Goal: Communication & Community: Answer question/provide support

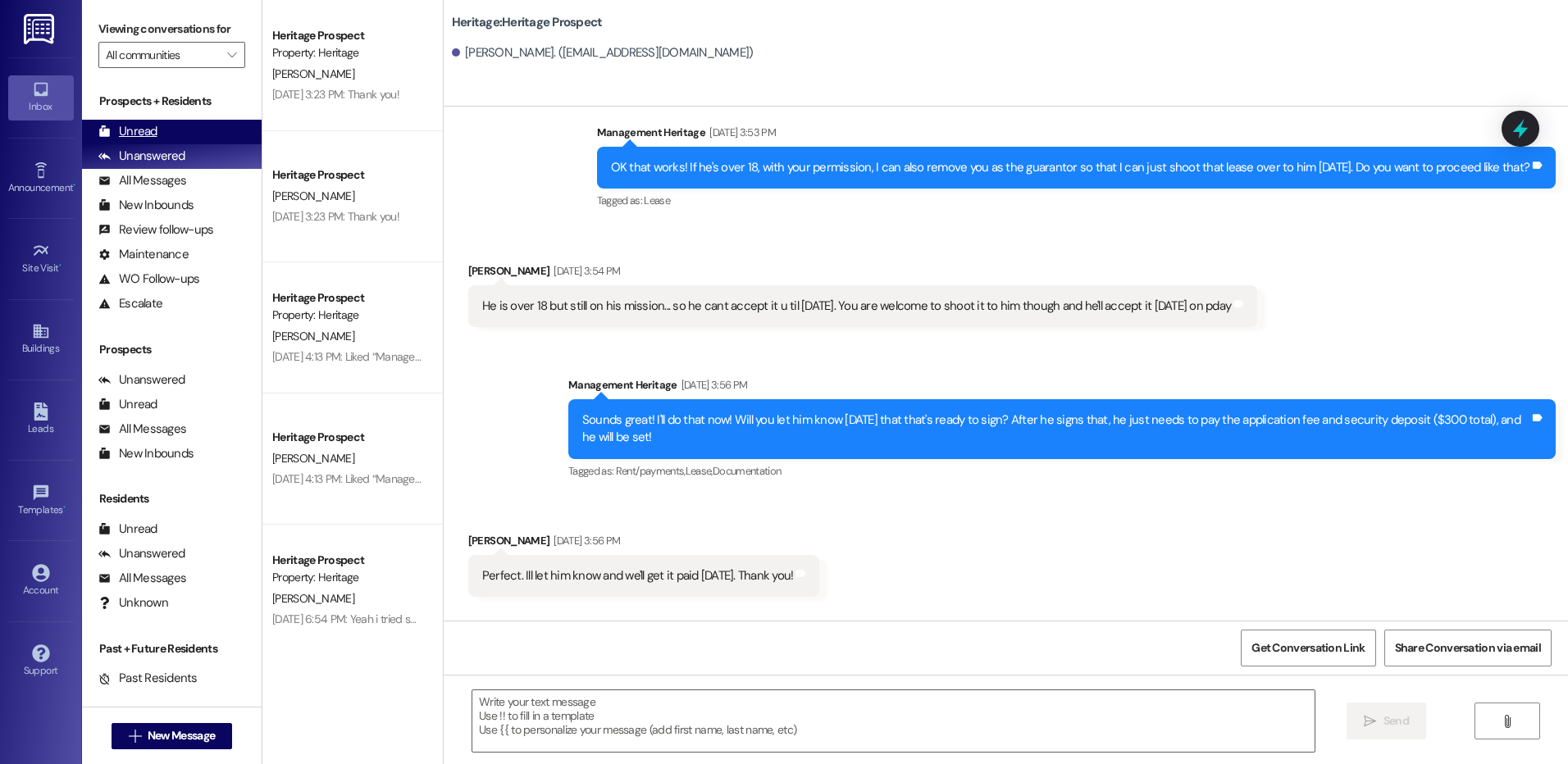
click at [174, 127] on div "Unread (0)" at bounding box center [172, 131] width 179 height 24
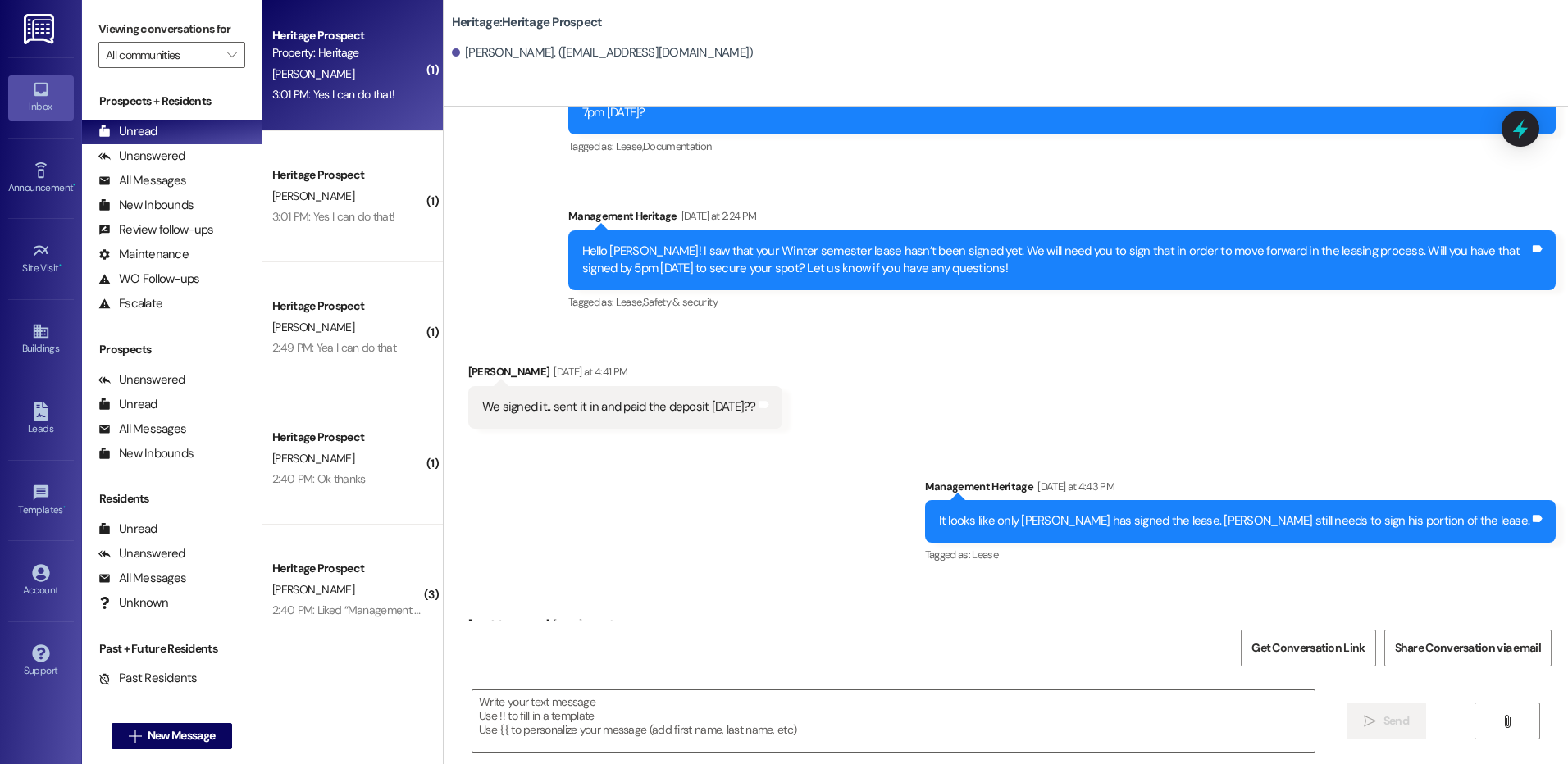
scroll to position [2099, 0]
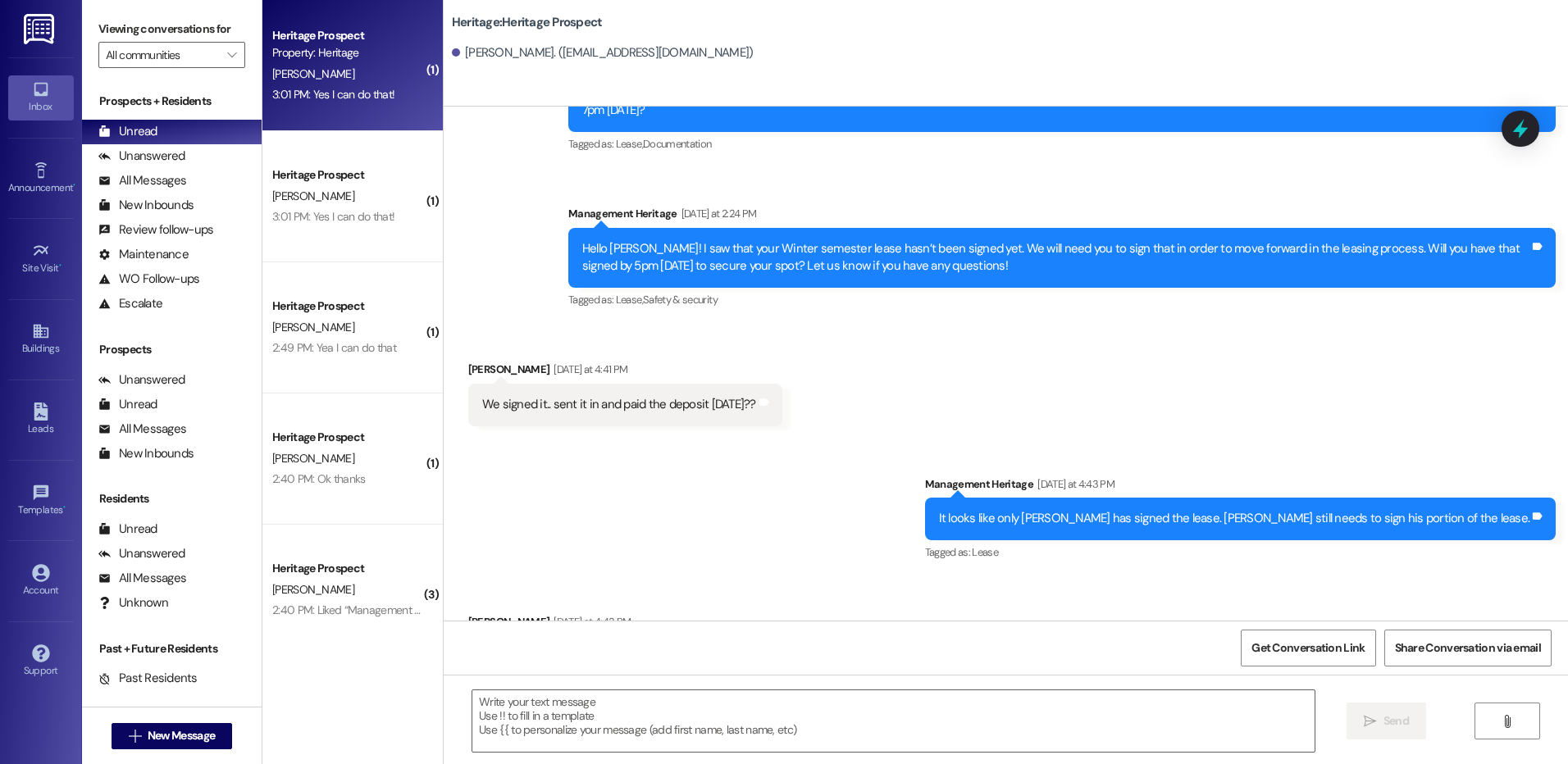
click at [380, 93] on div "3:01 PM: Yes I can do that! 3:01 PM: Yes I can do that!" at bounding box center [348, 94] width 155 height 21
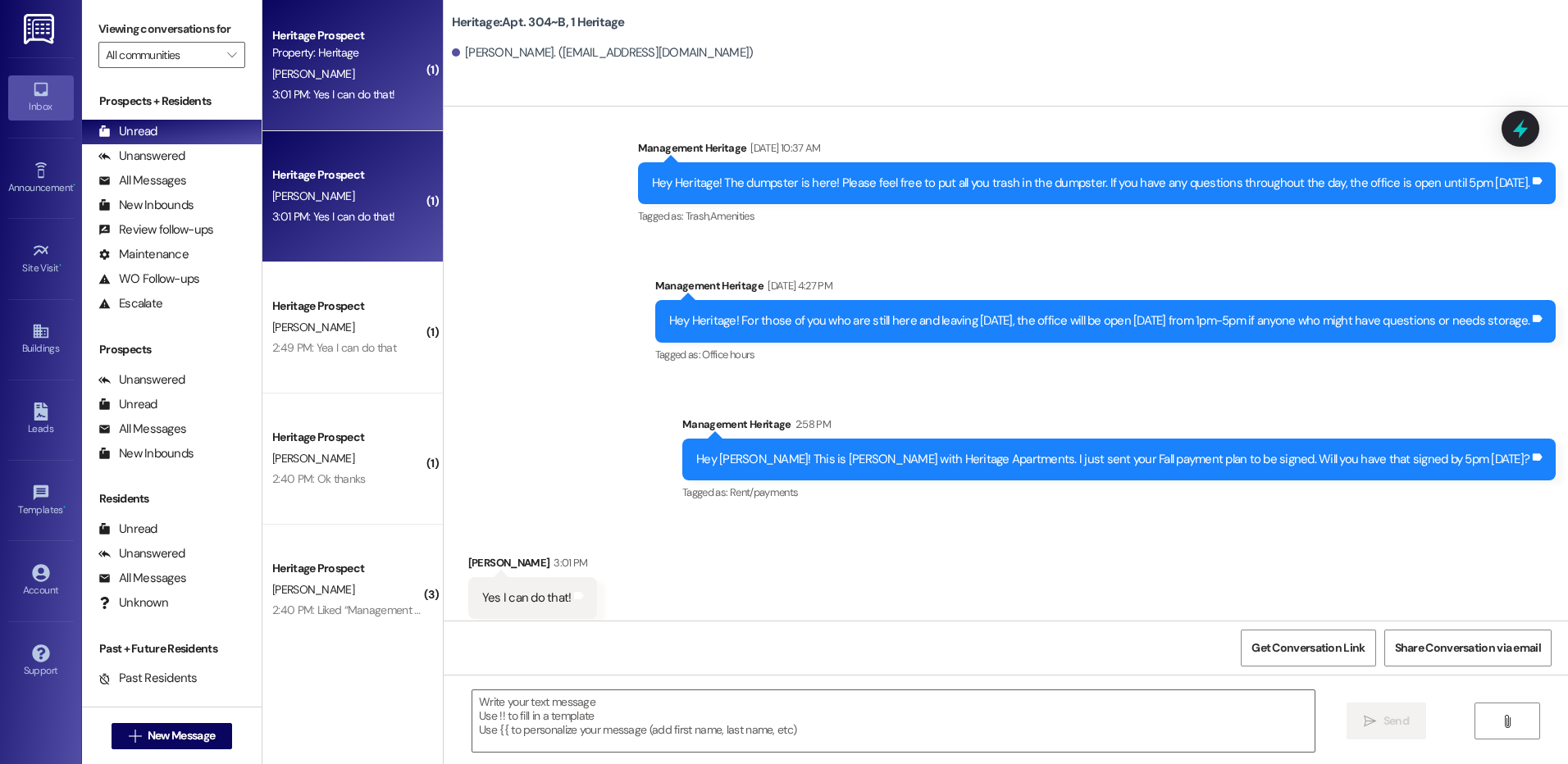
scroll to position [20629, 0]
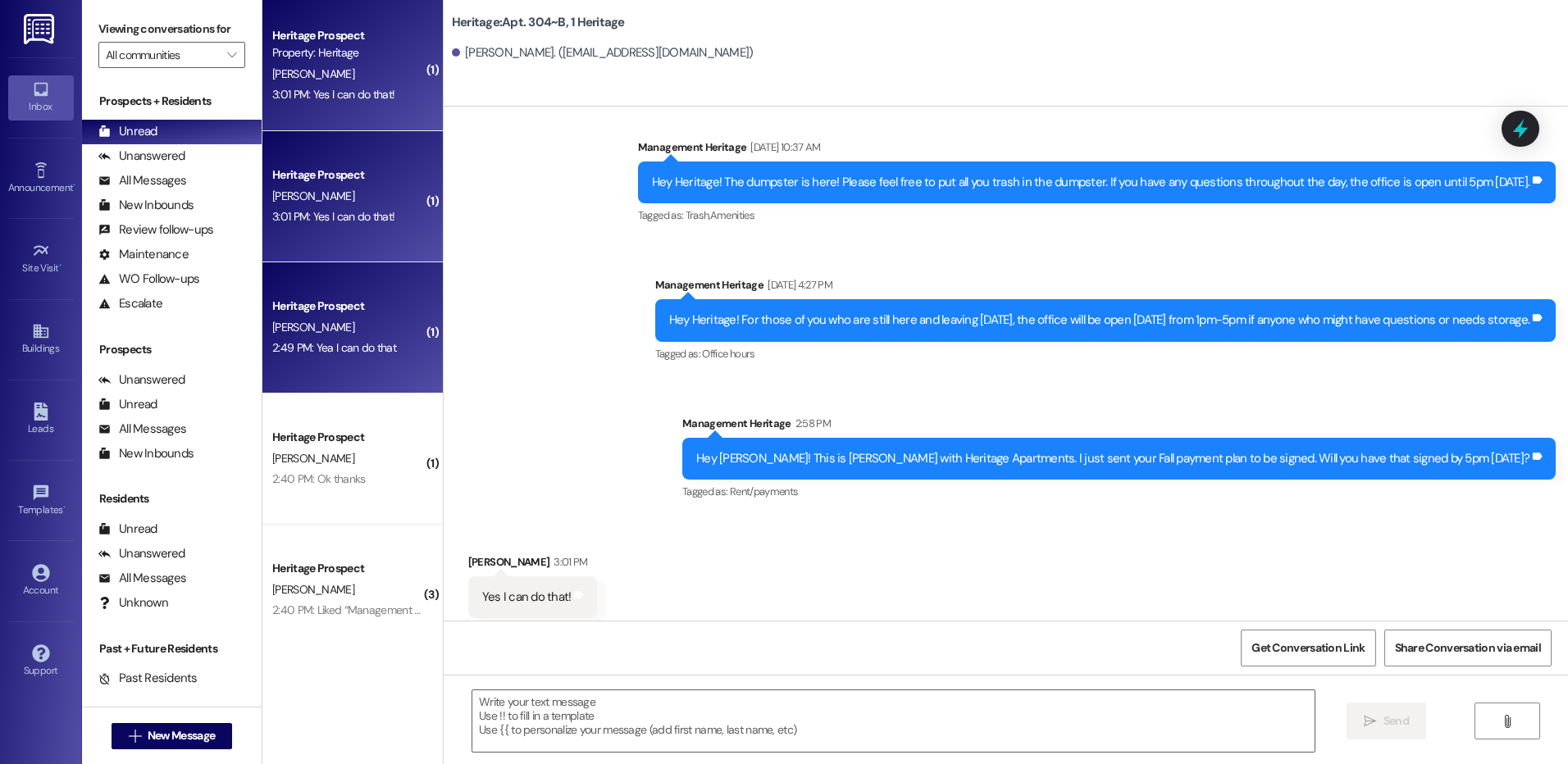
click at [417, 332] on div "Heritage Prospect G. Tyson 2:49 PM: Yea I can do that 2:49 PM: Yea I can do that" at bounding box center [353, 328] width 180 height 131
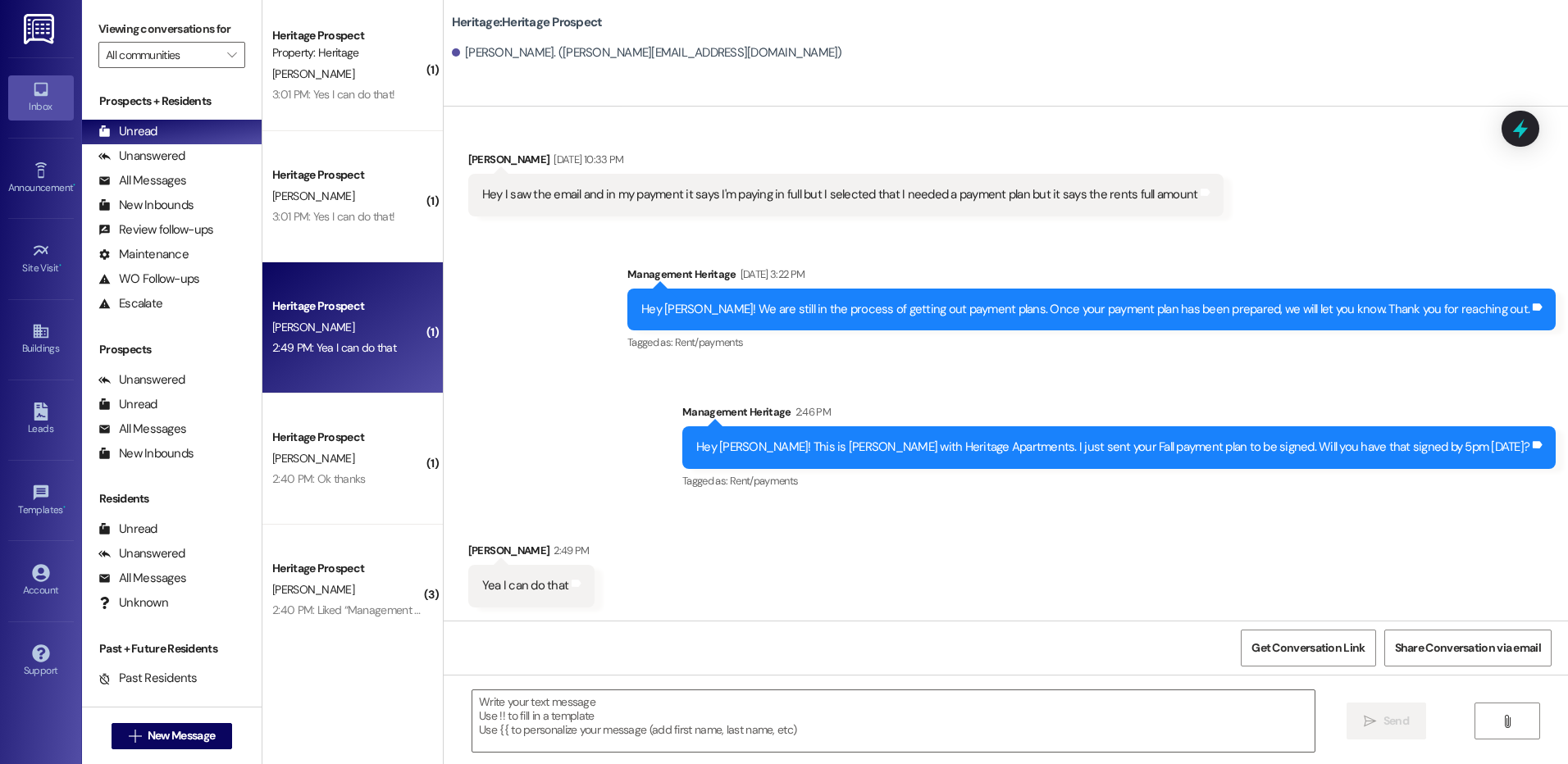
scroll to position [5105, 0]
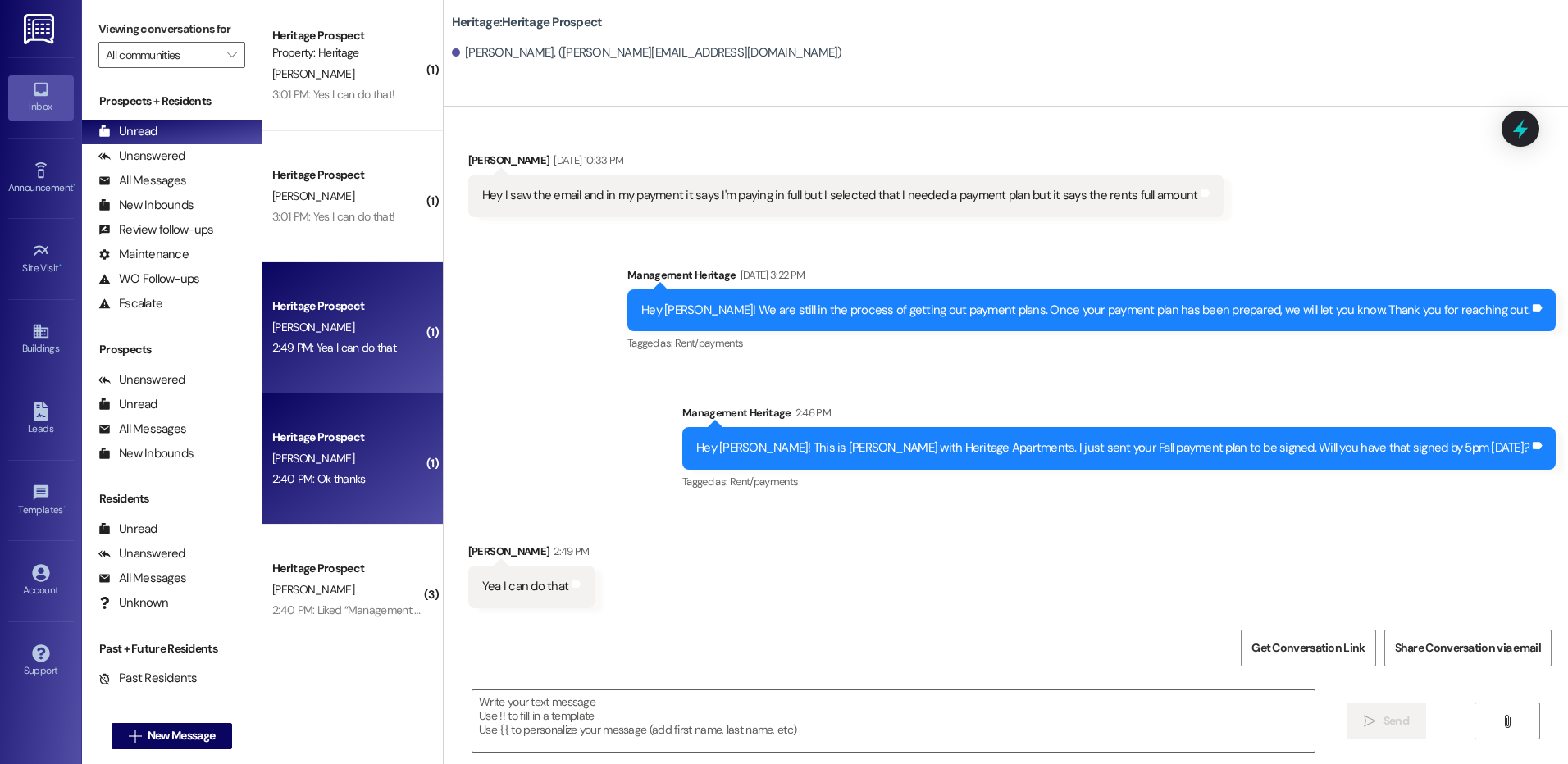
click at [365, 450] on div "J. Dubois" at bounding box center [348, 458] width 155 height 21
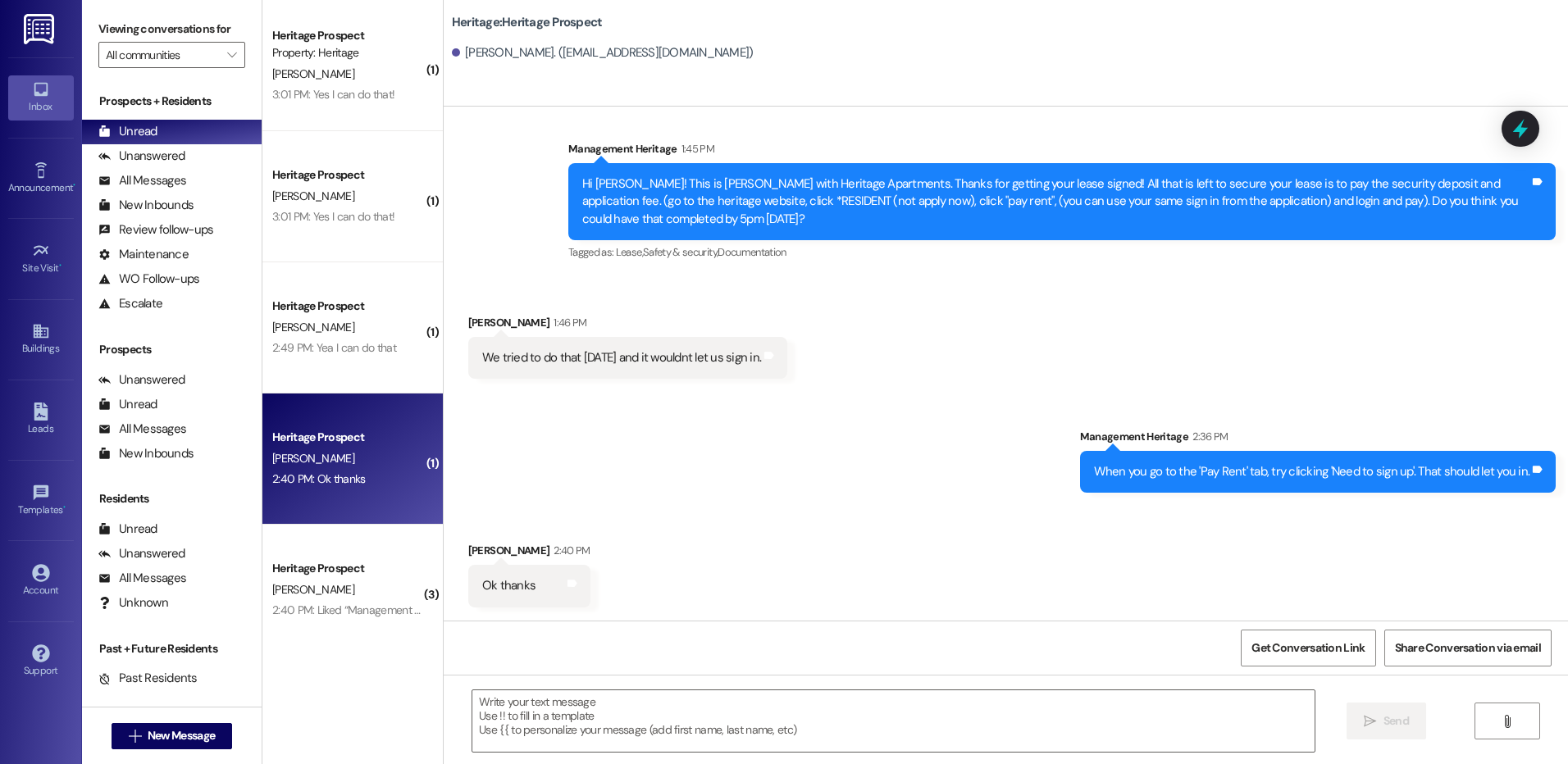
scroll to position [732, 0]
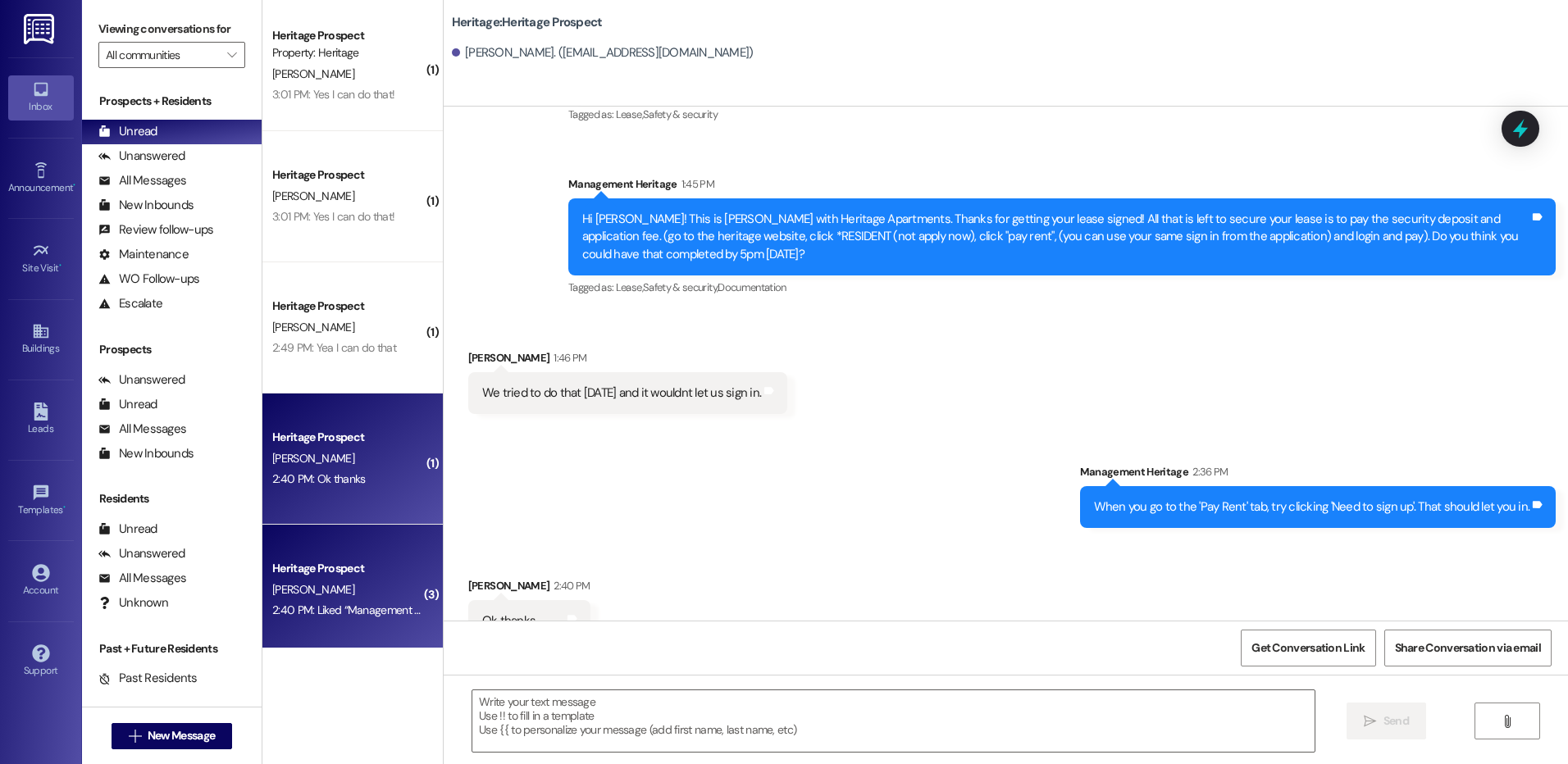
click at [365, 555] on div "Heritage Prospect K. Rosenlund 2:40 PM: Liked “Management Heritage (Heritage): …" at bounding box center [353, 591] width 180 height 131
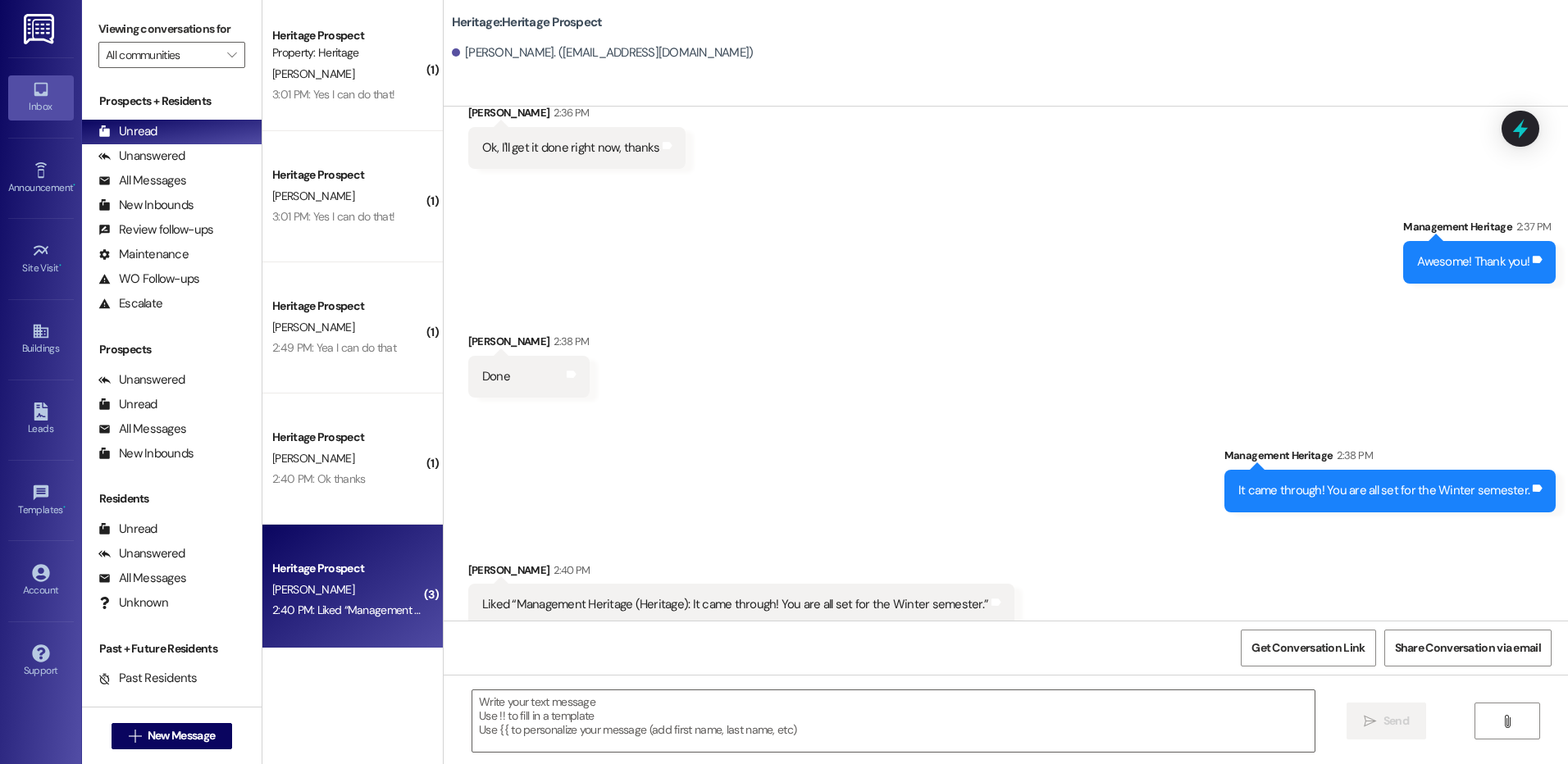
scroll to position [2025, 0]
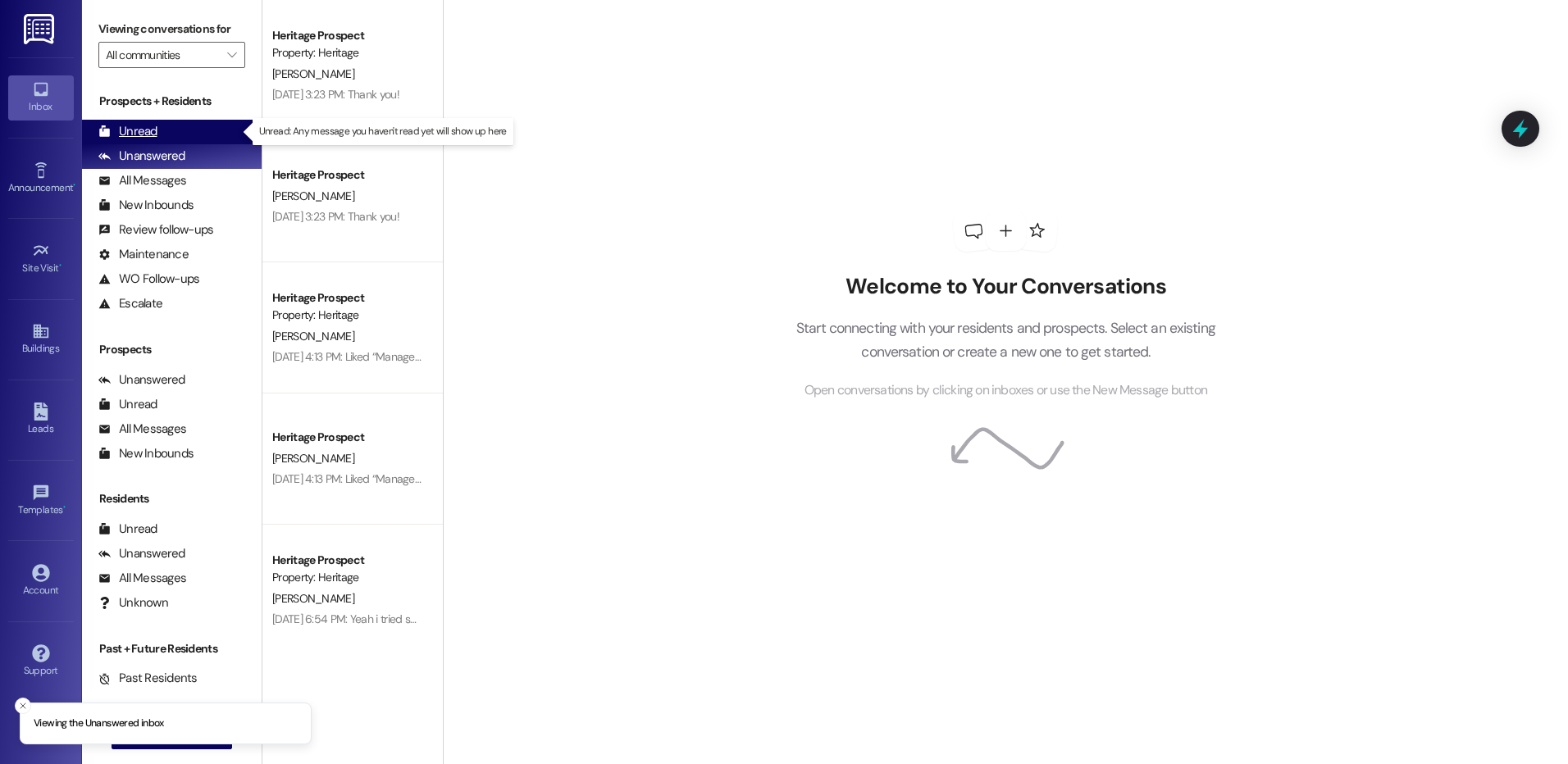
click at [153, 138] on div "Unread" at bounding box center [127, 132] width 59 height 18
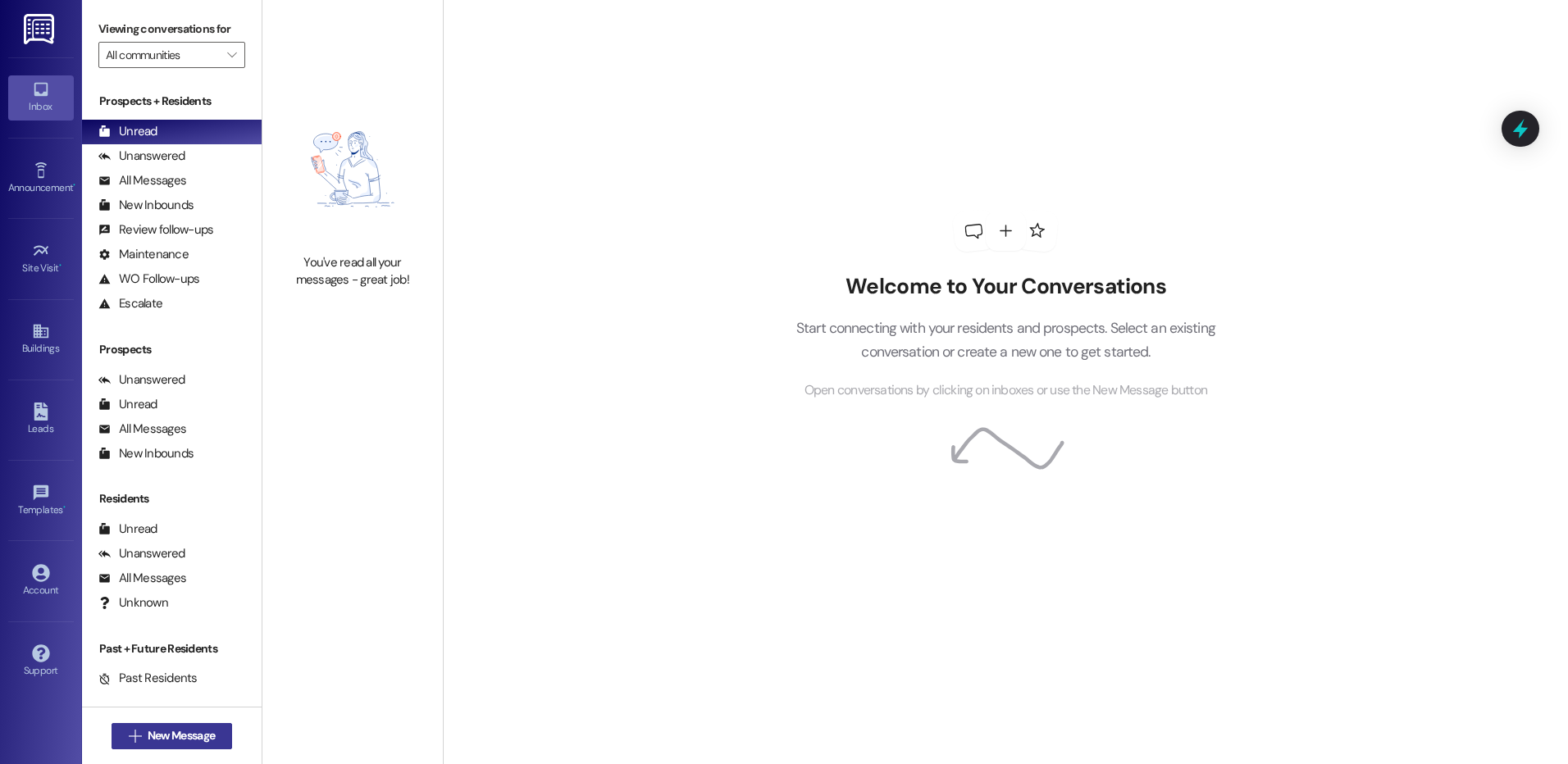
click at [158, 741] on span "New Message" at bounding box center [181, 736] width 68 height 18
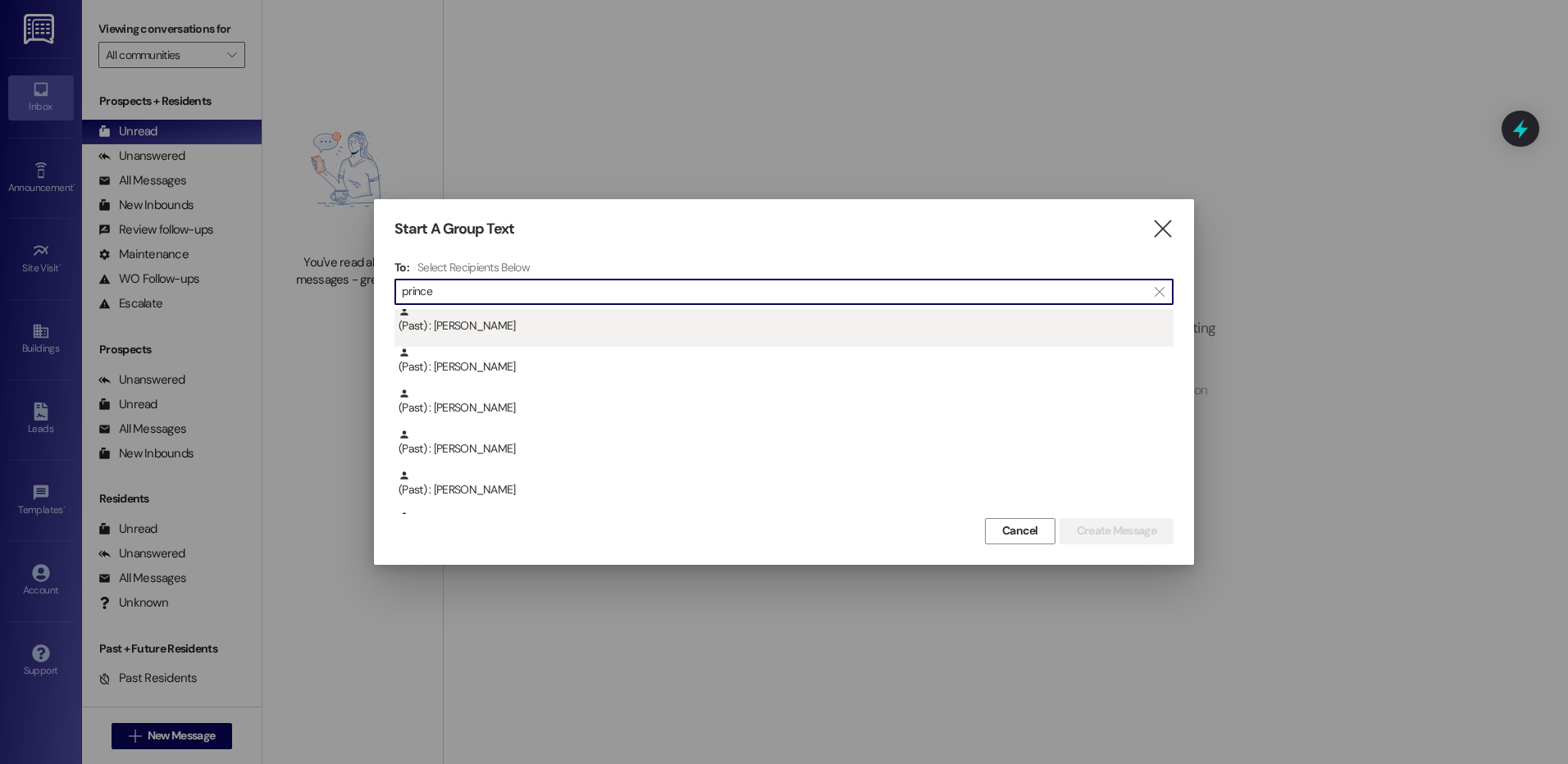
scroll to position [164, 0]
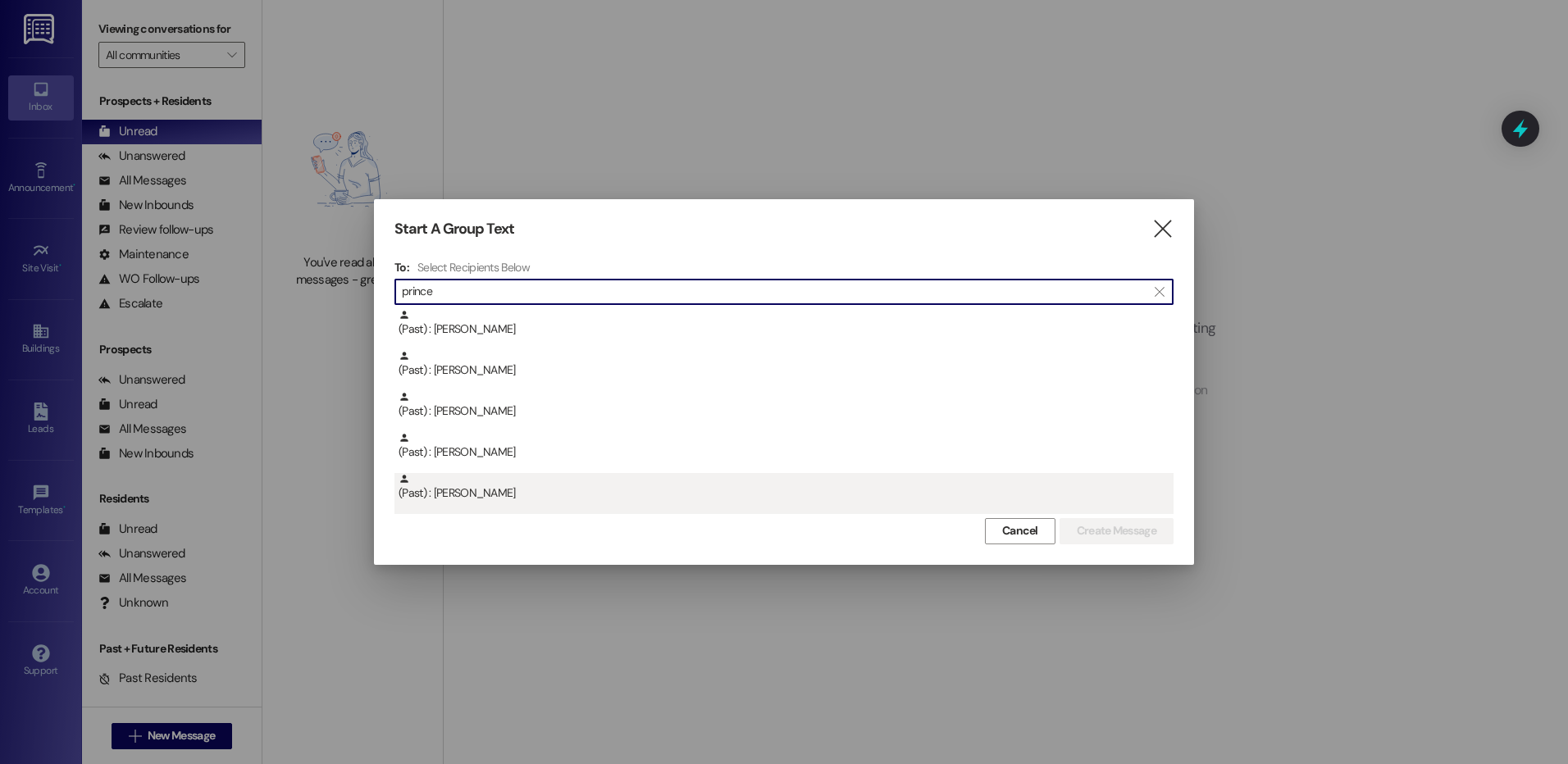
type input "prince"
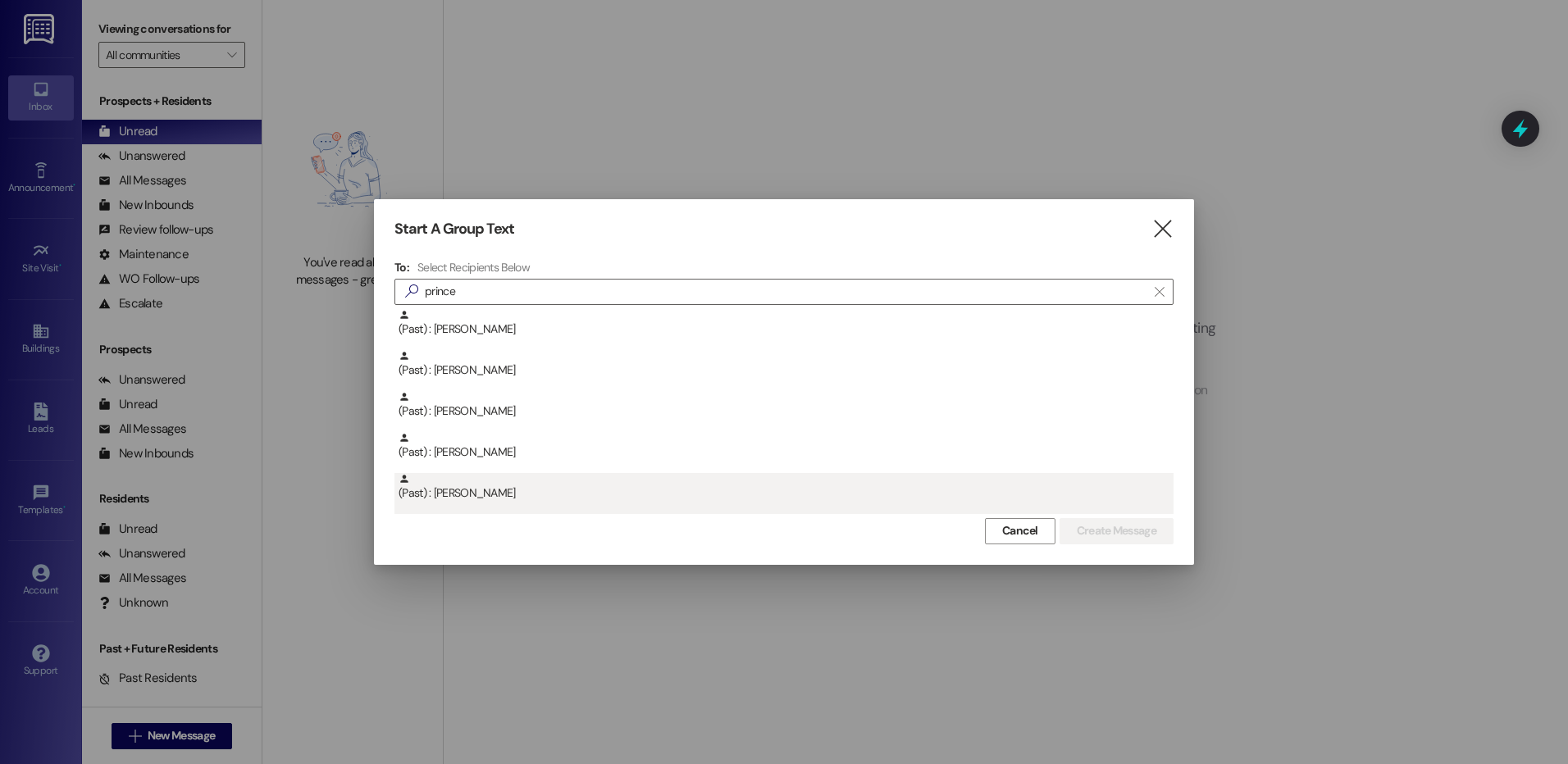
click at [517, 487] on div "(Past) : [PERSON_NAME]" at bounding box center [786, 487] width 775 height 28
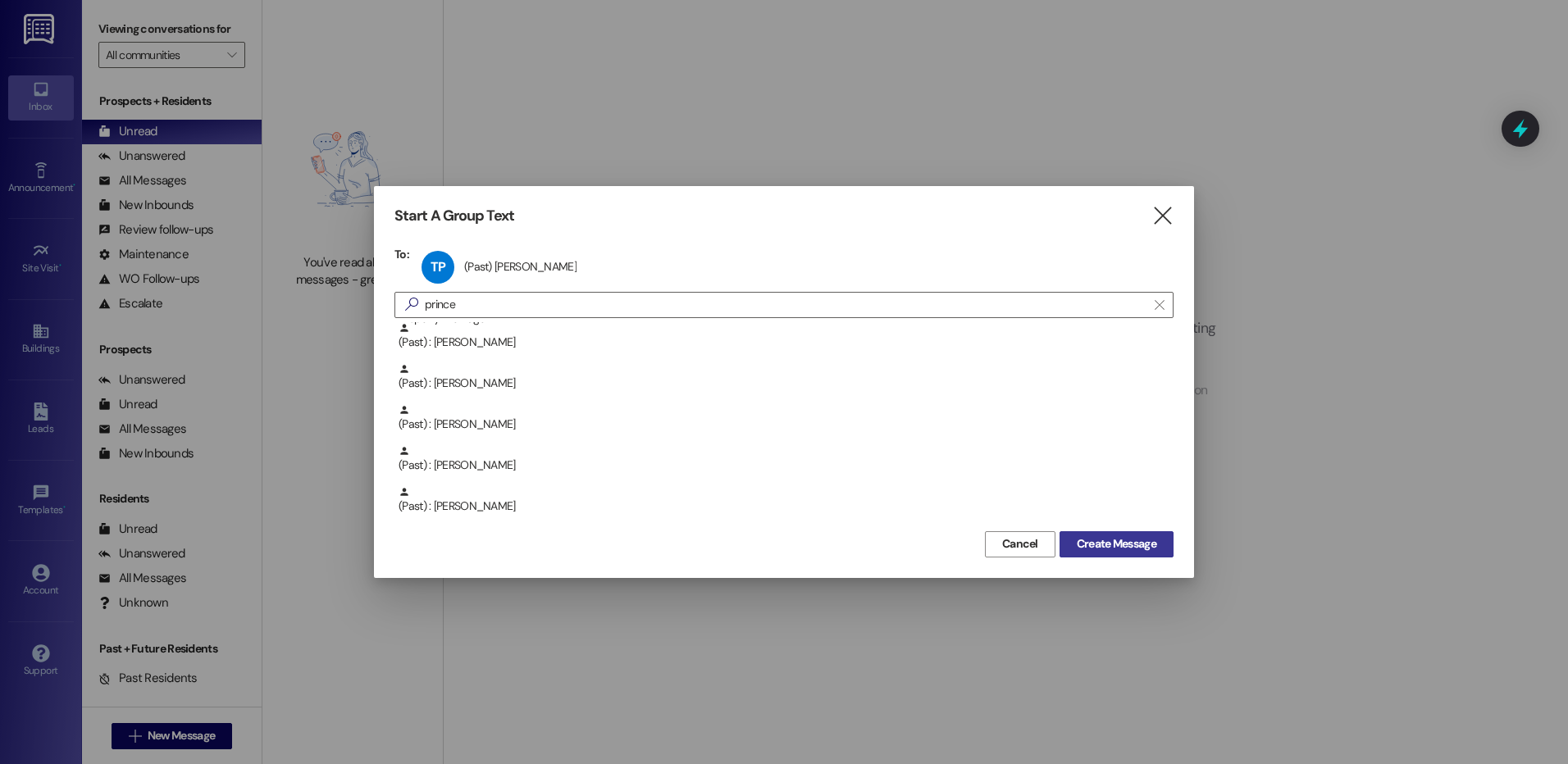
click at [1066, 550] on button "Create Message" at bounding box center [1116, 544] width 114 height 26
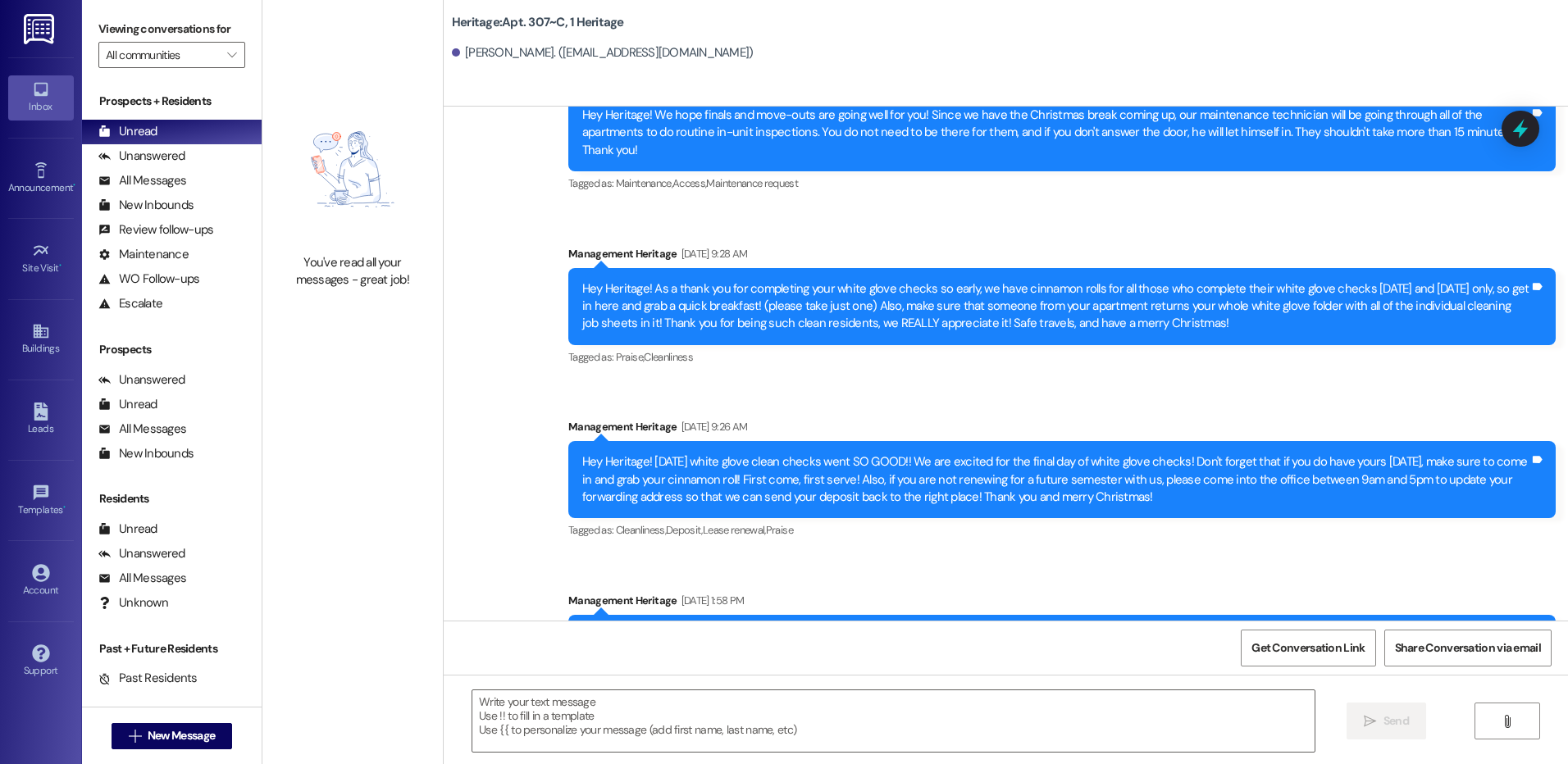
scroll to position [7160, 0]
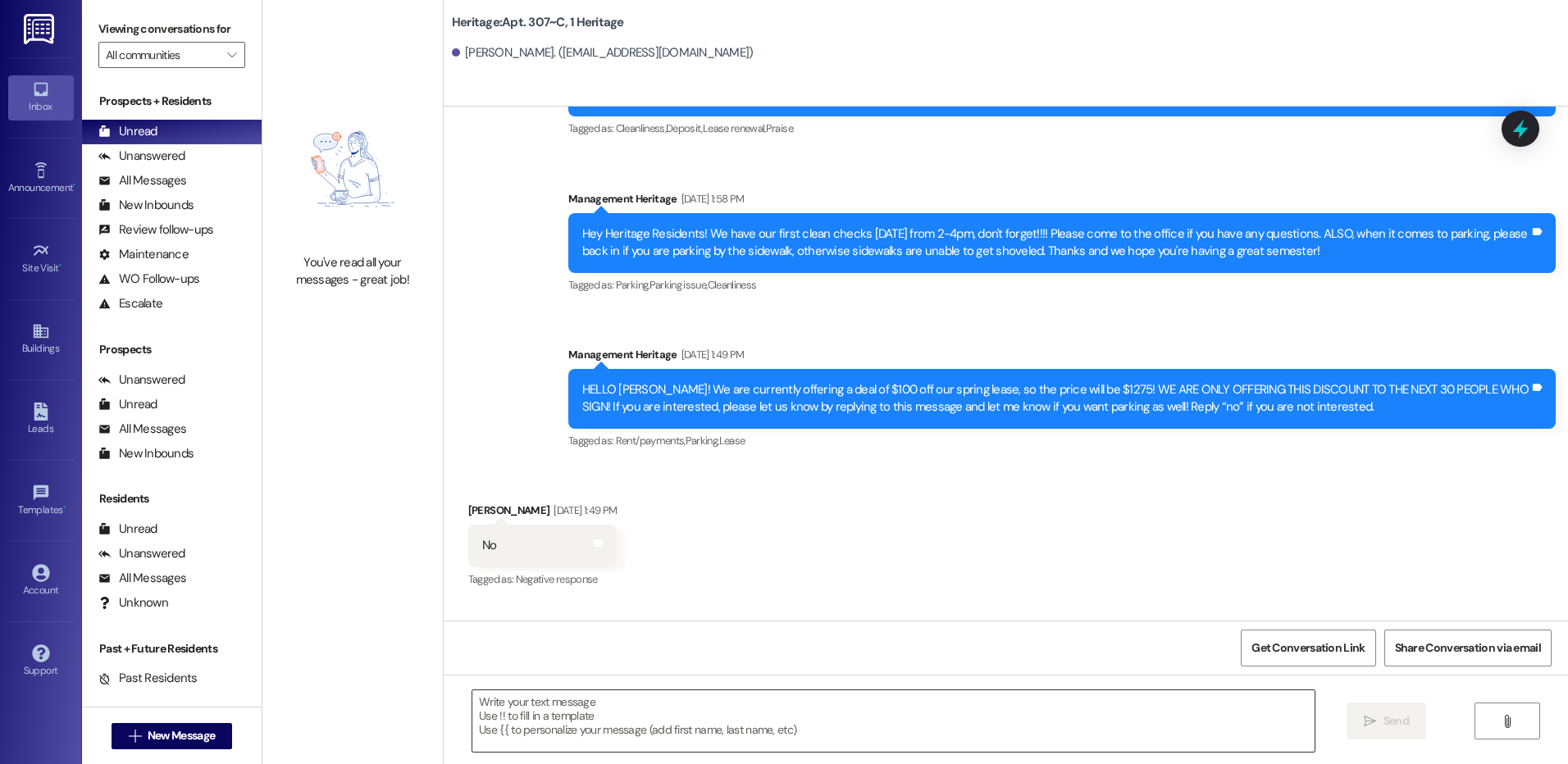
click at [547, 721] on textarea at bounding box center [893, 721] width 842 height 62
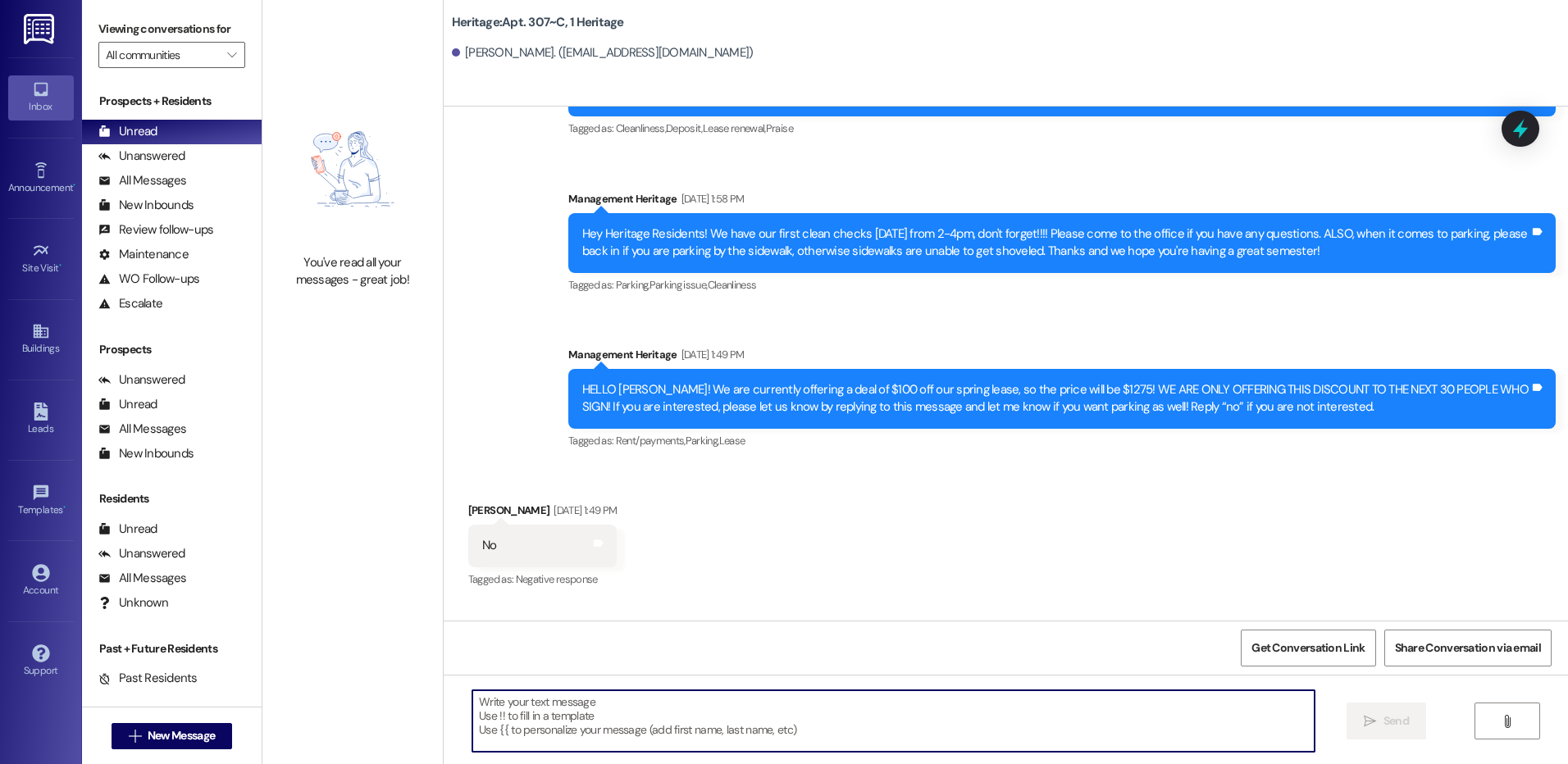
paste textarea "Hey [PERSON_NAME]! This is [PERSON_NAME] with Heritage Apartments. I just sent …"
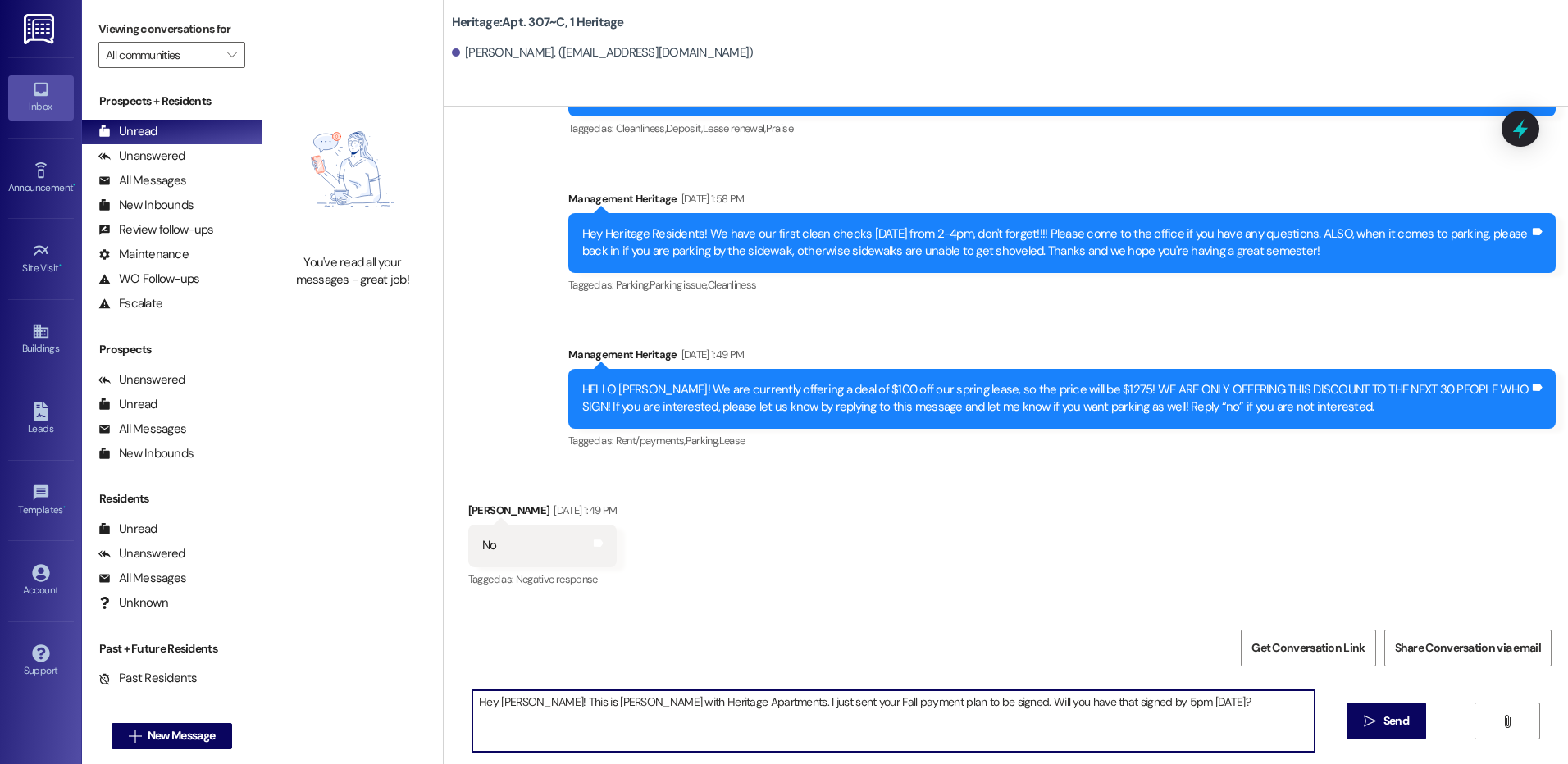
click at [504, 701] on textarea "Hey [PERSON_NAME]! This is [PERSON_NAME] with Heritage Apartments. I just sent …" at bounding box center [893, 721] width 842 height 62
type textarea "Hey [PERSON_NAME]! This is [PERSON_NAME] with Heritage Apartments. I just sent …"
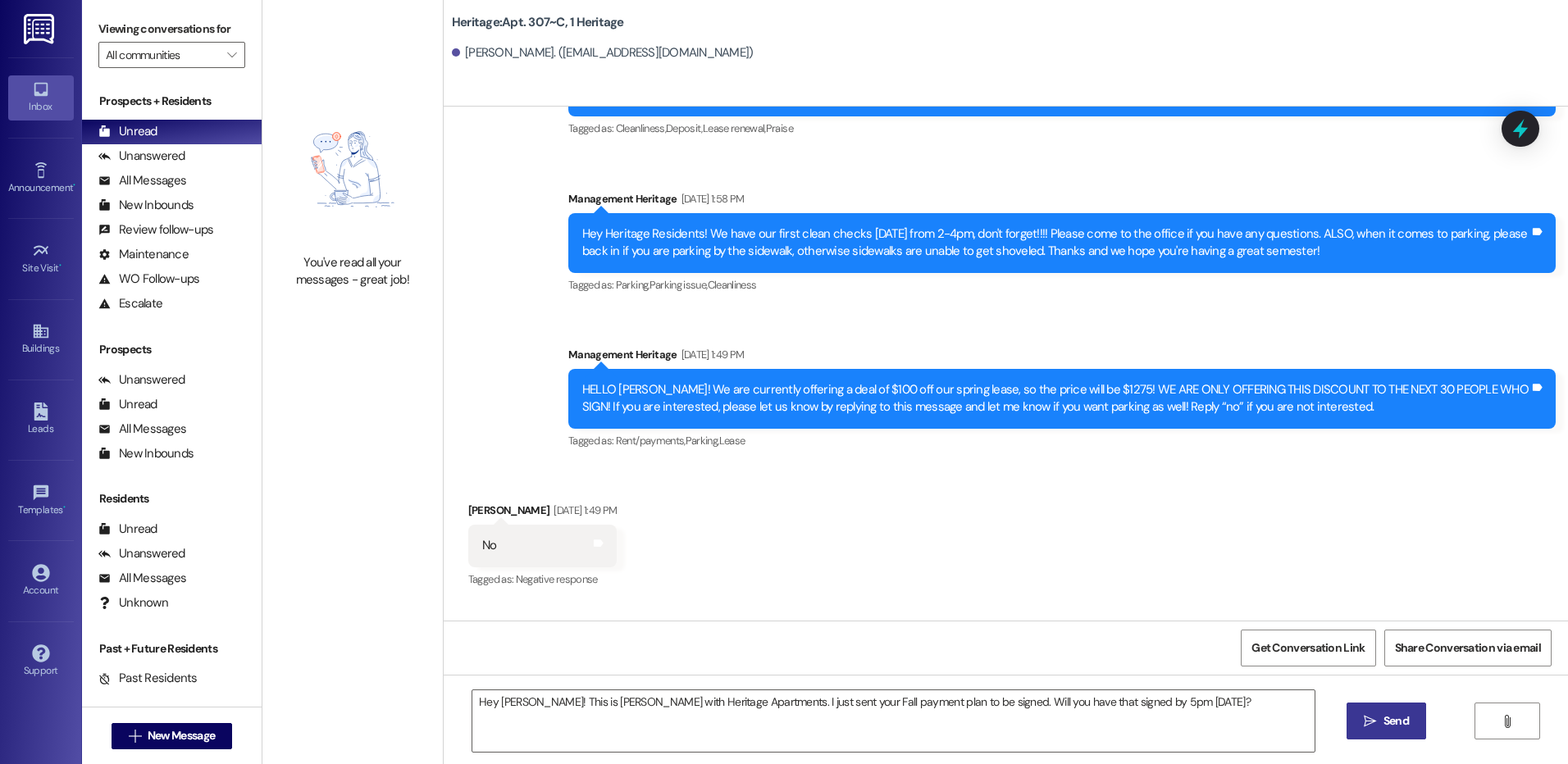
click at [1396, 732] on button " Send" at bounding box center [1386, 721] width 79 height 37
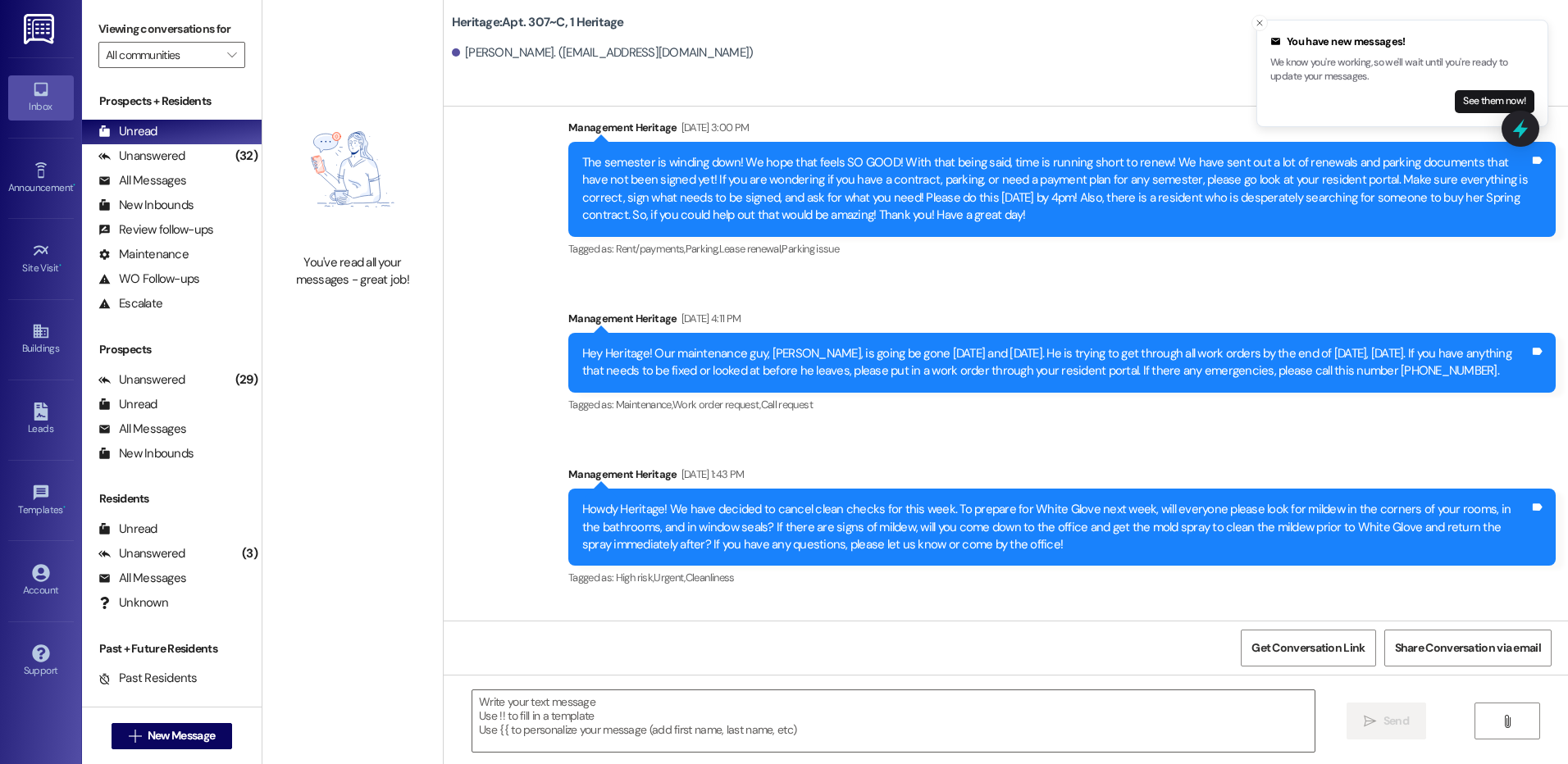
scroll to position [13322, 0]
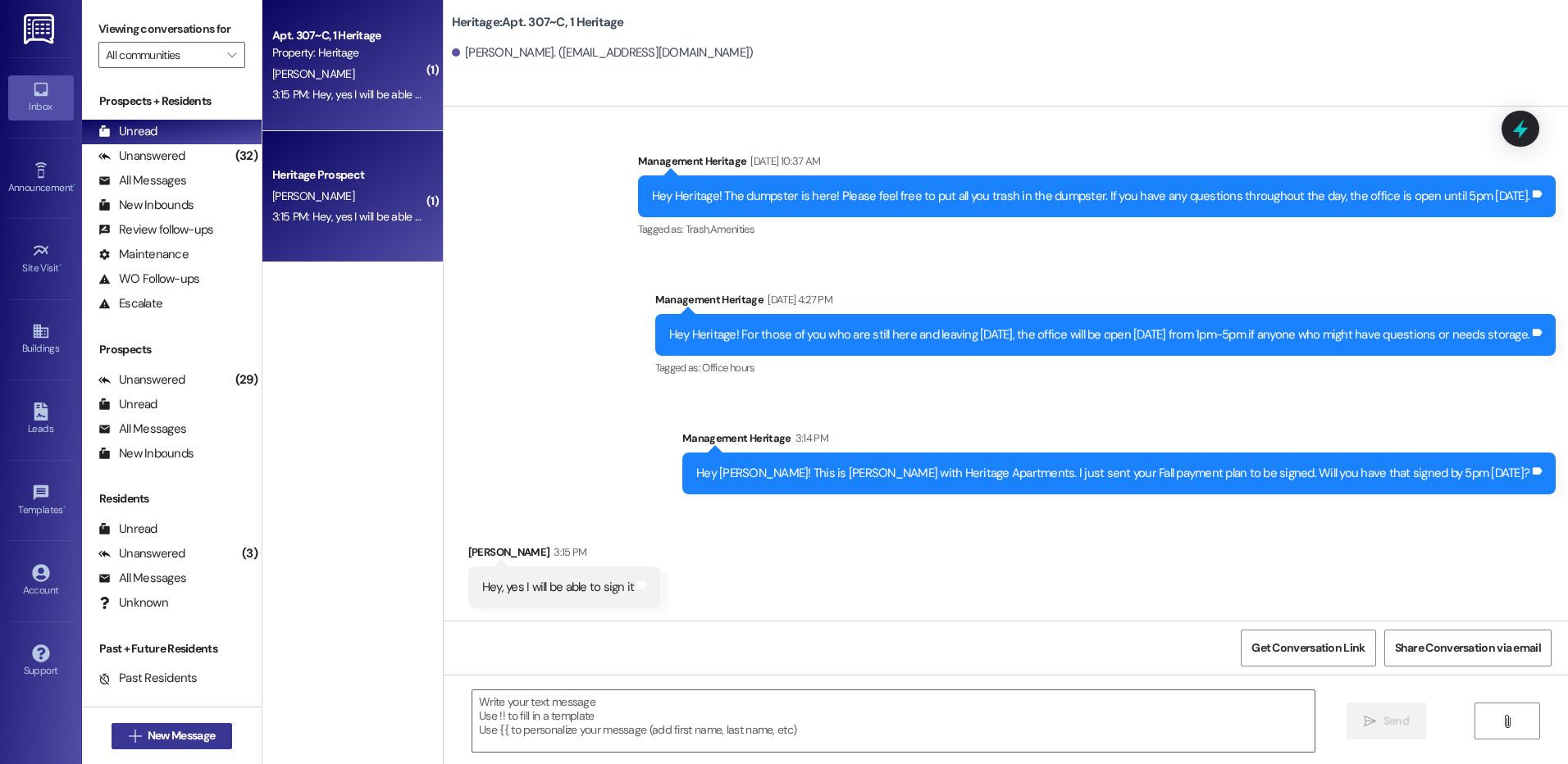
click at [190, 740] on span "New Message" at bounding box center [181, 736] width 68 height 18
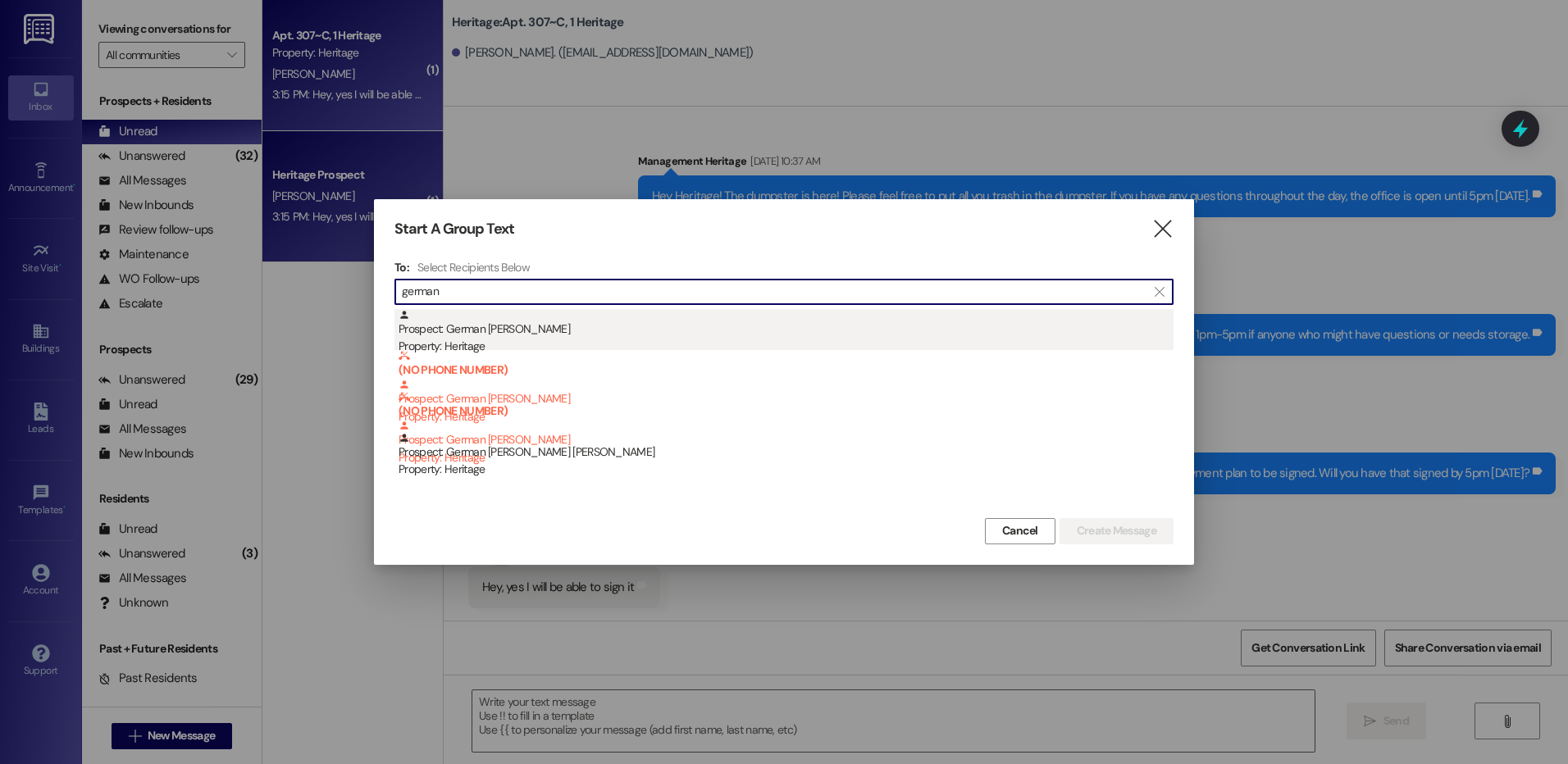
type input "german"
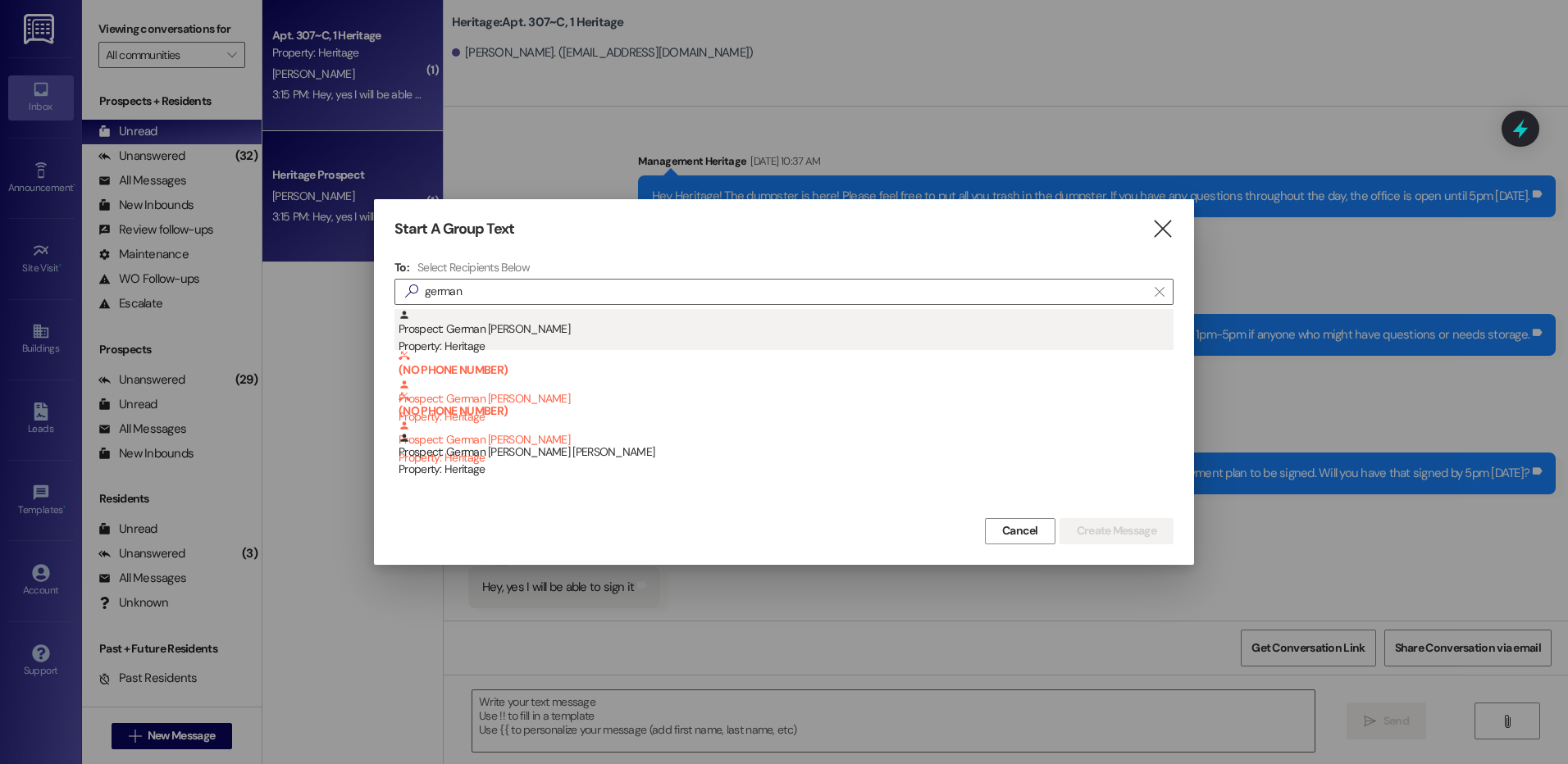
click at [533, 313] on div "Prospect: German [PERSON_NAME] Property: Heritage" at bounding box center [786, 333] width 775 height 47
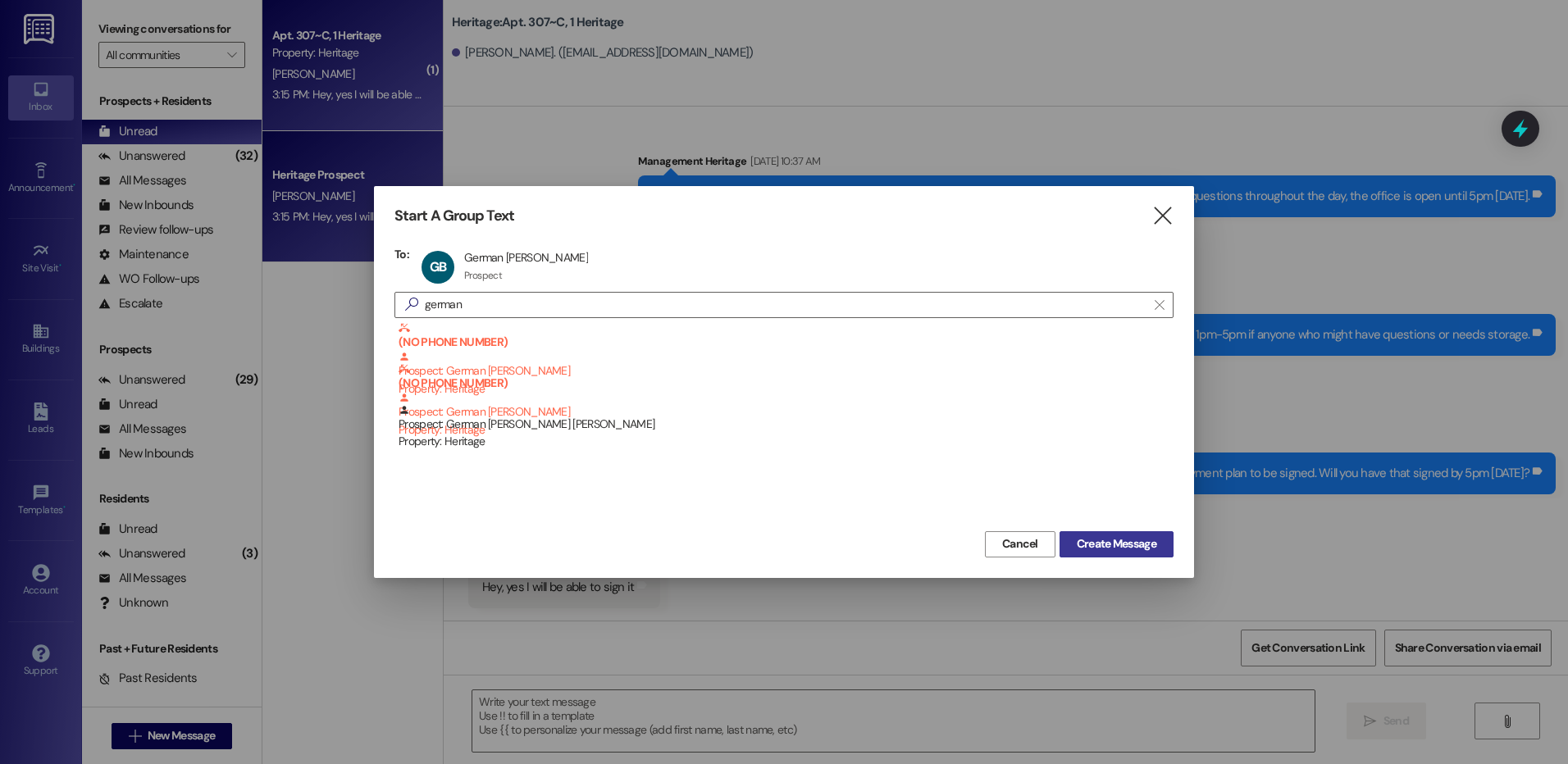
click at [1099, 549] on span "Create Message" at bounding box center [1116, 544] width 79 height 18
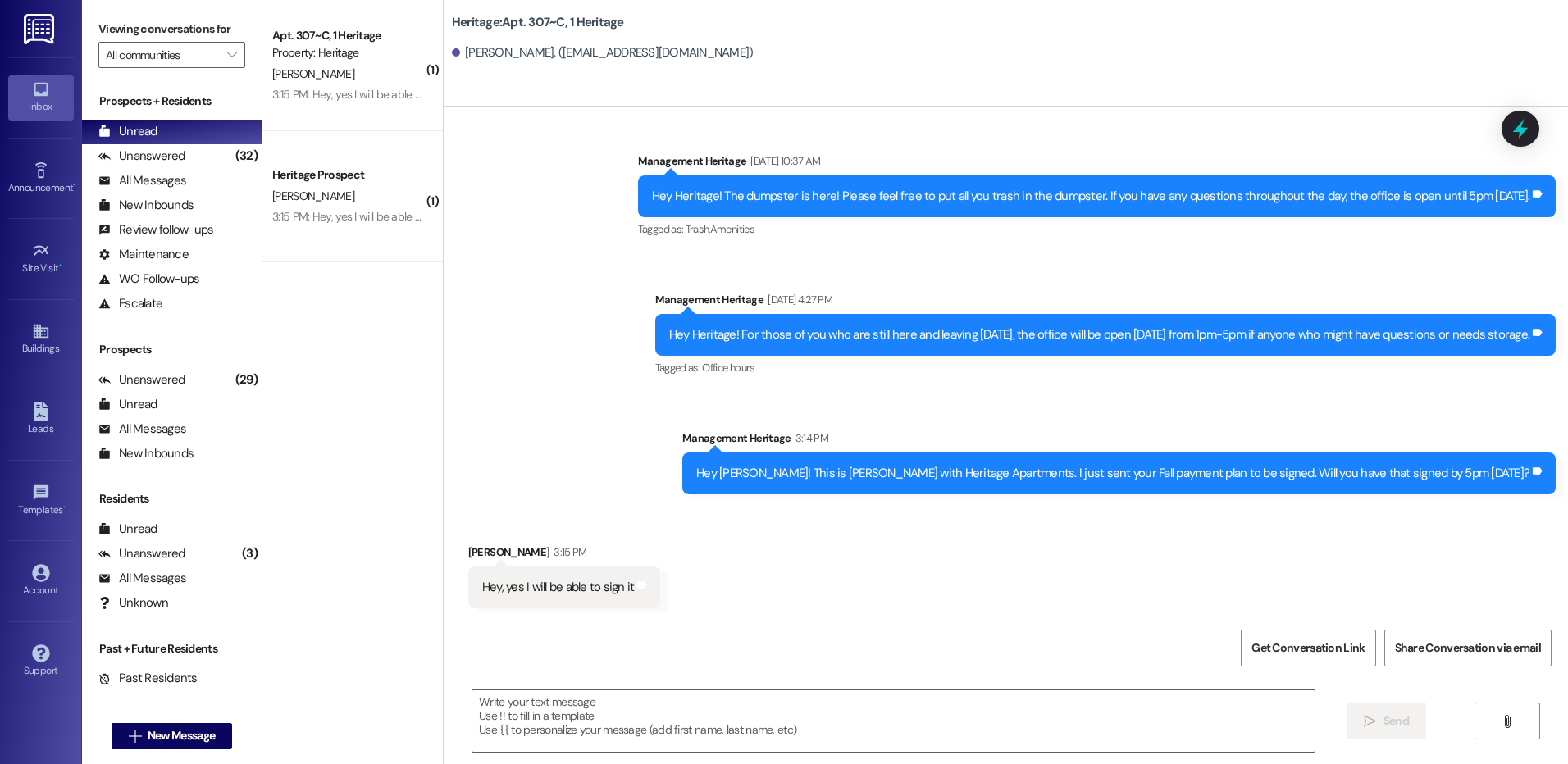
click at [1094, 526] on div "Received via SMS [PERSON_NAME] 3:15 PM Hey, yes I will be able to sign it Tags …" at bounding box center [1005, 563] width 1124 height 114
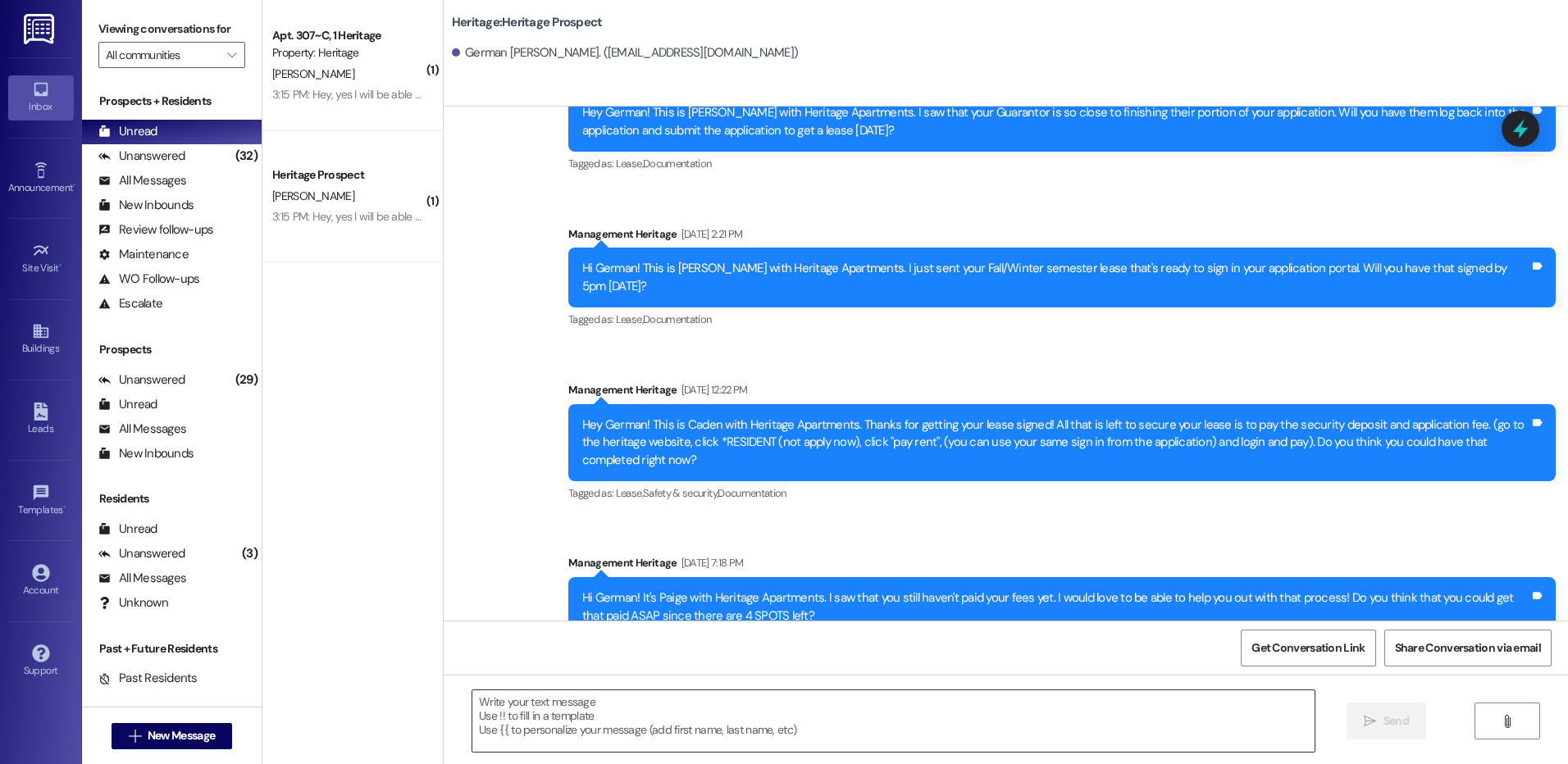
scroll to position [1561, 0]
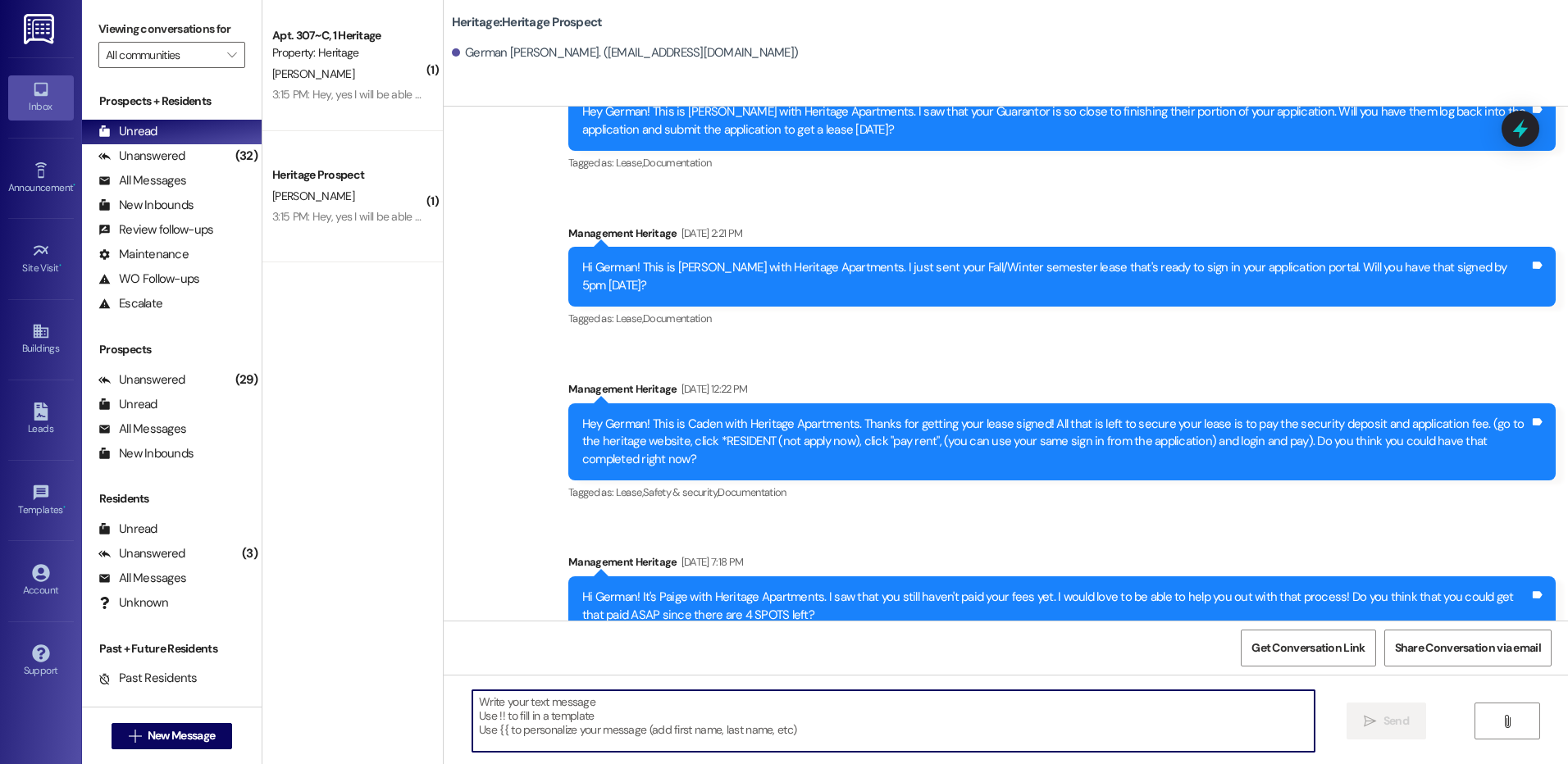
click at [522, 712] on textarea at bounding box center [893, 721] width 842 height 62
paste textarea "Hey [PERSON_NAME]! This is [PERSON_NAME] with Heritage Apartments. I just sent …"
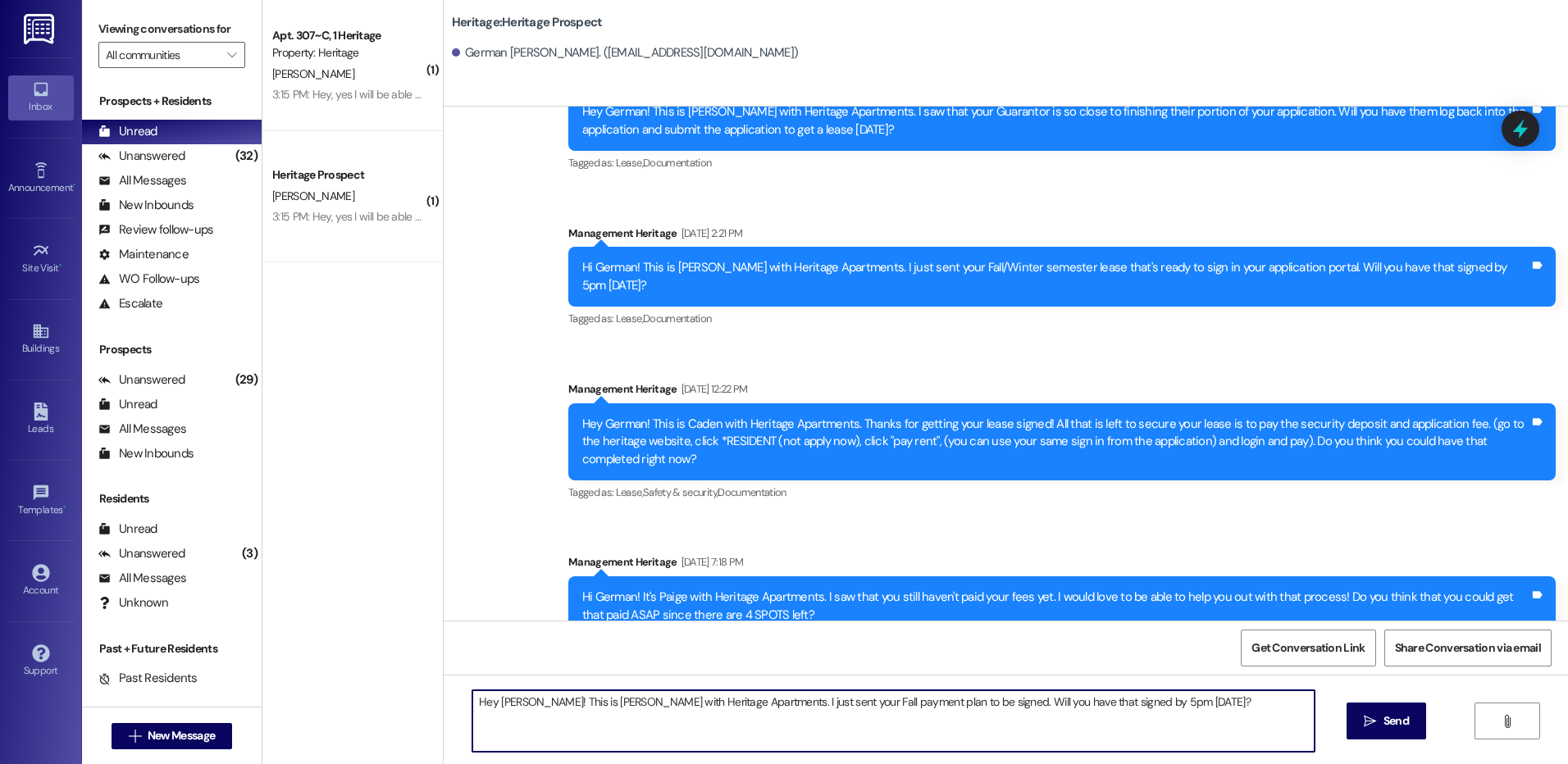
click at [511, 696] on textarea "Hey [PERSON_NAME]! This is [PERSON_NAME] with Heritage Apartments. I just sent …" at bounding box center [893, 721] width 842 height 62
click at [511, 695] on textarea "Hey German! This is [PERSON_NAME] with Heritage Apartments. I just sent your Fa…" at bounding box center [893, 721] width 842 height 62
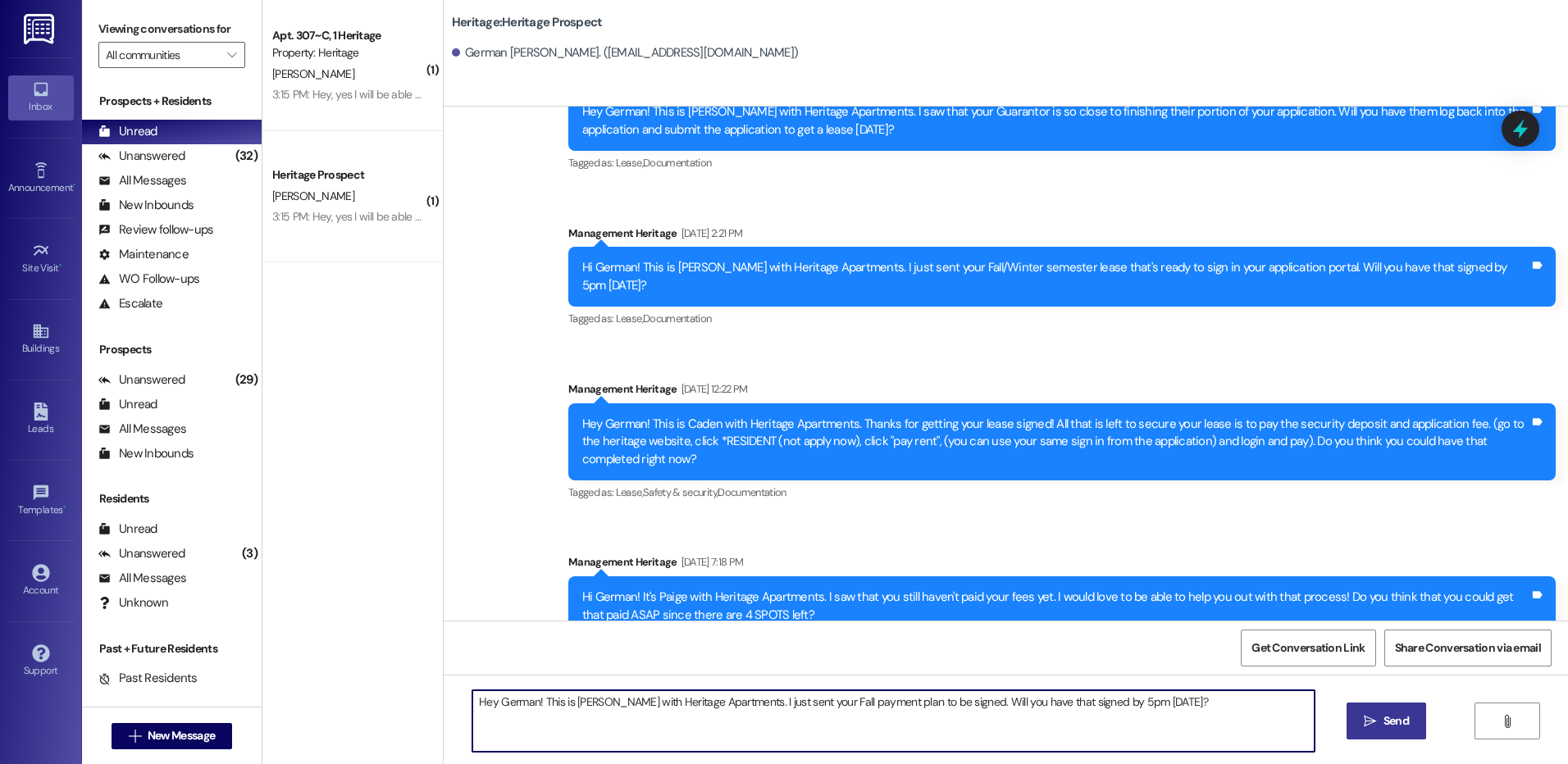
type textarea "Hey German! This is [PERSON_NAME] with Heritage Apartments. I just sent your Fa…"
click at [1391, 710] on button " Send" at bounding box center [1386, 721] width 79 height 37
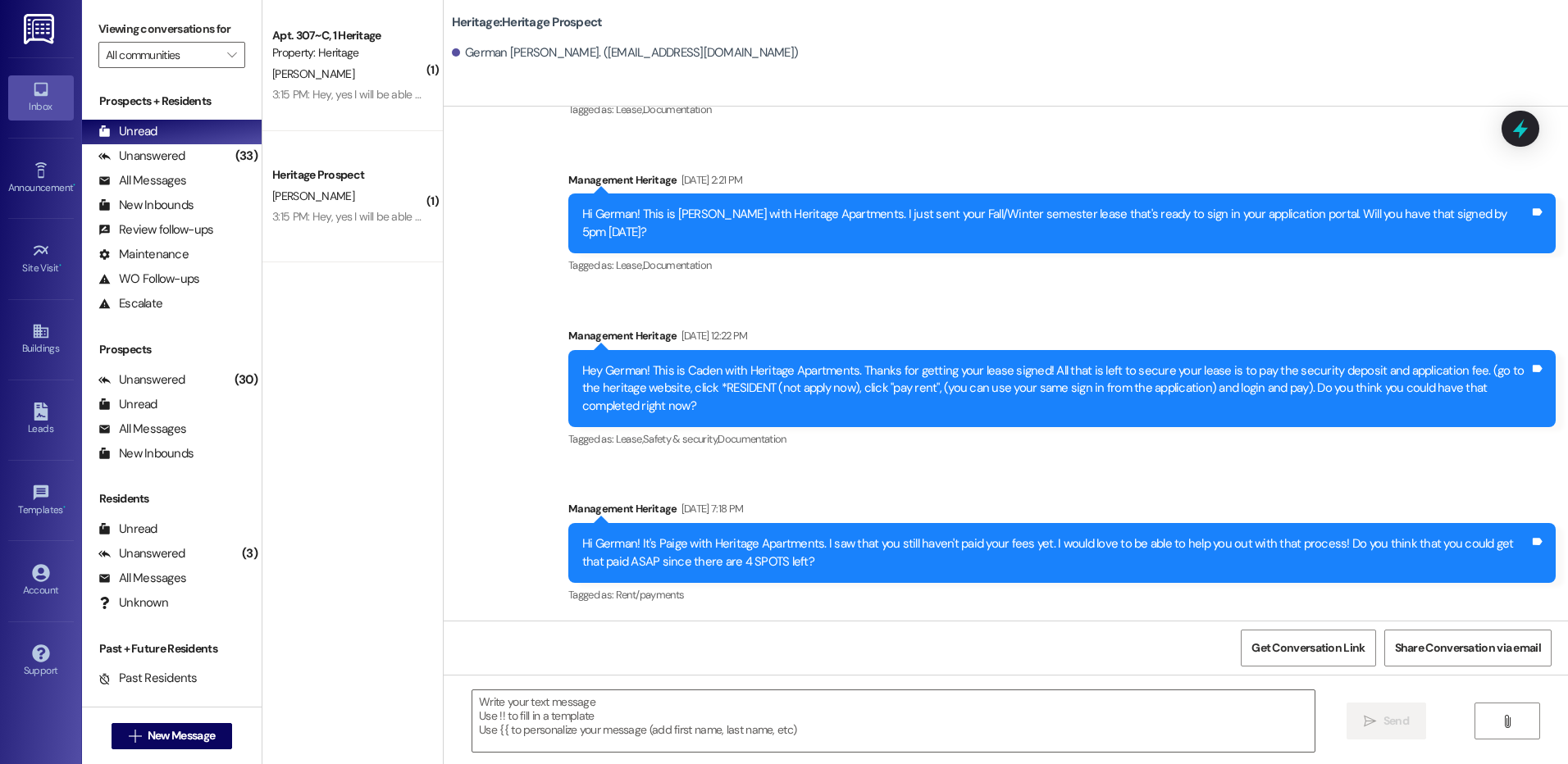
scroll to position [1676, 0]
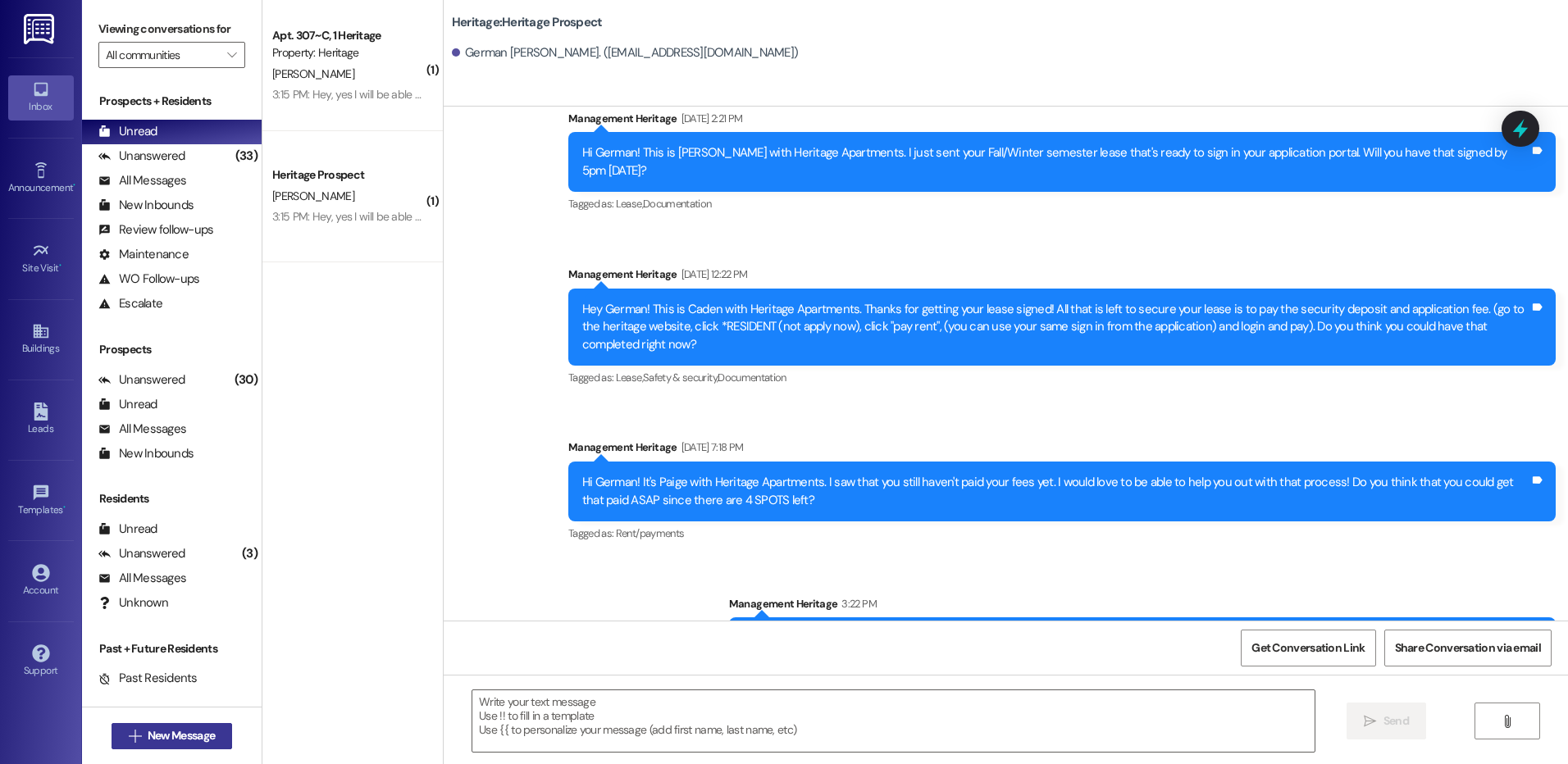
click at [161, 725] on button " New Message" at bounding box center [172, 736] width 122 height 26
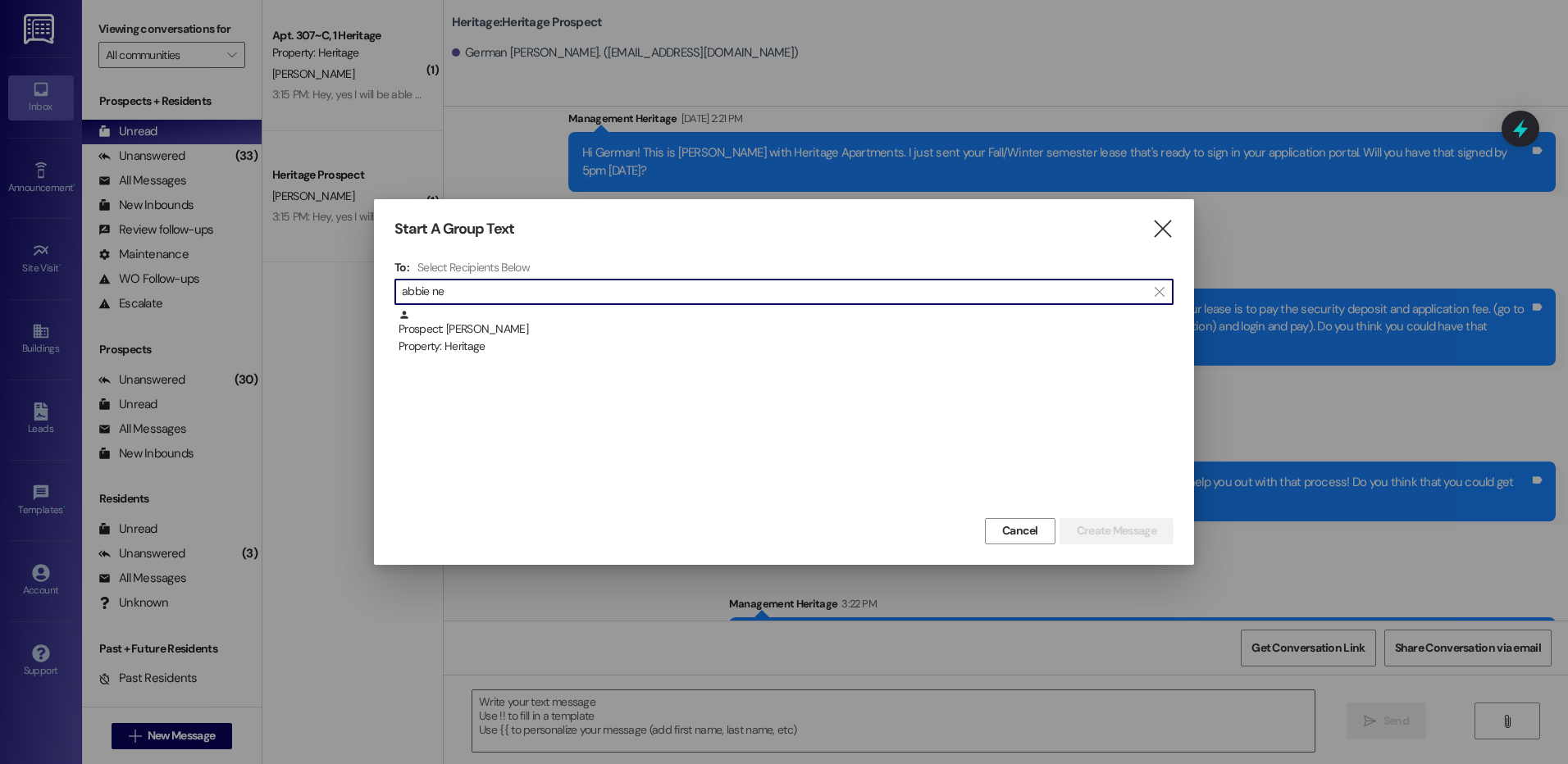
click at [563, 301] on input "abbie ne" at bounding box center [774, 291] width 745 height 23
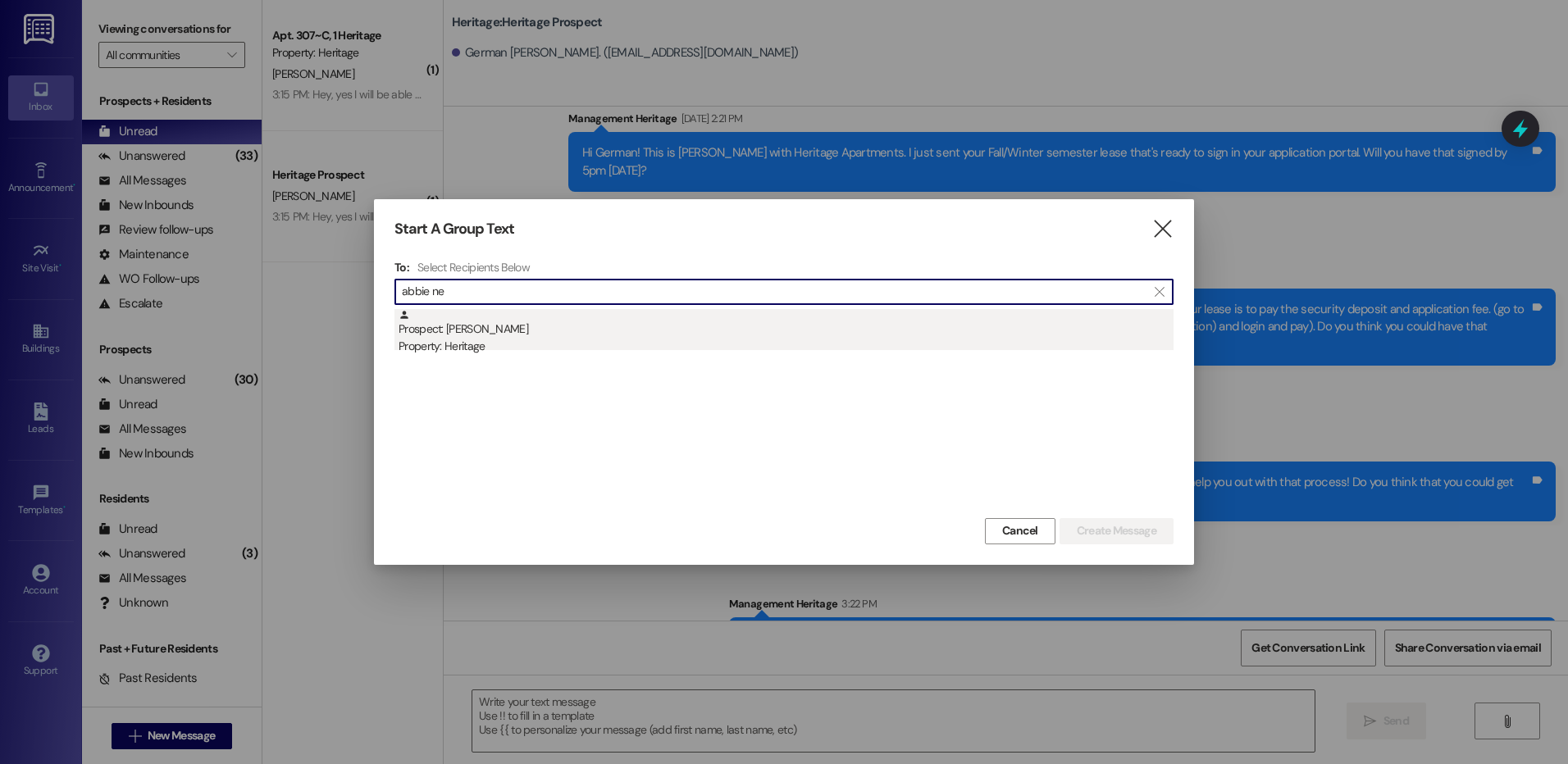
type input "abbie ne"
click at [563, 323] on div "Prospect: [PERSON_NAME] Property: Heritage" at bounding box center [786, 333] width 775 height 47
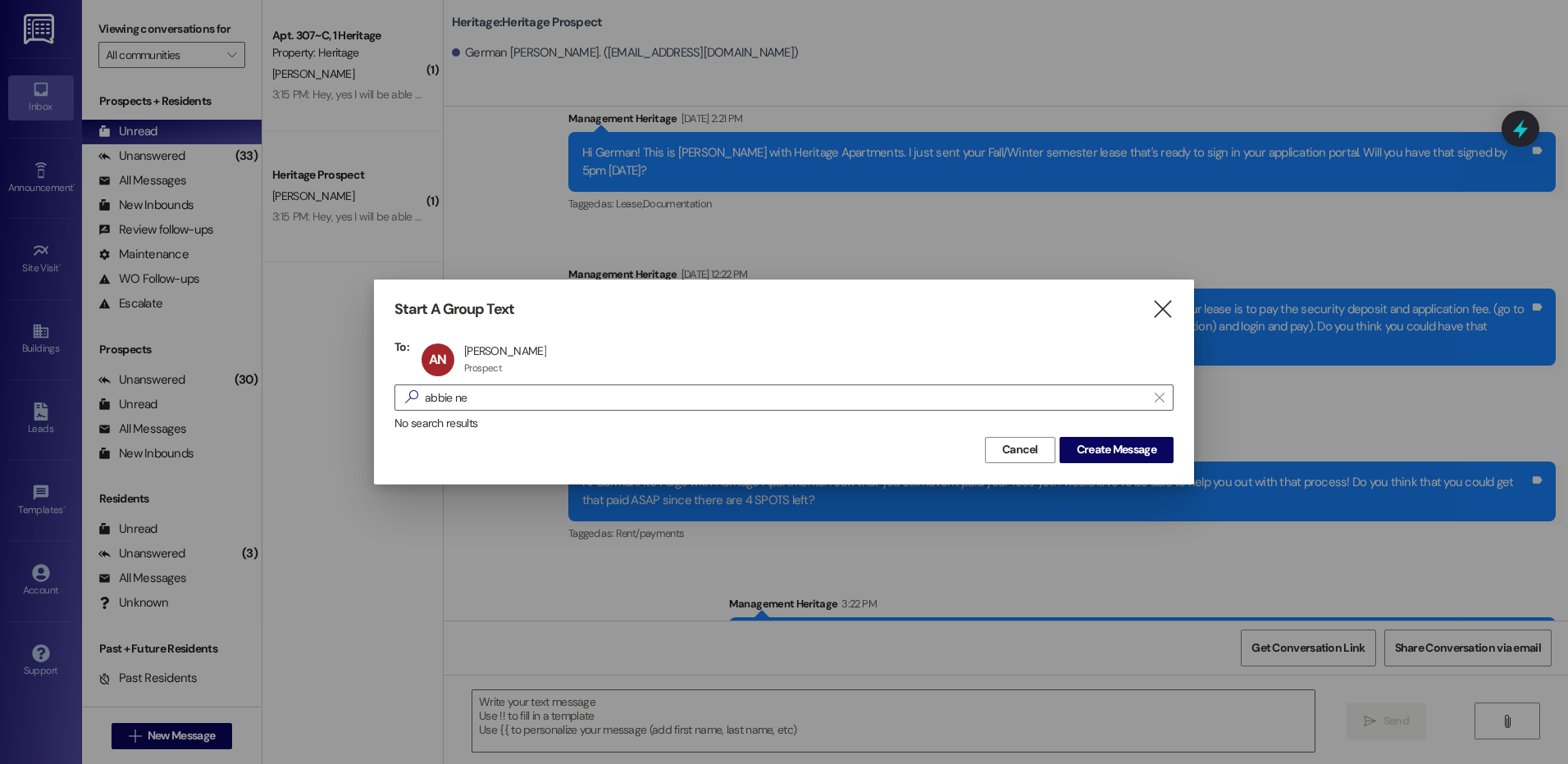
click at [1097, 430] on div "No search results" at bounding box center [784, 423] width 779 height 18
click at [1097, 450] on span "Create Message" at bounding box center [1116, 450] width 79 height 18
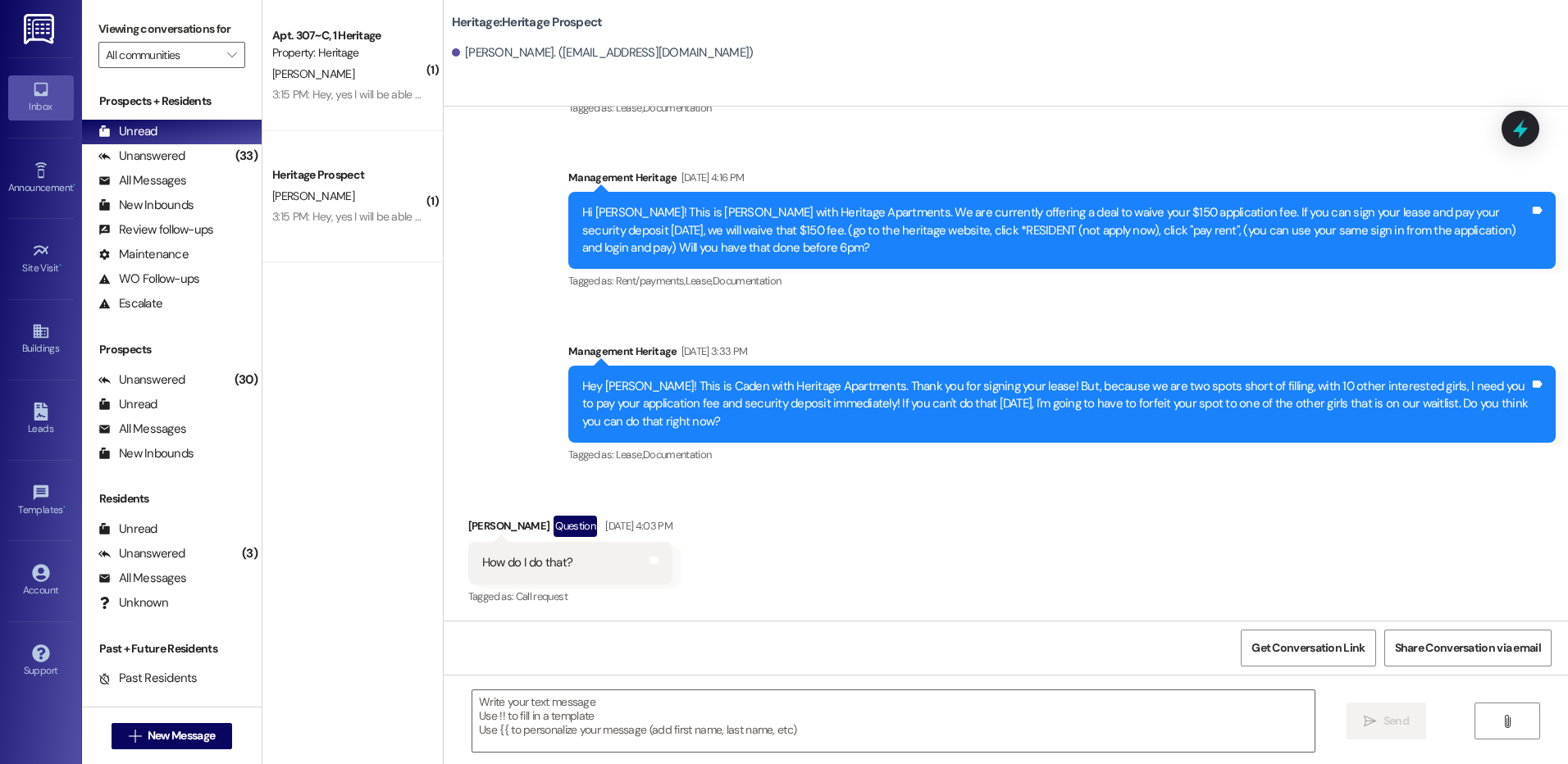
scroll to position [144, 0]
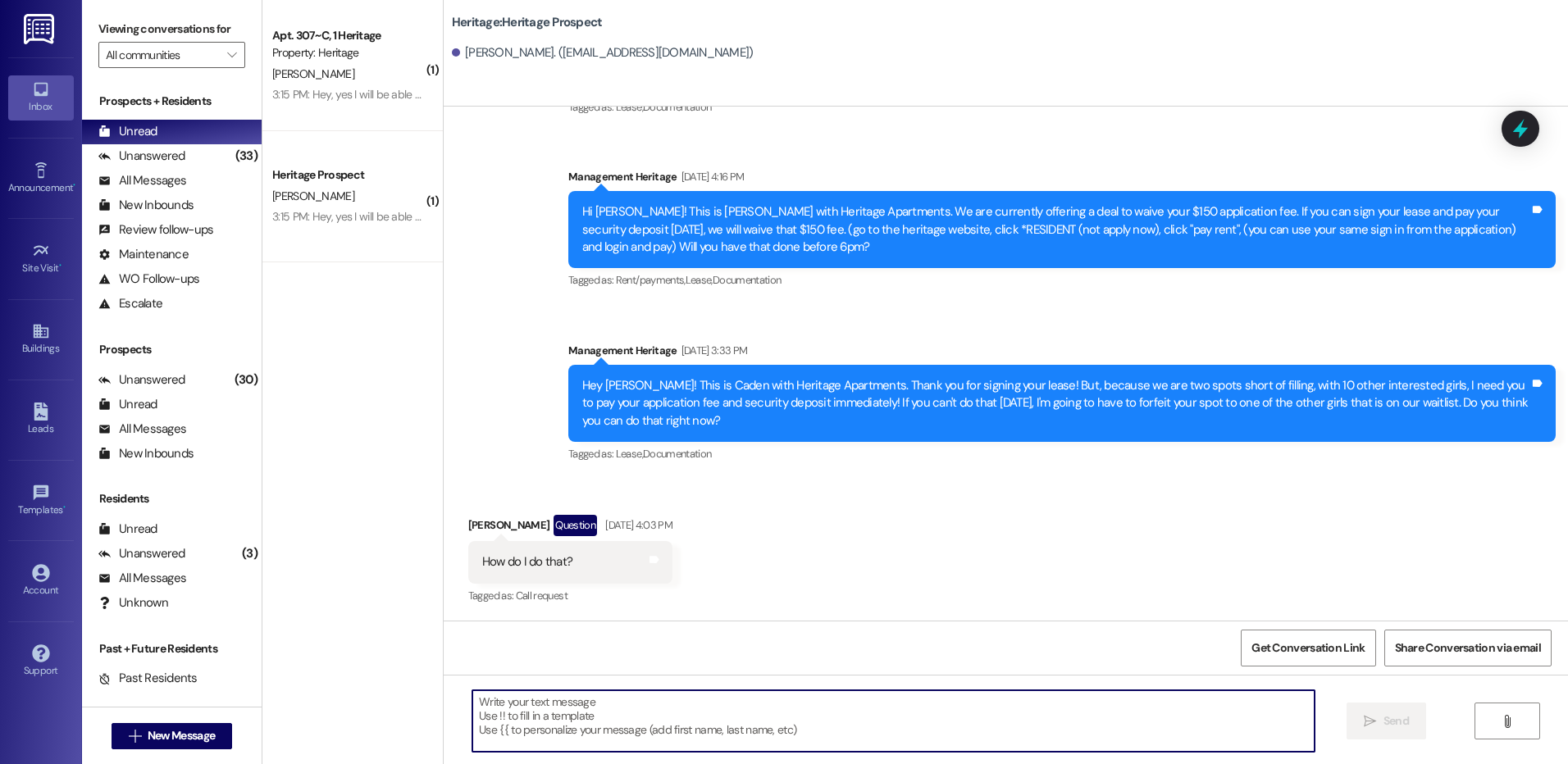
click at [511, 725] on textarea at bounding box center [893, 721] width 842 height 62
paste textarea "Hey German! This is [PERSON_NAME] with Heritage Apartments. I just sent your Fa…"
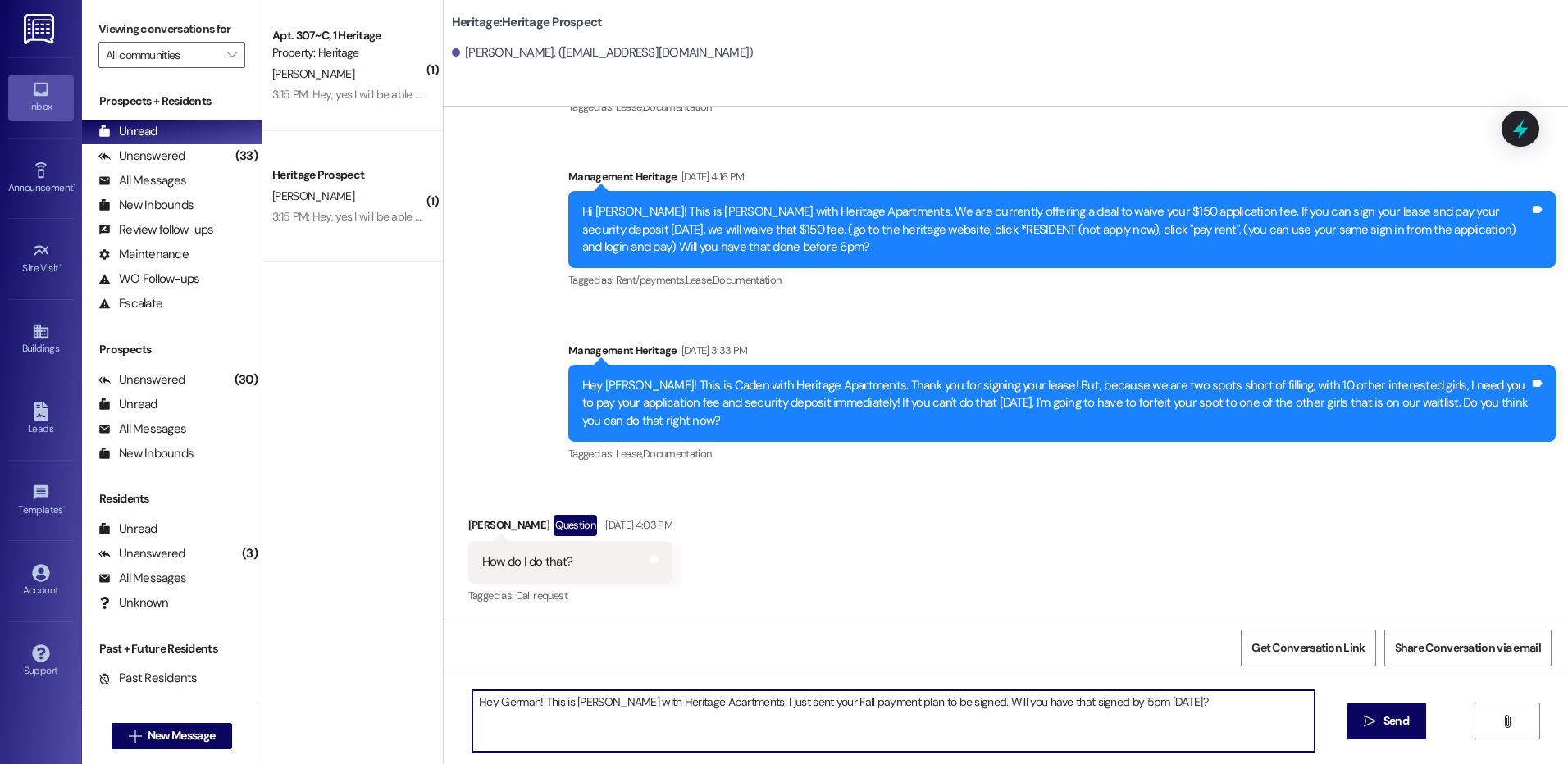
click at [498, 706] on textarea "Hey German! This is [PERSON_NAME] with Heritage Apartments. I just sent your Fa…" at bounding box center [893, 721] width 842 height 62
click at [497, 705] on textarea "Hey German! This is [PERSON_NAME] with Heritage Apartments. I just sent your Fa…" at bounding box center [893, 721] width 842 height 62
click at [661, 696] on textarea "Hey [PERSON_NAME]! This is [PERSON_NAME] with Heritage Apartments. I just sent …" at bounding box center [893, 721] width 842 height 62
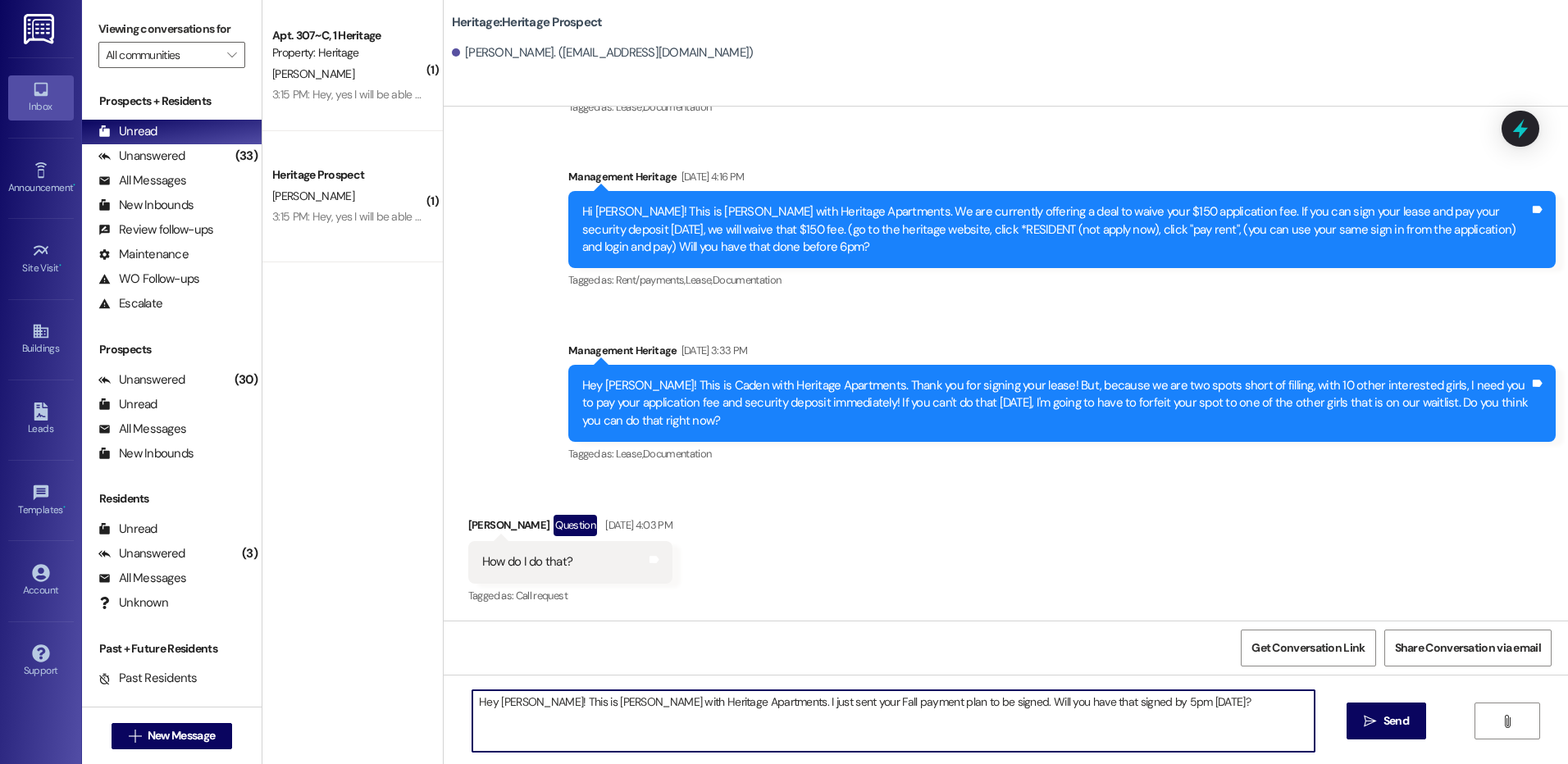
click at [661, 696] on textarea "Hey [PERSON_NAME]! This is [PERSON_NAME] with Heritage Apartments. I just sent …" at bounding box center [893, 721] width 842 height 62
type textarea "Hey [PERSON_NAME]! This is [PERSON_NAME] with Heritage Apartments. I just sent …"
click at [1332, 707] on div "Hey [PERSON_NAME]! This is [PERSON_NAME] with Heritage Apartments. I just sent …" at bounding box center [1005, 737] width 1124 height 123
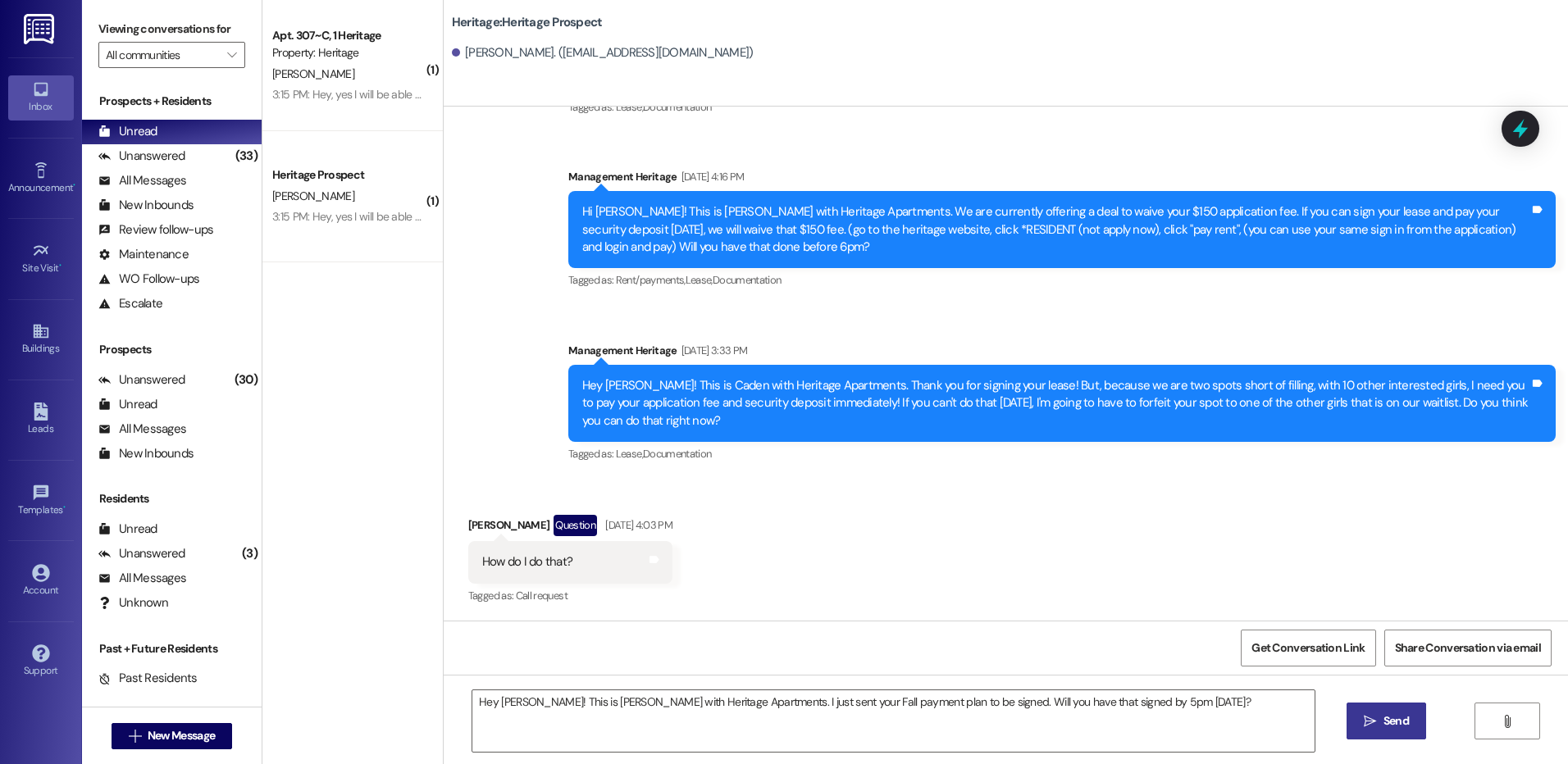
click at [1366, 716] on icon "" at bounding box center [1370, 721] width 13 height 13
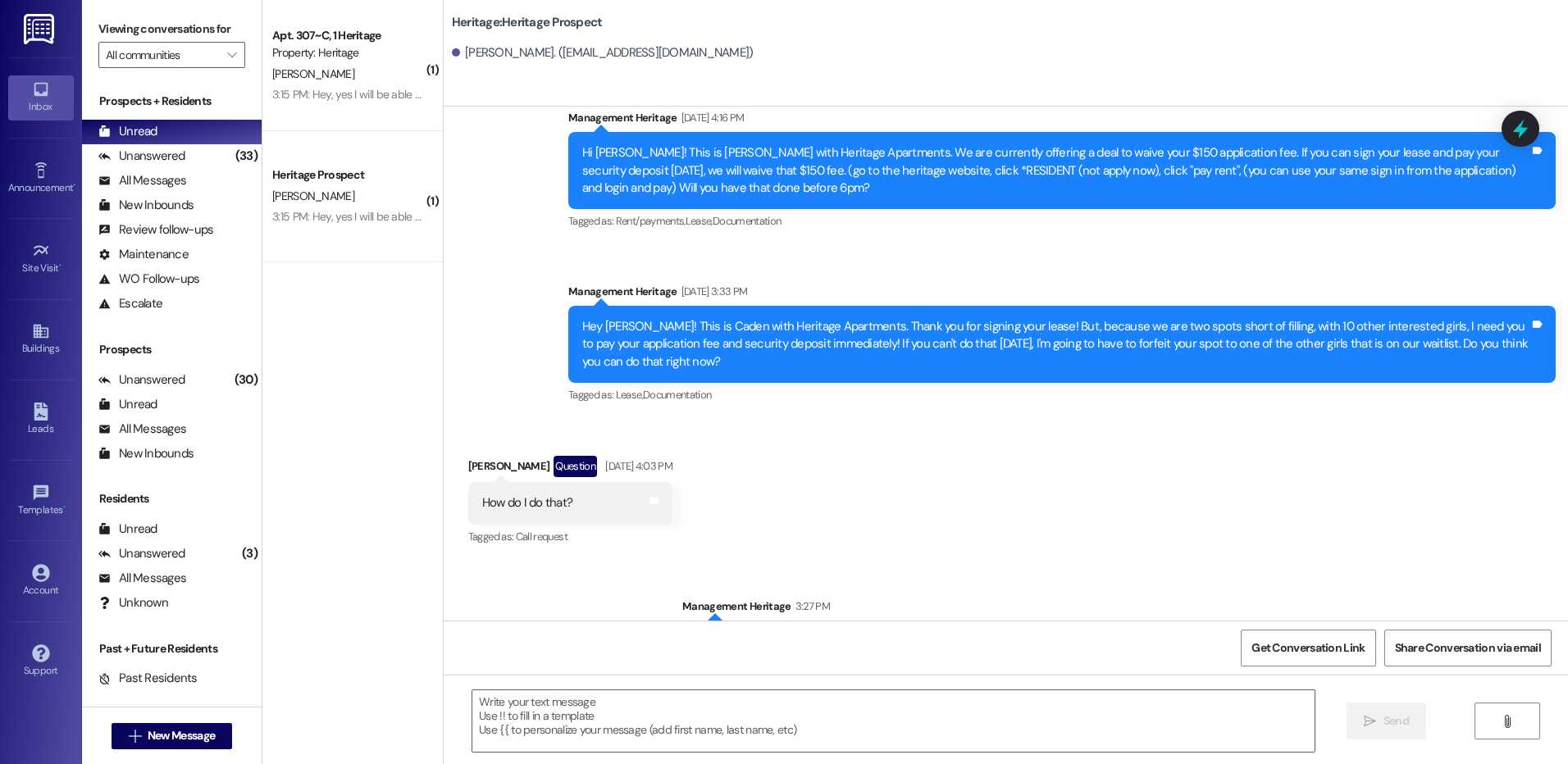
scroll to position [259, 0]
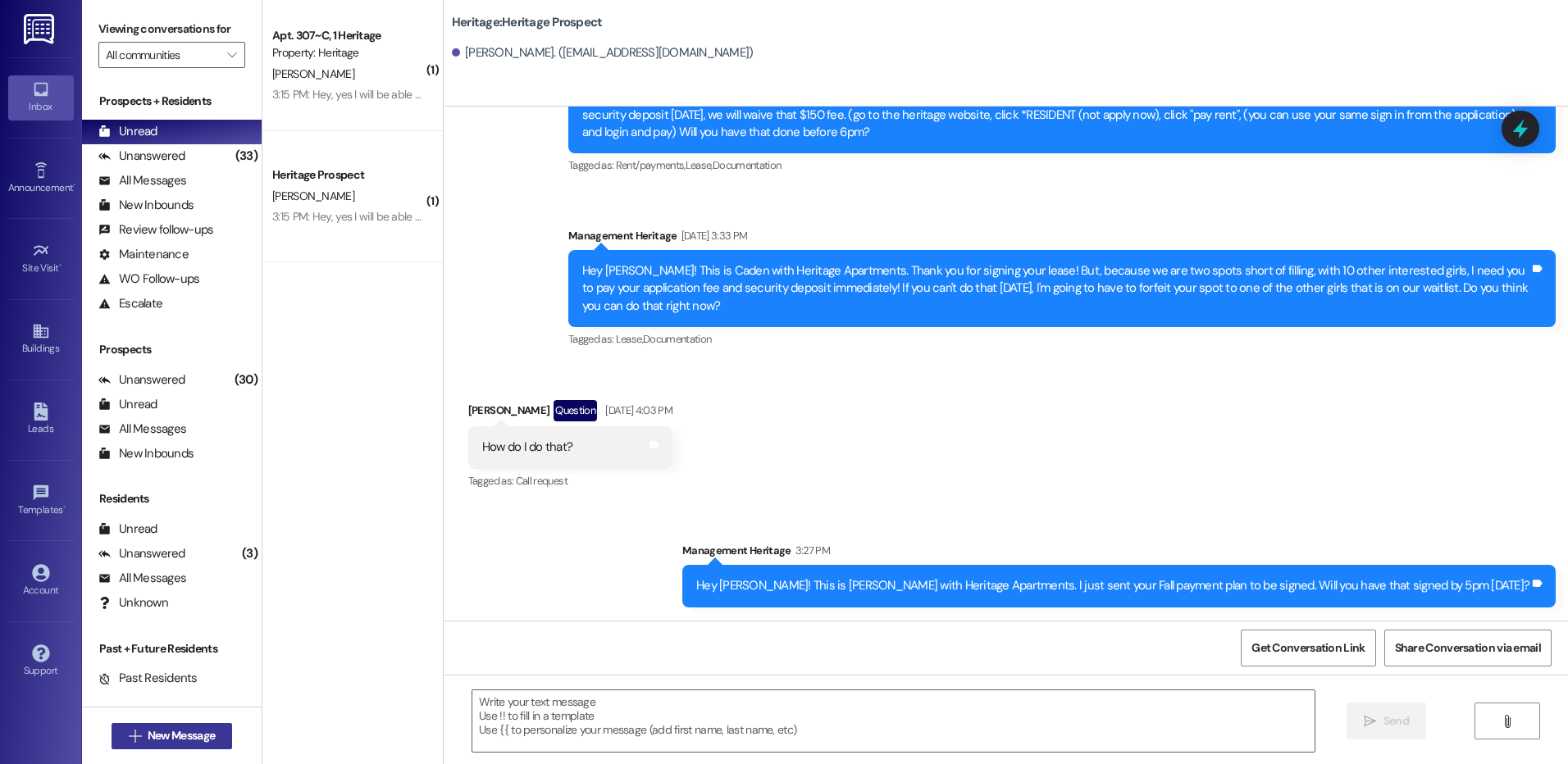
click at [128, 741] on icon "" at bounding box center [134, 736] width 13 height 13
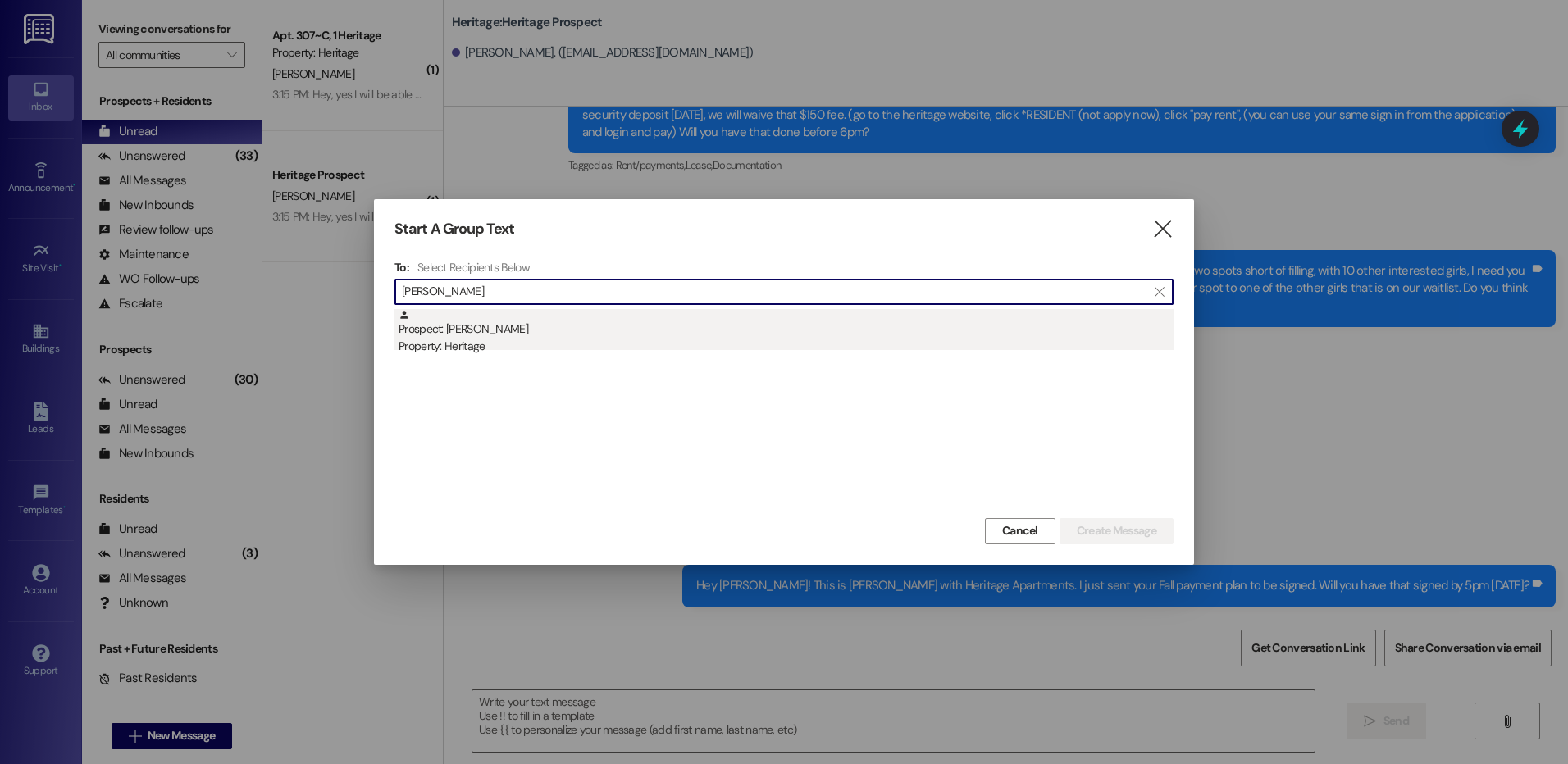
type input "[PERSON_NAME]"
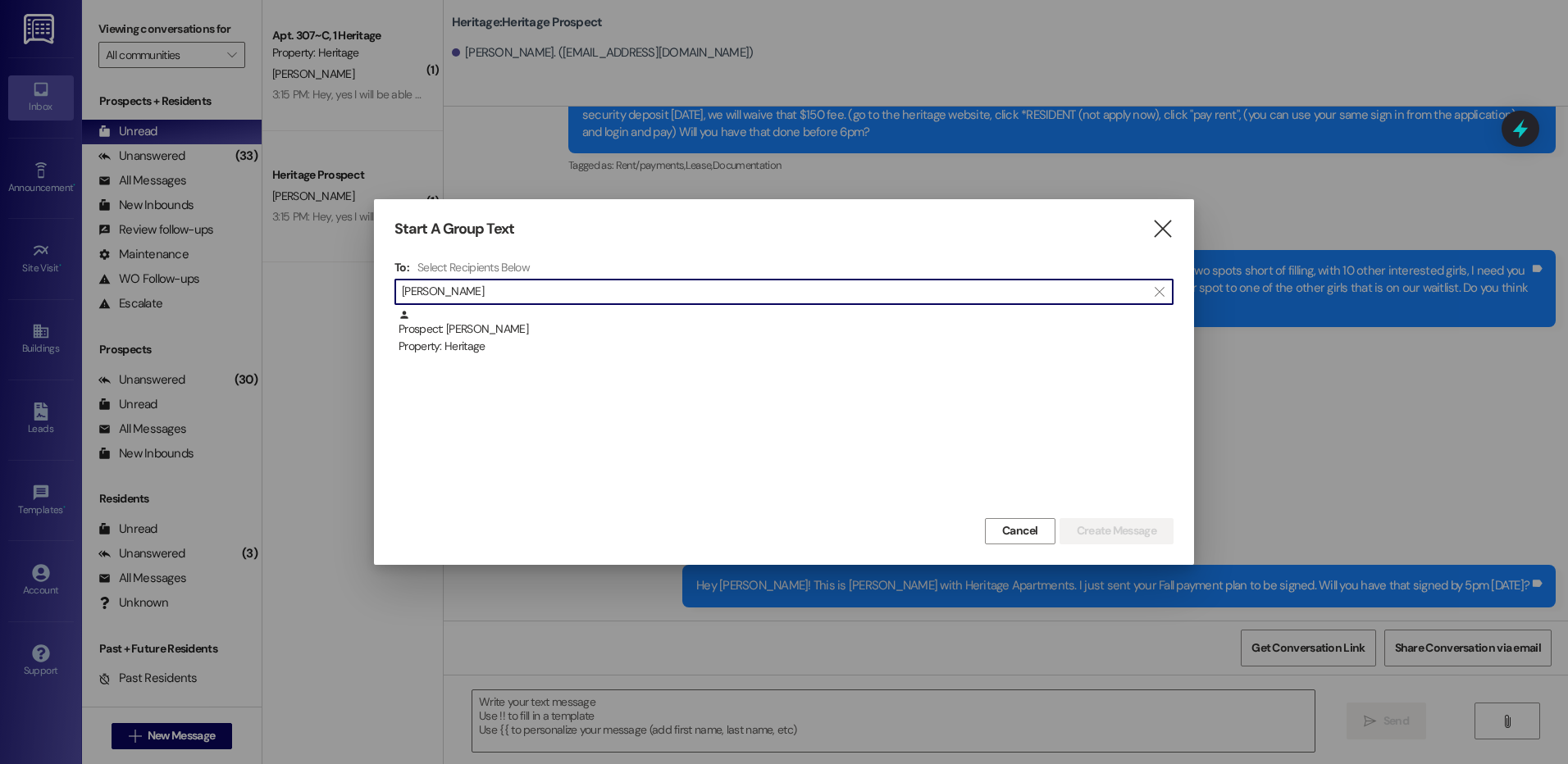
drag, startPoint x: 583, startPoint y: 348, endPoint x: 680, endPoint y: 362, distance: 98.0
click at [583, 348] on div "Property: Heritage" at bounding box center [786, 347] width 775 height 18
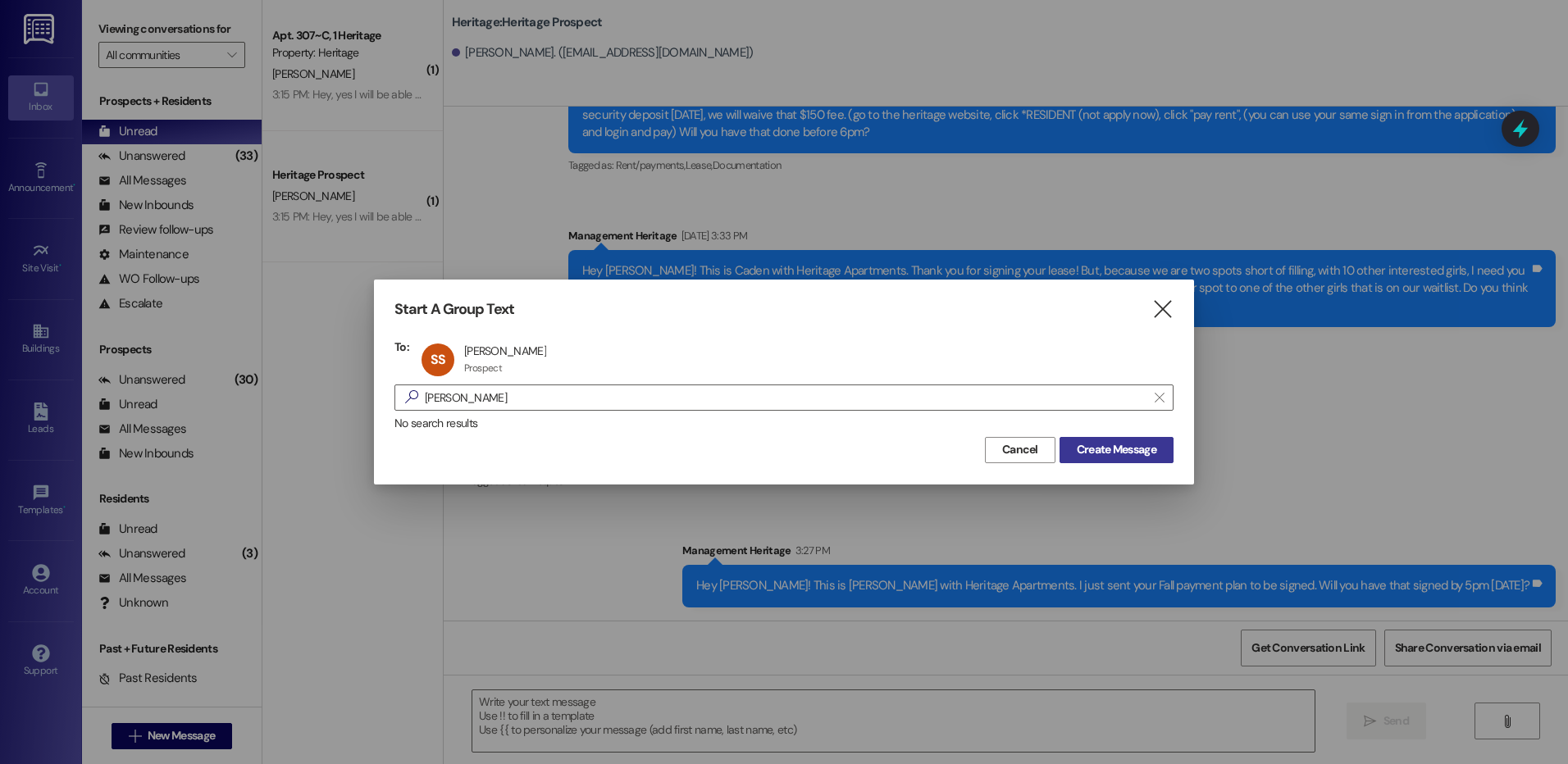
click at [1155, 444] on span "Create Message" at bounding box center [1116, 450] width 79 height 18
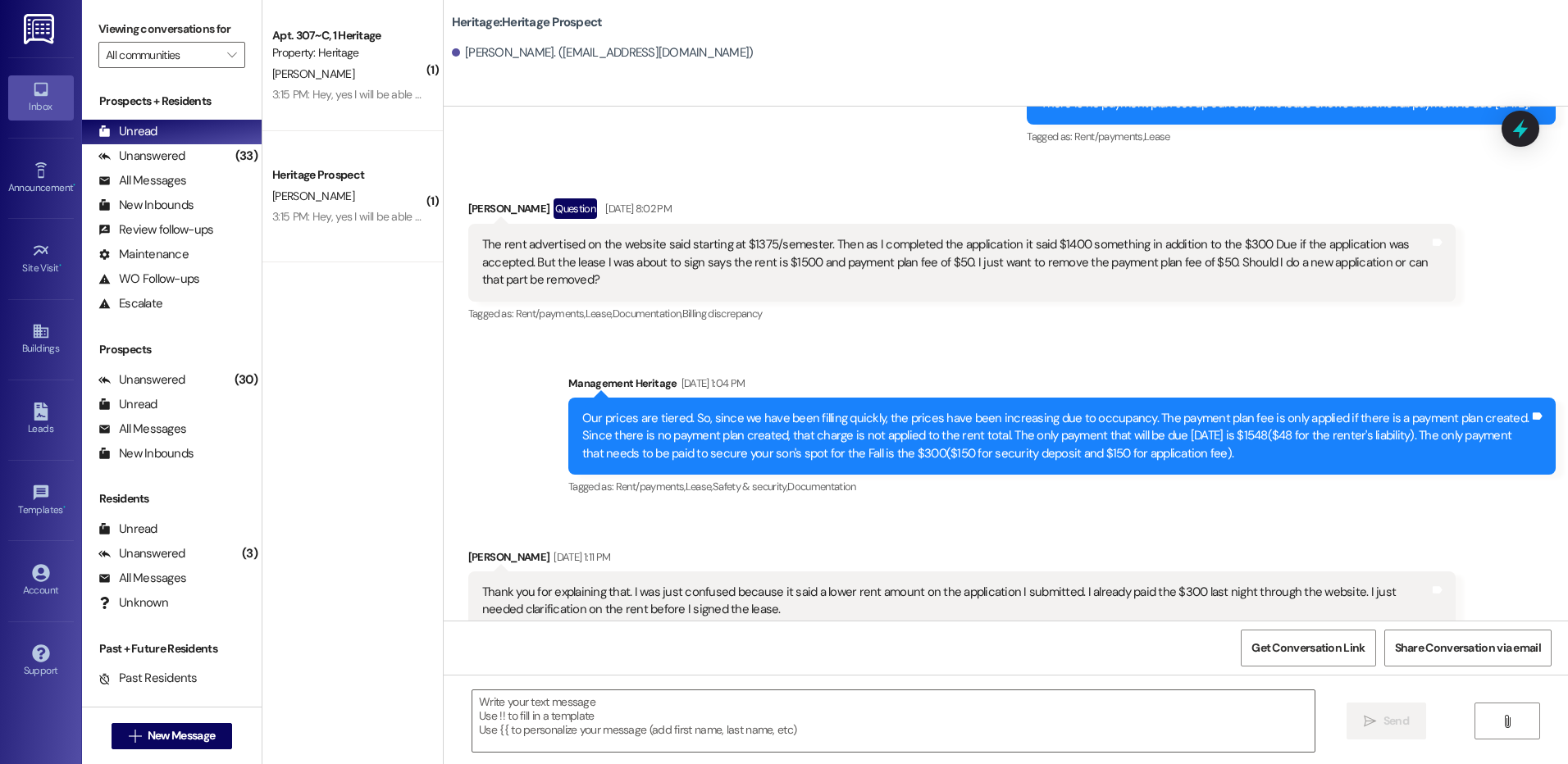
scroll to position [1442, 0]
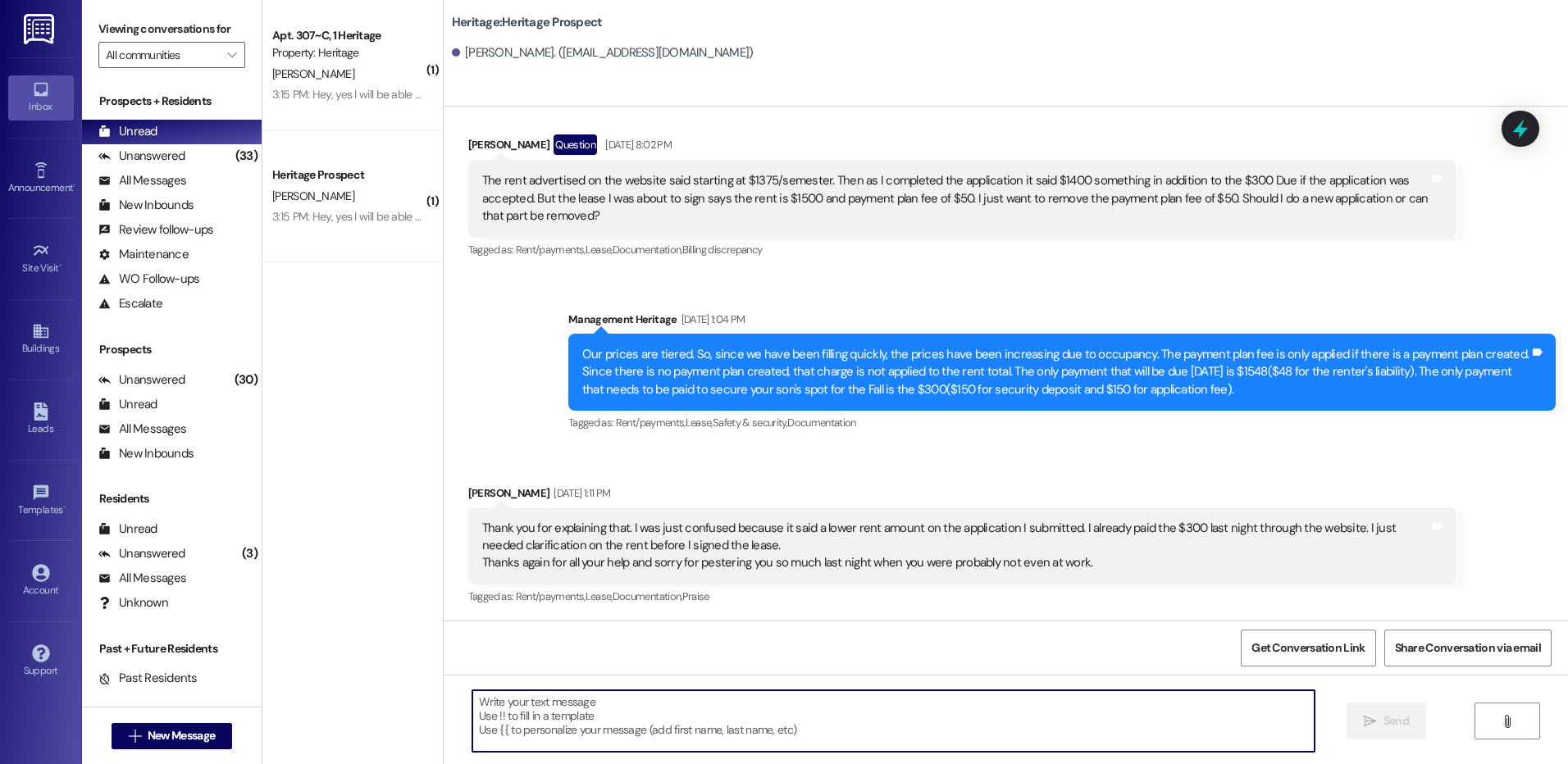
click at [486, 730] on textarea at bounding box center [893, 721] width 842 height 62
click at [529, 720] on textarea at bounding box center [893, 721] width 842 height 62
click at [525, 716] on textarea at bounding box center [893, 721] width 842 height 62
click at [496, 725] on textarea at bounding box center [893, 721] width 842 height 62
paste textarea "Hey ____! This is [PERSON_NAME] with Heritage Apartments. I just sent your ____…"
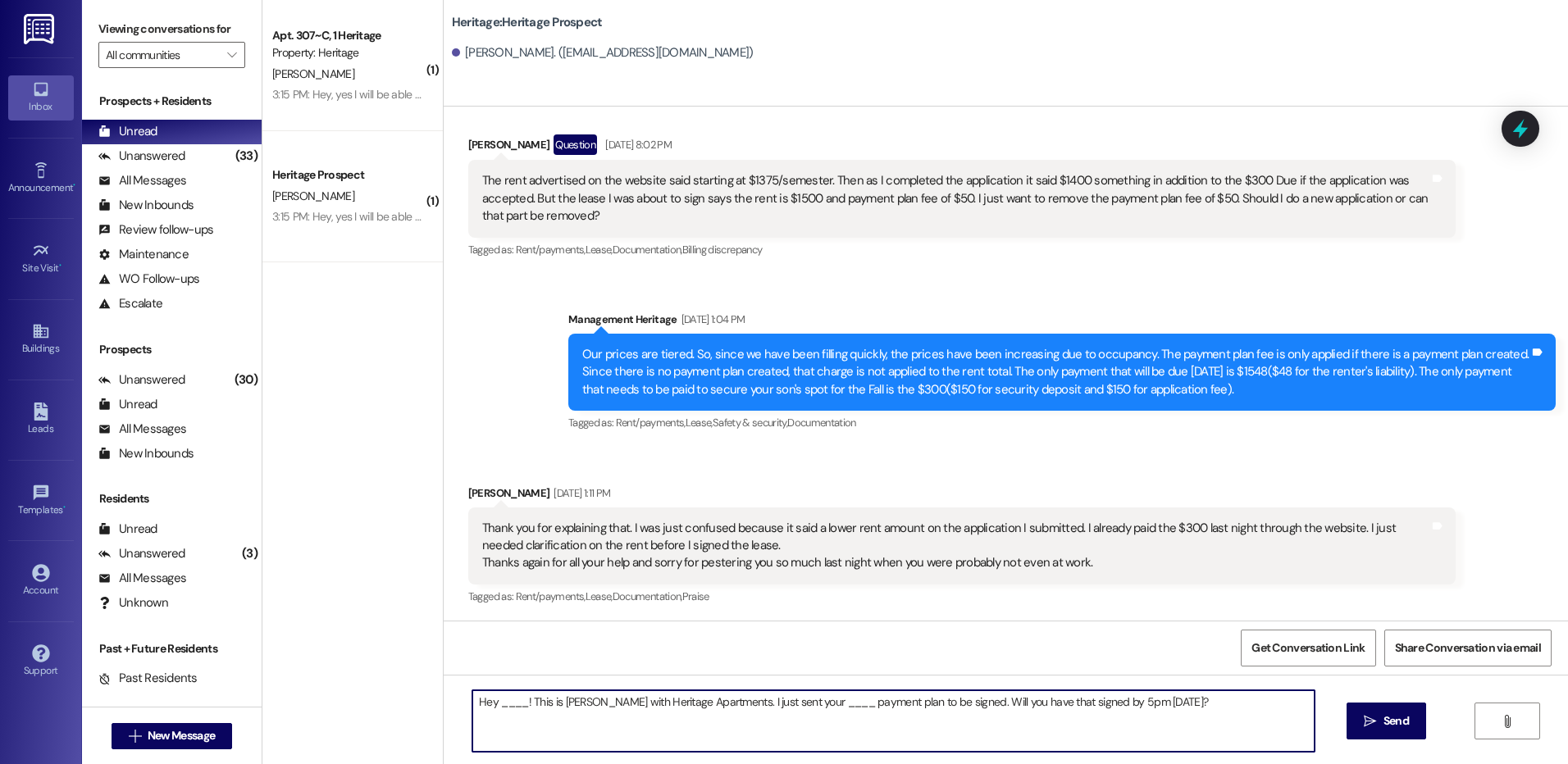
click at [496, 699] on textarea "Hey ____! This is [PERSON_NAME] with Heritage Apartments. I just sent your ____…" at bounding box center [893, 721] width 842 height 62
click at [497, 699] on textarea "Hey ____! This is [PERSON_NAME] with Heritage Apartments. I just sent your ____…" at bounding box center [893, 721] width 842 height 62
click at [787, 705] on textarea "Hey [PERSON_NAME]! This is [PERSON_NAME] with Heritage Apartments. I just sent …" at bounding box center [893, 721] width 842 height 62
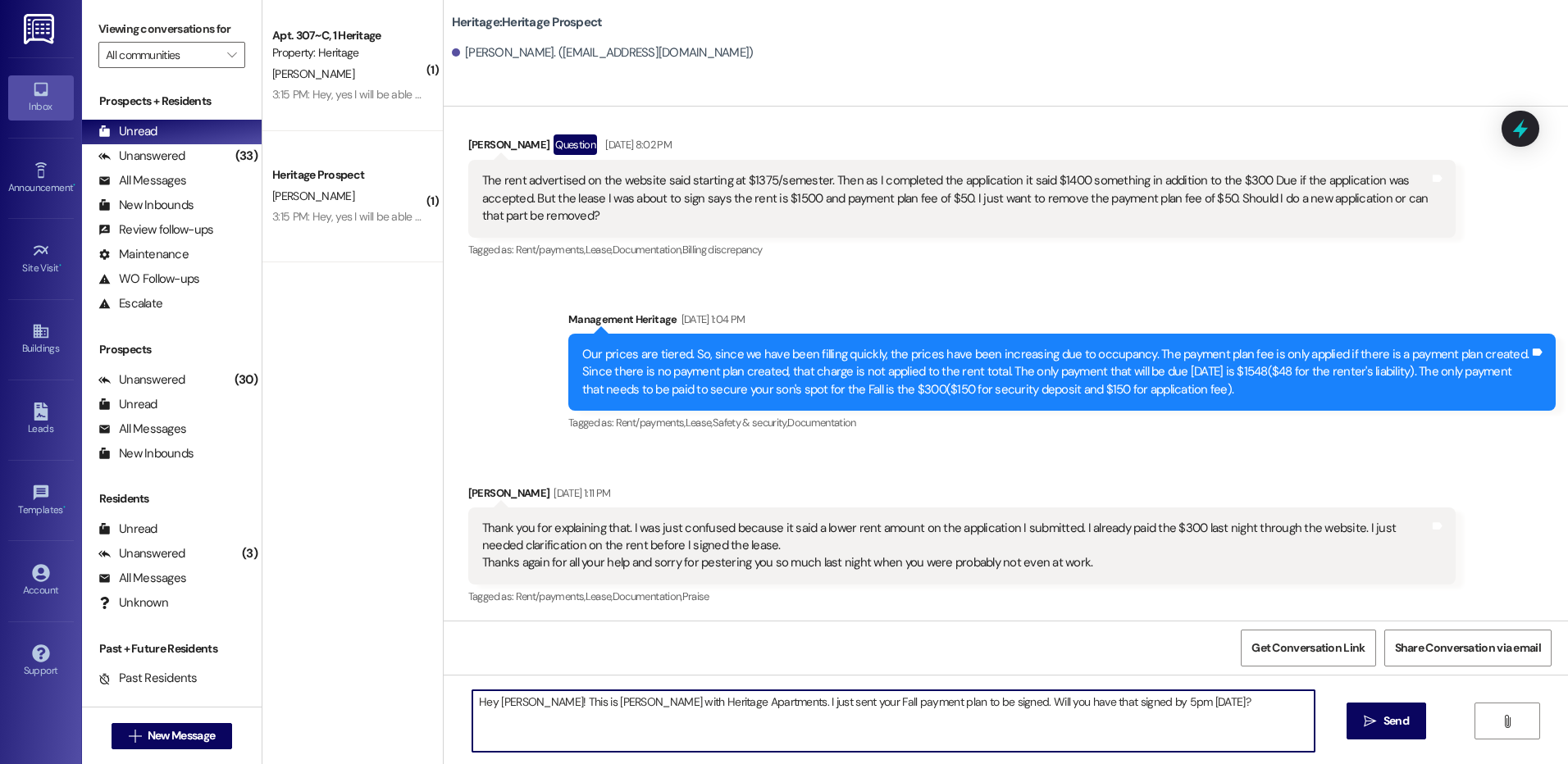
click at [787, 705] on textarea "Hey [PERSON_NAME]! This is [PERSON_NAME] with Heritage Apartments. I just sent …" at bounding box center [893, 721] width 842 height 62
type textarea "Hey [PERSON_NAME]! This is [PERSON_NAME] with Heritage Apartments. I just sent …"
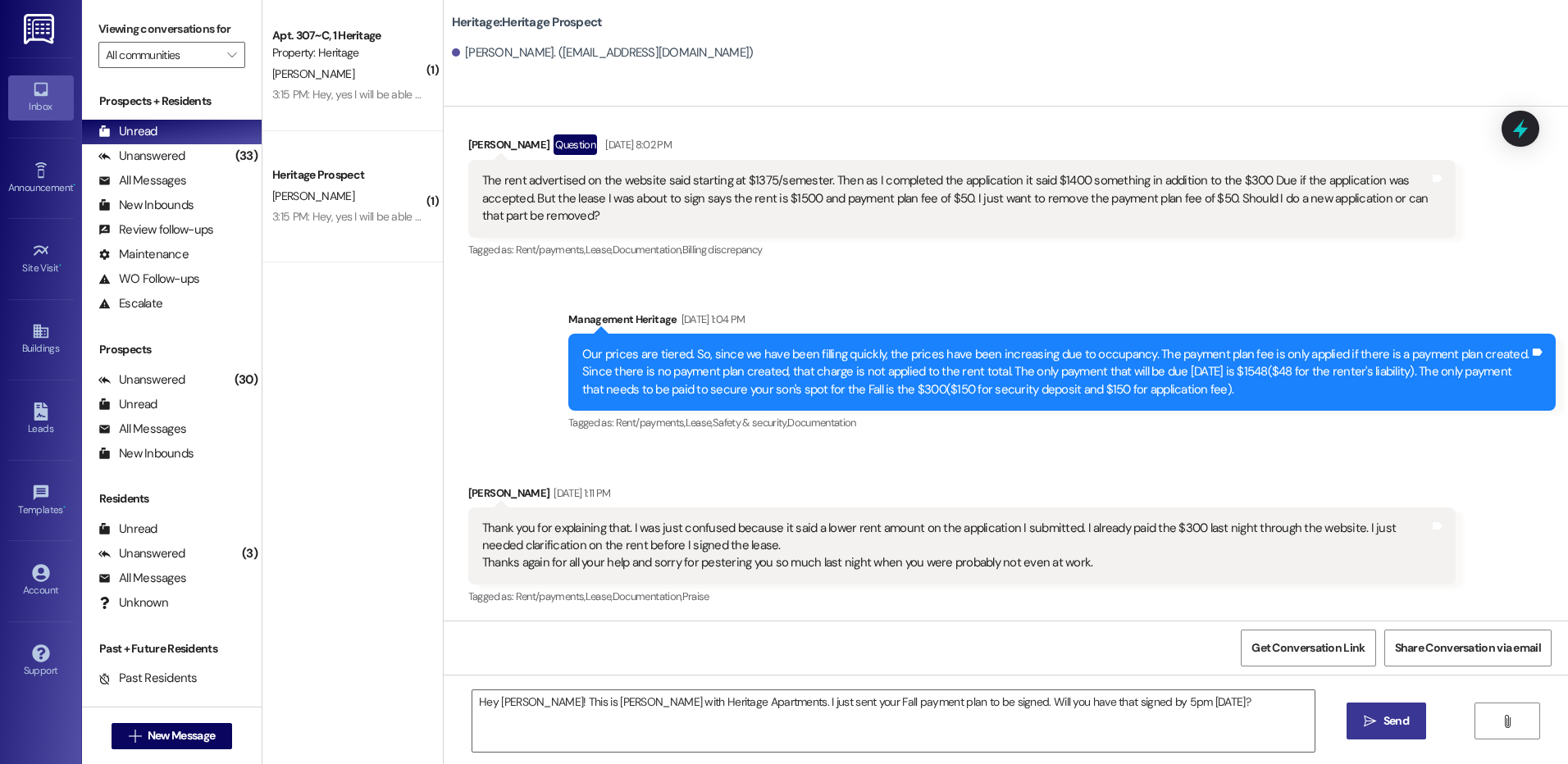
click at [1380, 727] on span "Send" at bounding box center [1396, 721] width 32 height 18
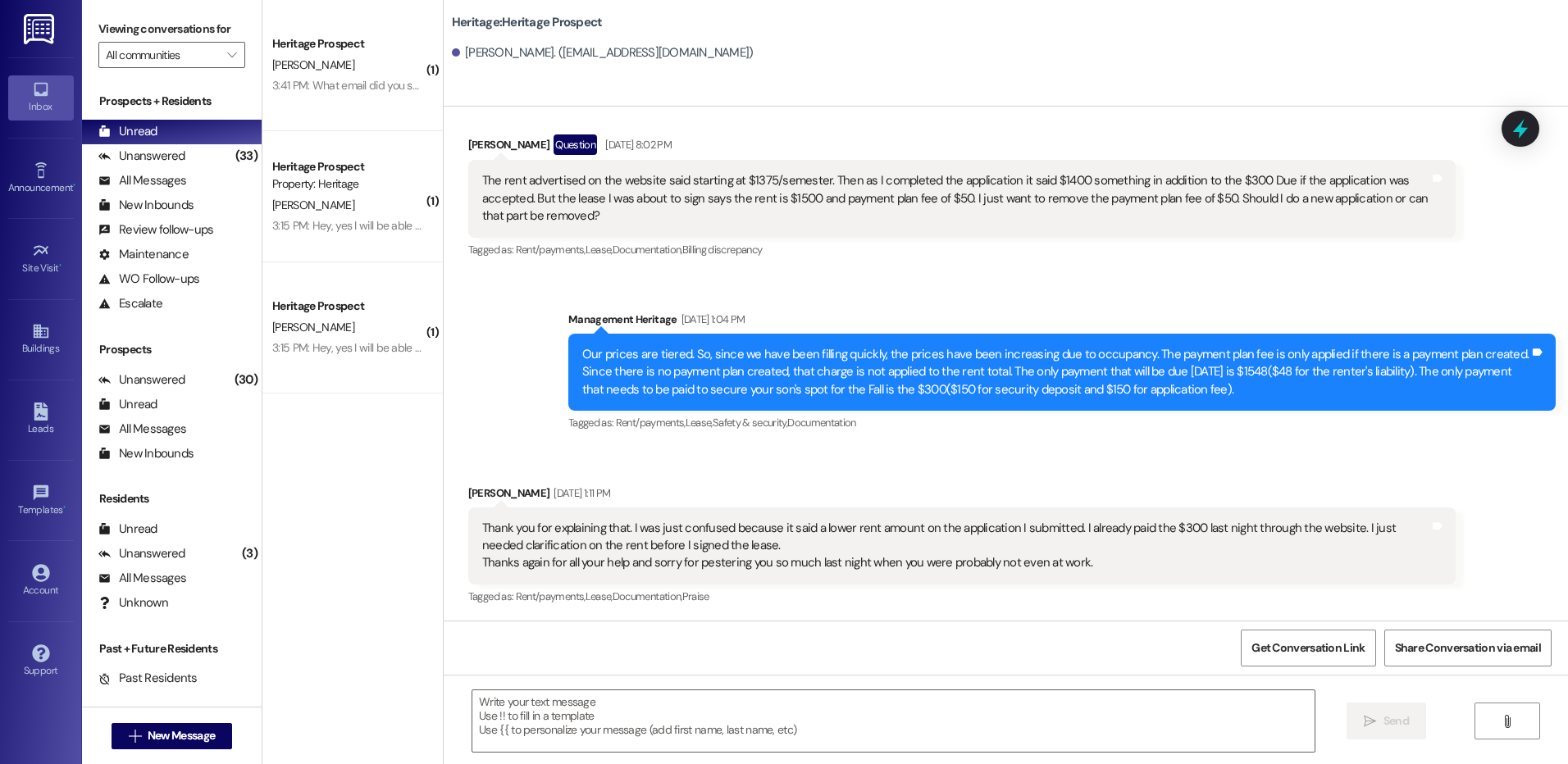
click at [303, 174] on div "Heritage Prospect" at bounding box center [348, 167] width 152 height 18
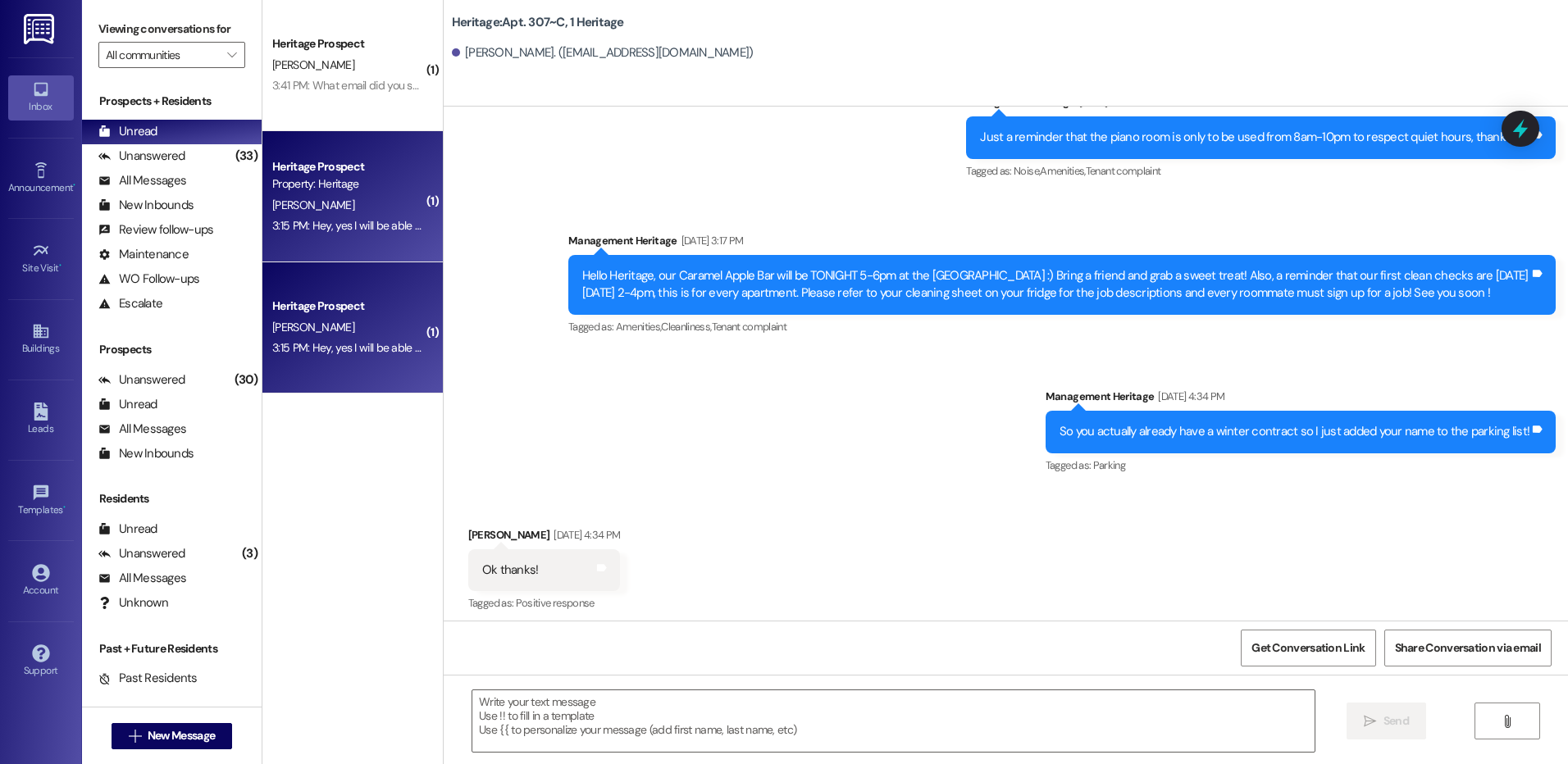
click at [356, 76] on div "3:41 PM: What email did you send it to? 3:41 PM: What email did you send it to?" at bounding box center [348, 85] width 155 height 21
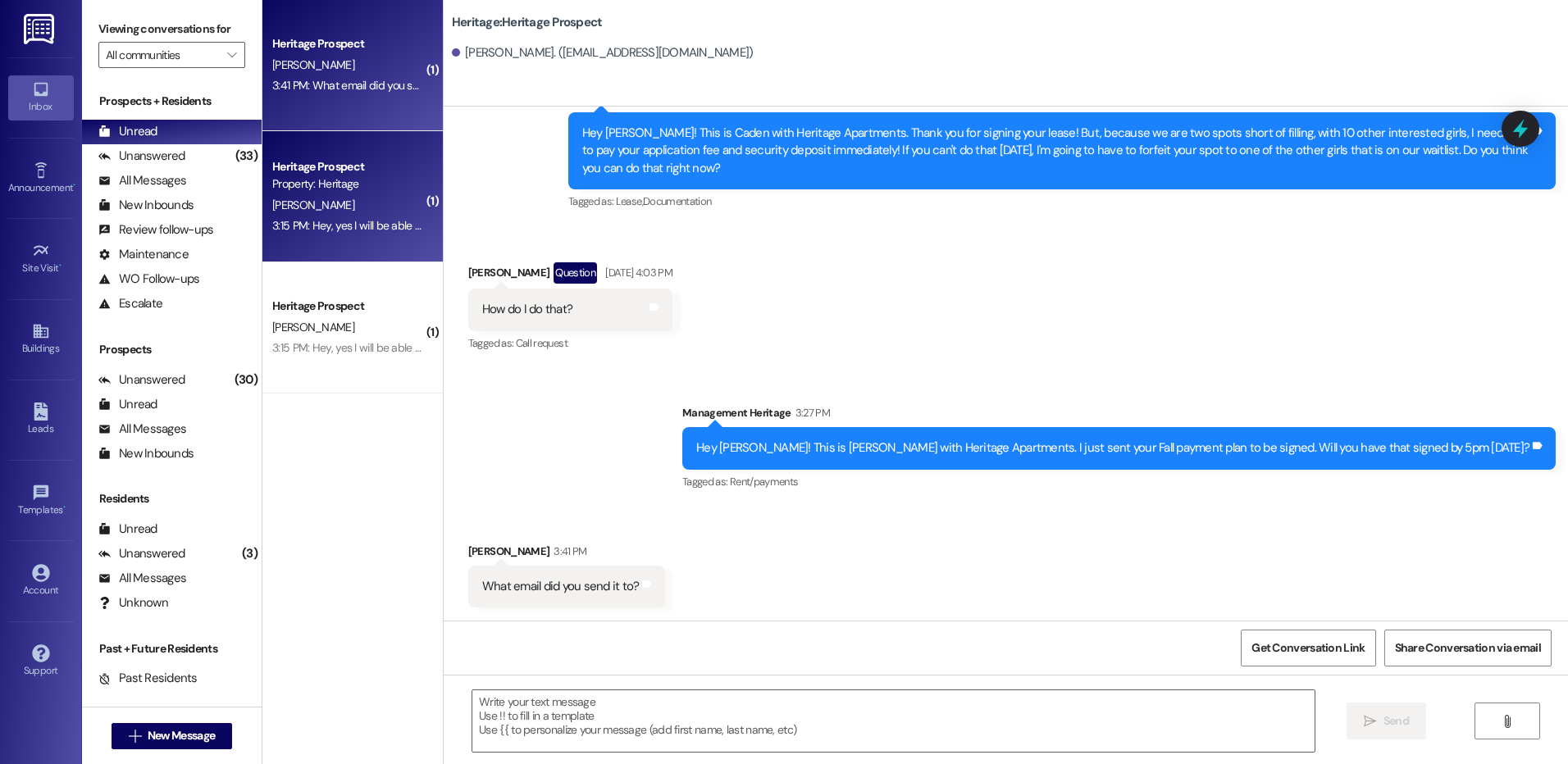
scroll to position [397, 0]
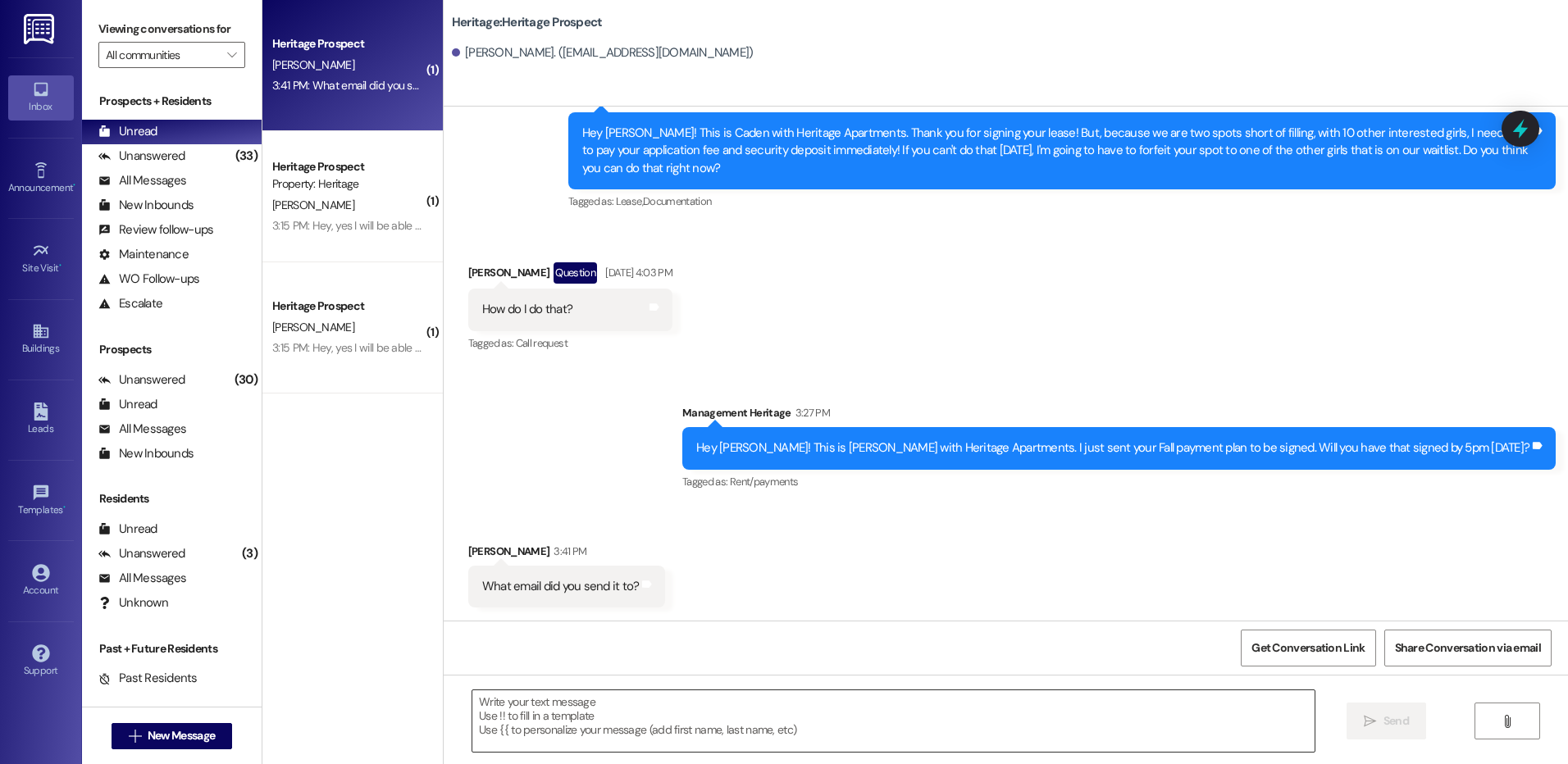
click at [567, 724] on textarea at bounding box center [893, 721] width 842 height 62
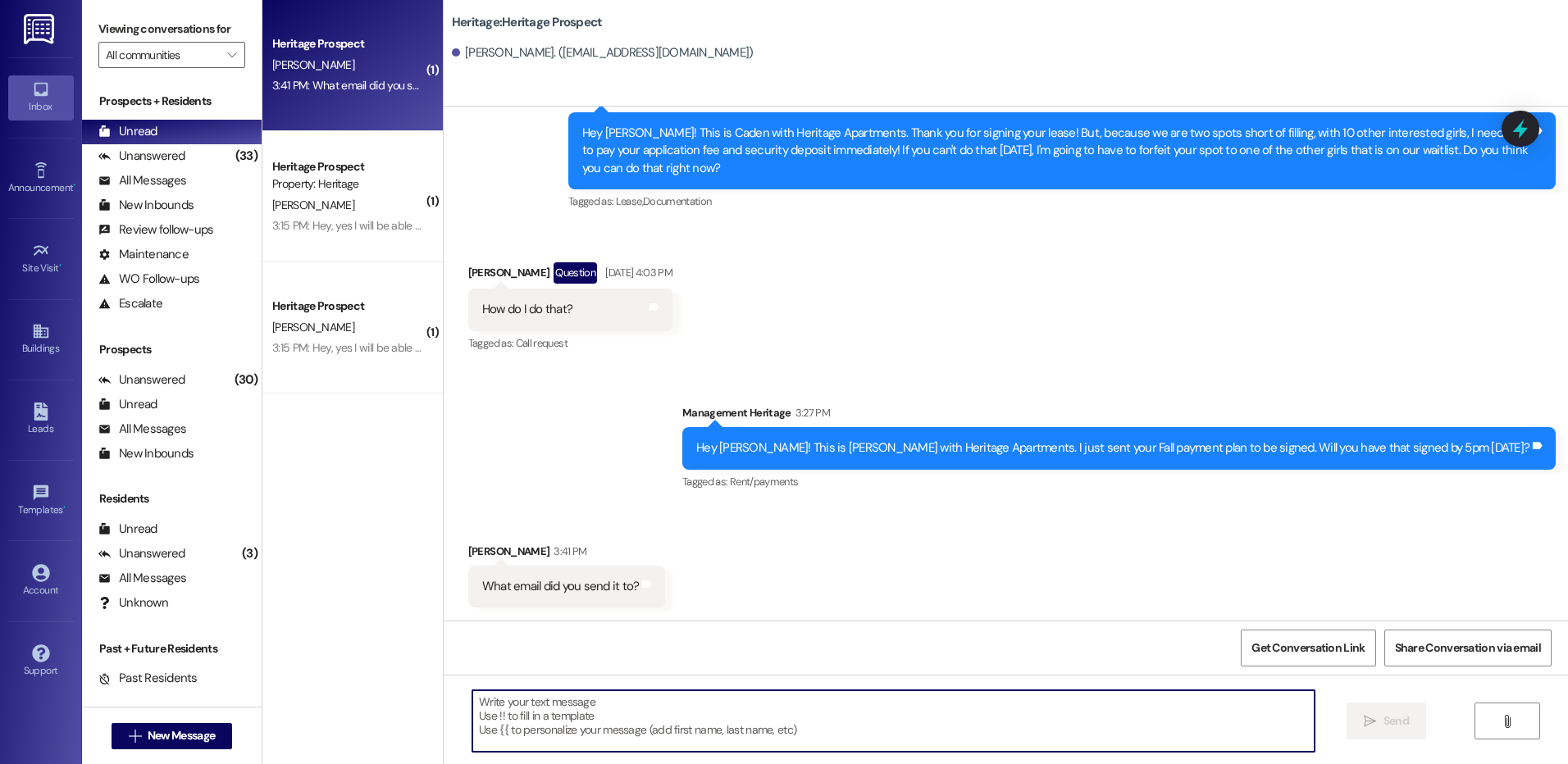
click at [569, 54] on div "[PERSON_NAME]. ([EMAIL_ADDRESS][DOMAIN_NAME])" at bounding box center [603, 53] width 302 height 18
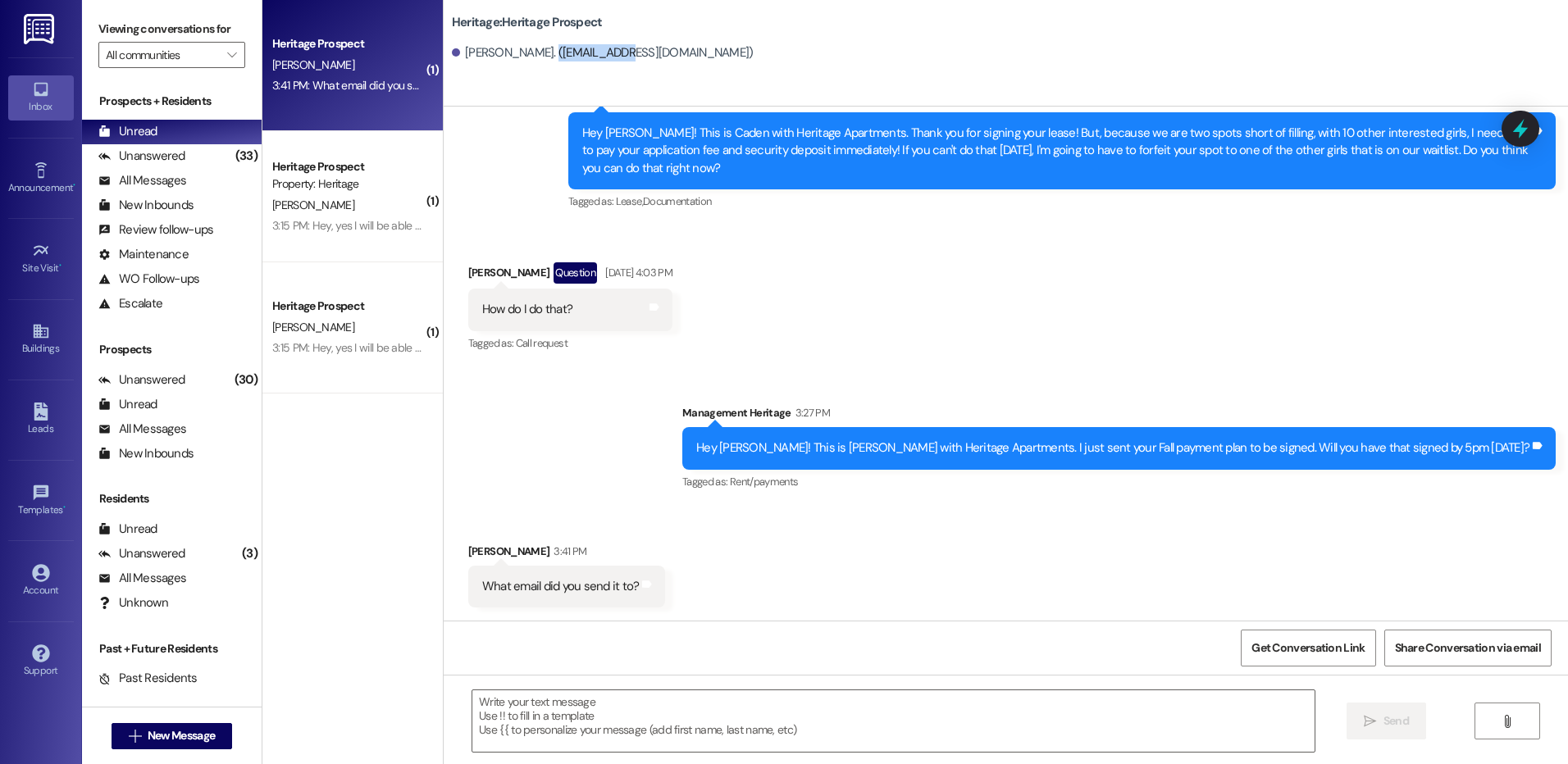
click at [569, 54] on div "[PERSON_NAME]. ([EMAIL_ADDRESS][DOMAIN_NAME])" at bounding box center [603, 53] width 302 height 18
click at [630, 62] on div "[PERSON_NAME]. ([EMAIL_ADDRESS][DOMAIN_NAME])" at bounding box center [603, 53] width 302 height 18
drag, startPoint x: 657, startPoint y: 52, endPoint x: 530, endPoint y: 54, distance: 127.0
click at [530, 54] on div "[PERSON_NAME]. ([EMAIL_ADDRESS][DOMAIN_NAME])" at bounding box center [603, 53] width 302 height 18
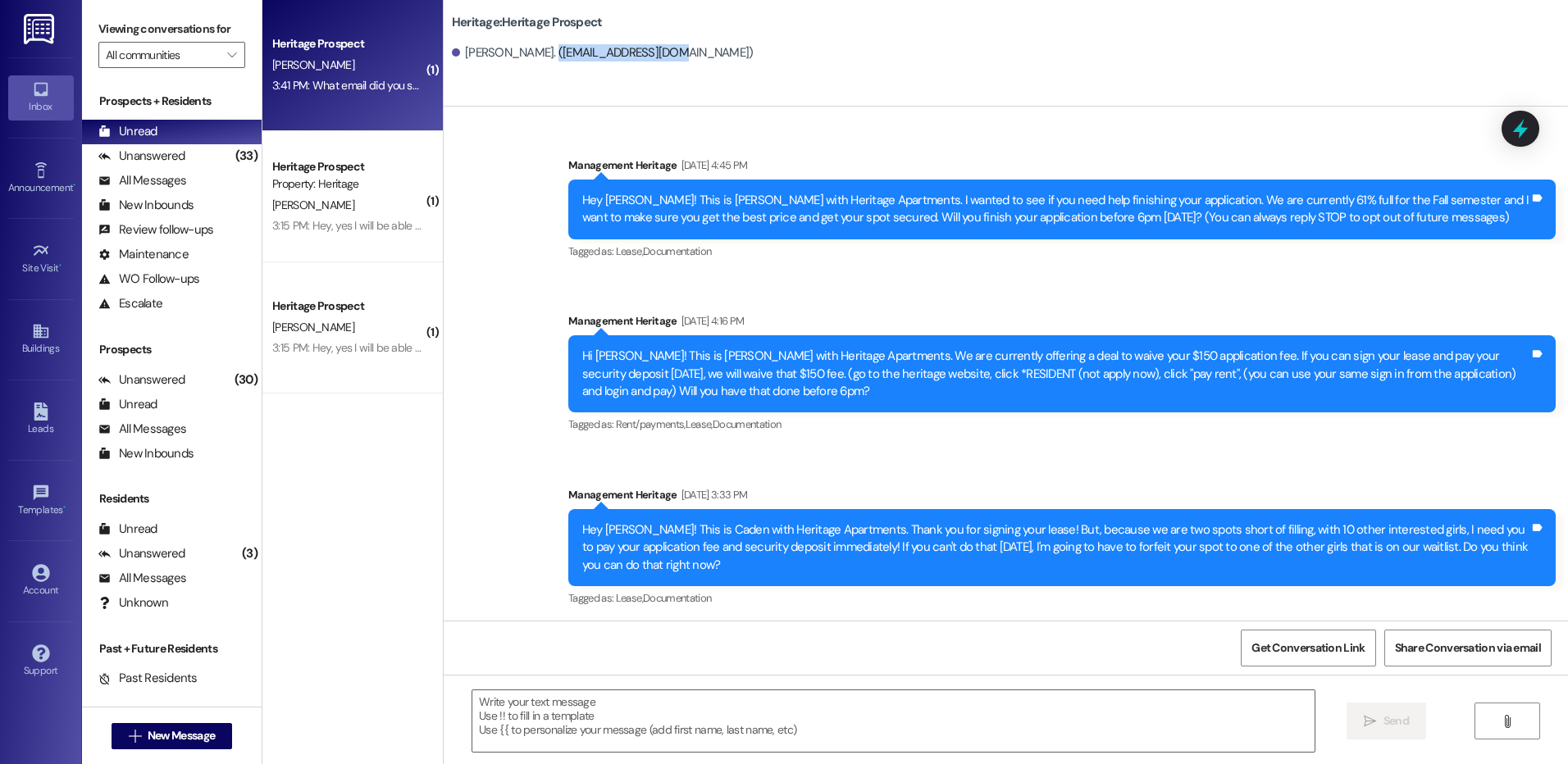
scroll to position [396, 0]
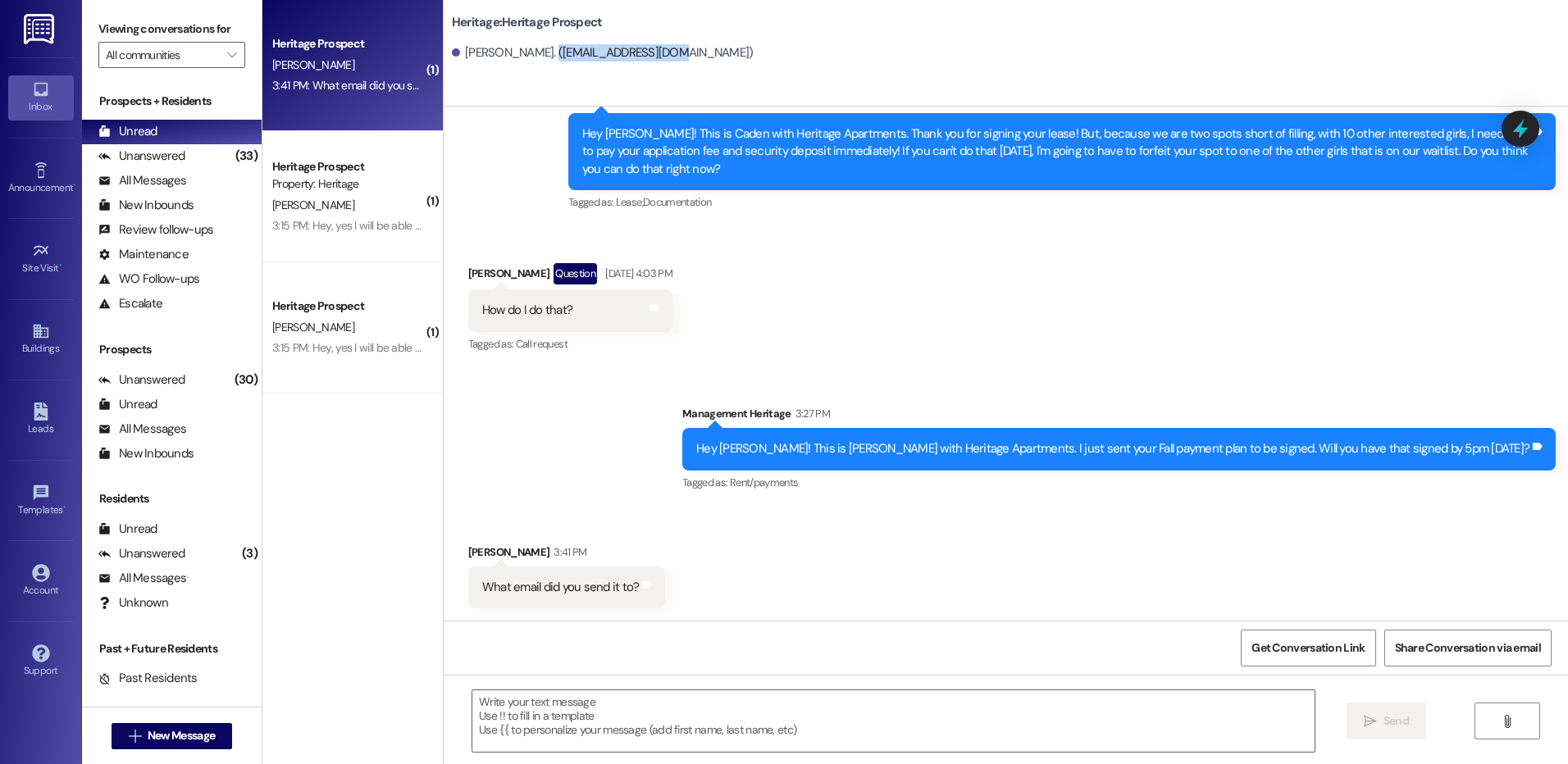
copy div "[EMAIL_ADDRESS][DOMAIN_NAME]"
click at [552, 700] on textarea at bounding box center [893, 721] width 842 height 62
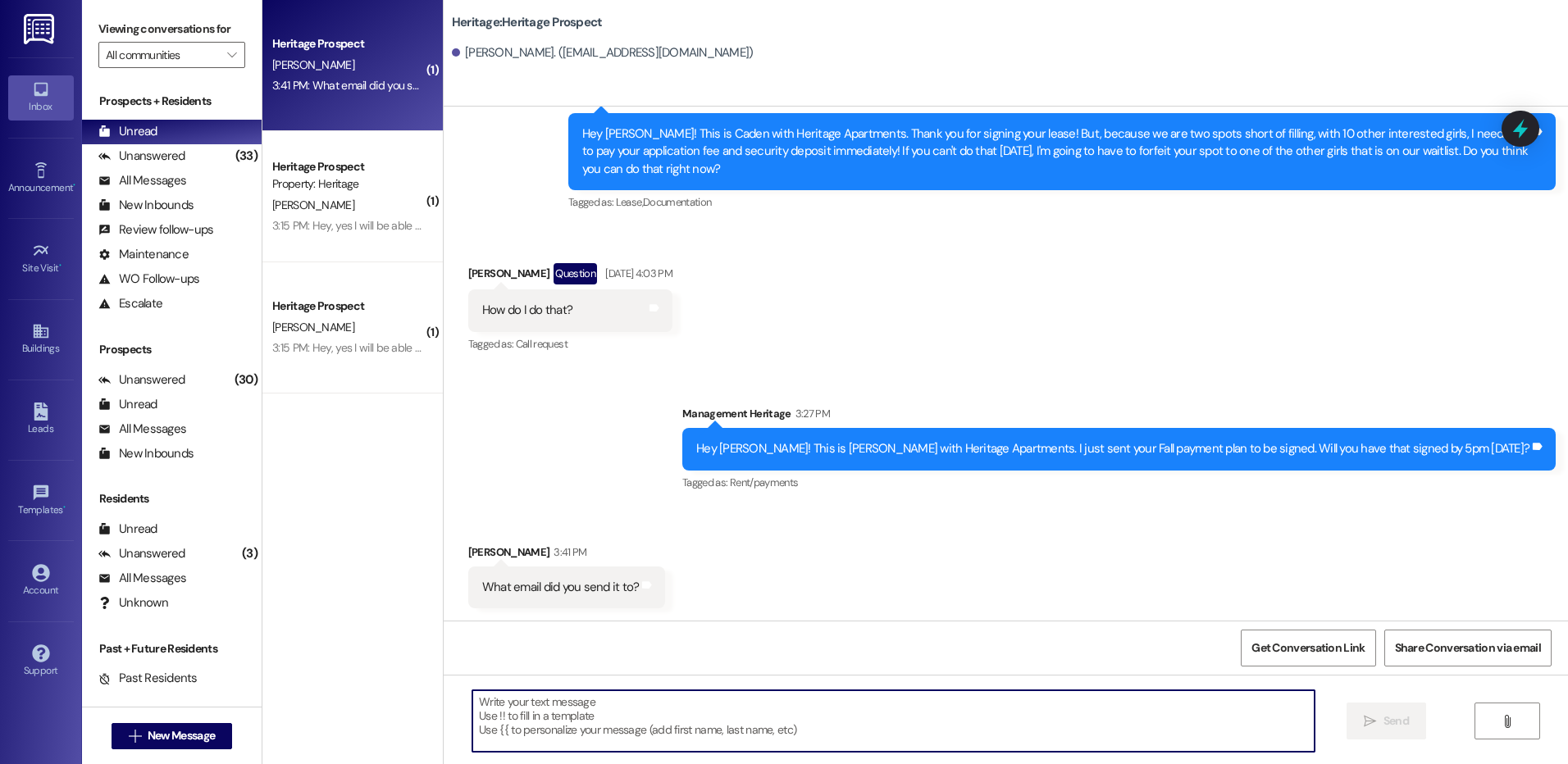
paste textarea "[EMAIL_ADDRESS][DOMAIN_NAME]"
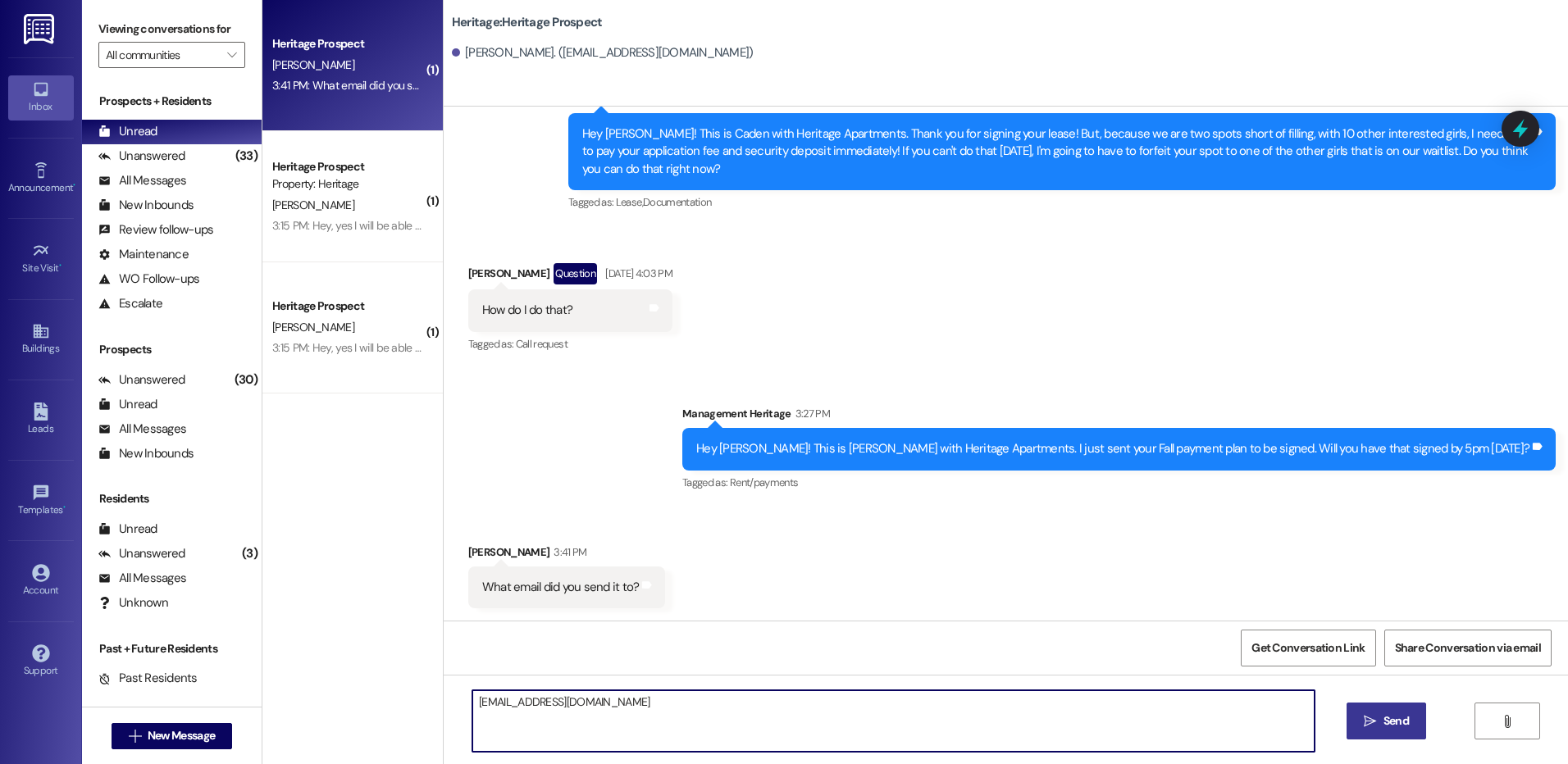
type textarea "[EMAIL_ADDRESS][DOMAIN_NAME]"
click at [1394, 732] on button " Send" at bounding box center [1386, 721] width 79 height 37
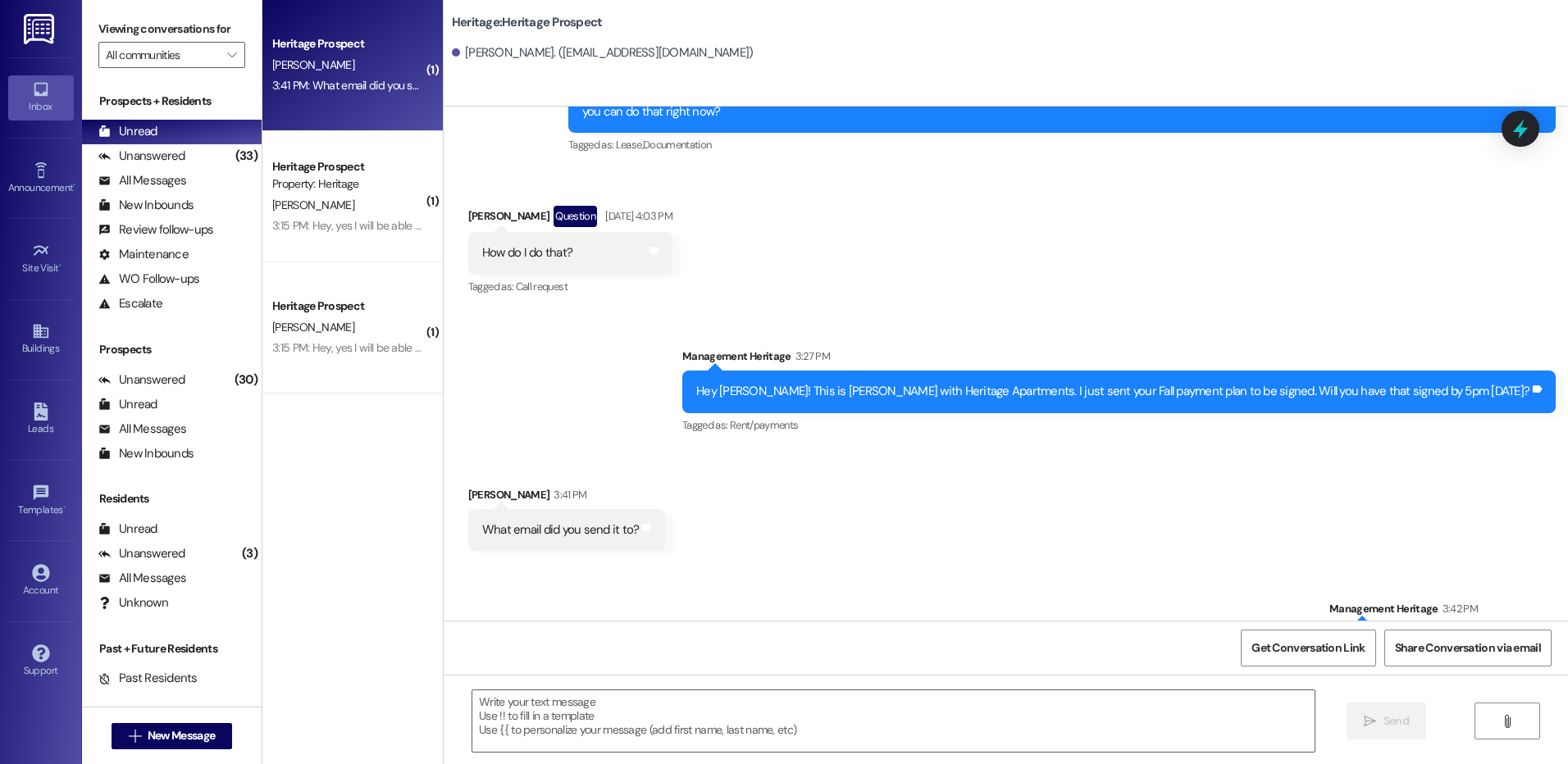
scroll to position [511, 0]
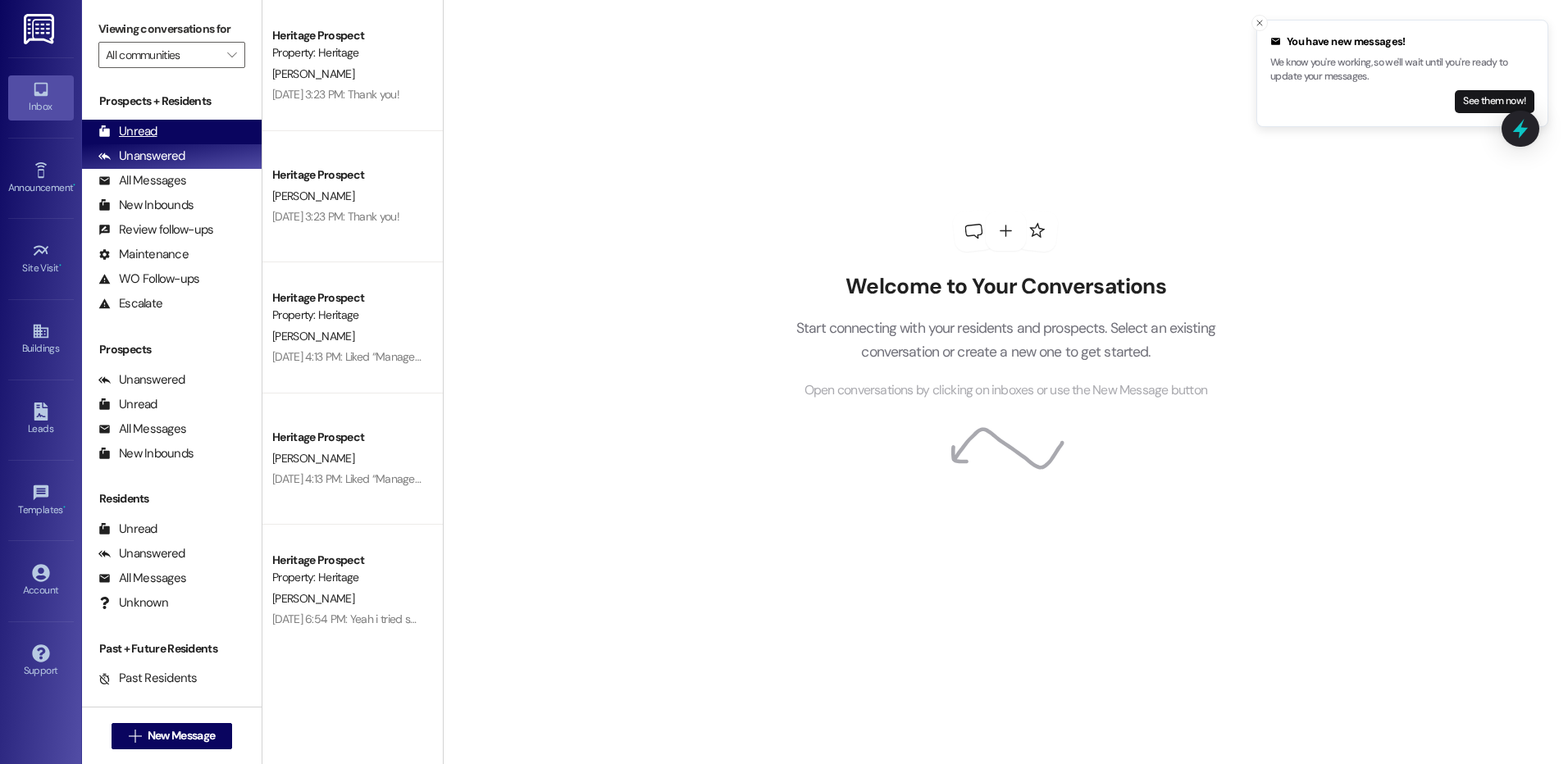
click at [140, 135] on div "Unread" at bounding box center [127, 132] width 59 height 18
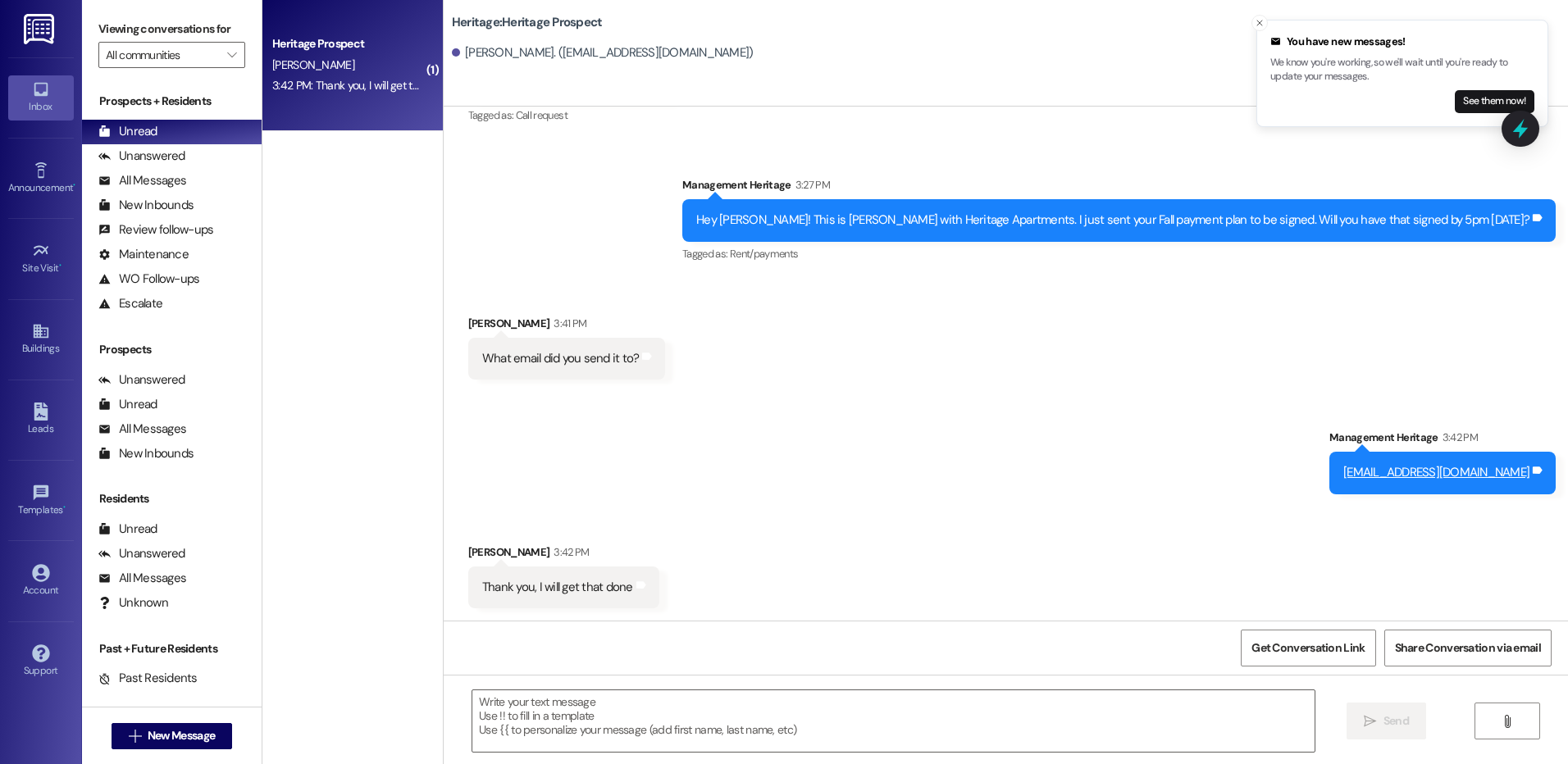
scroll to position [626, 0]
click at [17, 86] on link "Inbox" at bounding box center [40, 97] width 66 height 44
click at [156, 739] on span "New Message" at bounding box center [181, 736] width 68 height 18
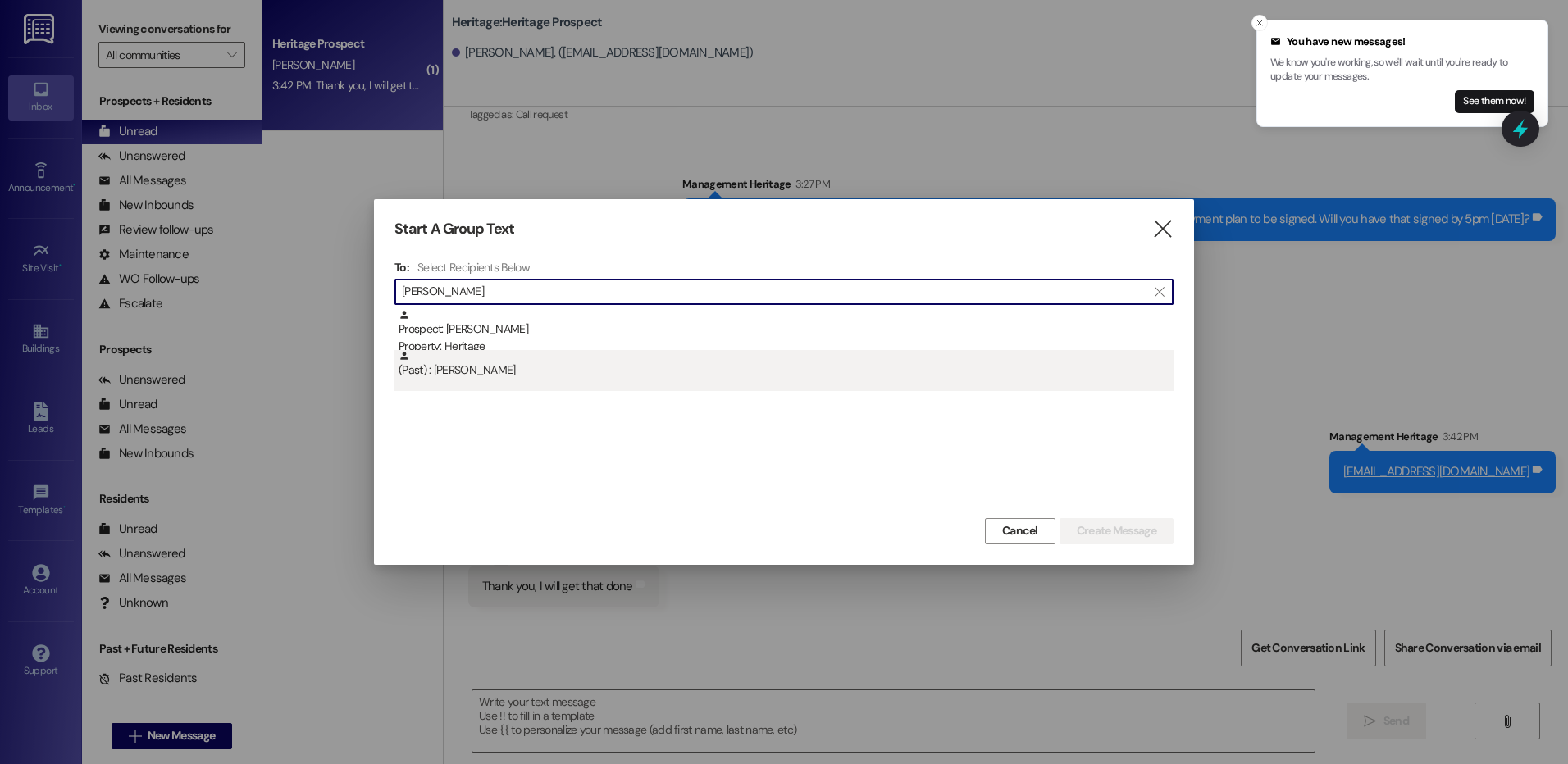
type input "nathan cha"
click at [678, 357] on div "(Past) : Nathan DuCharme" at bounding box center [786, 363] width 775 height 28
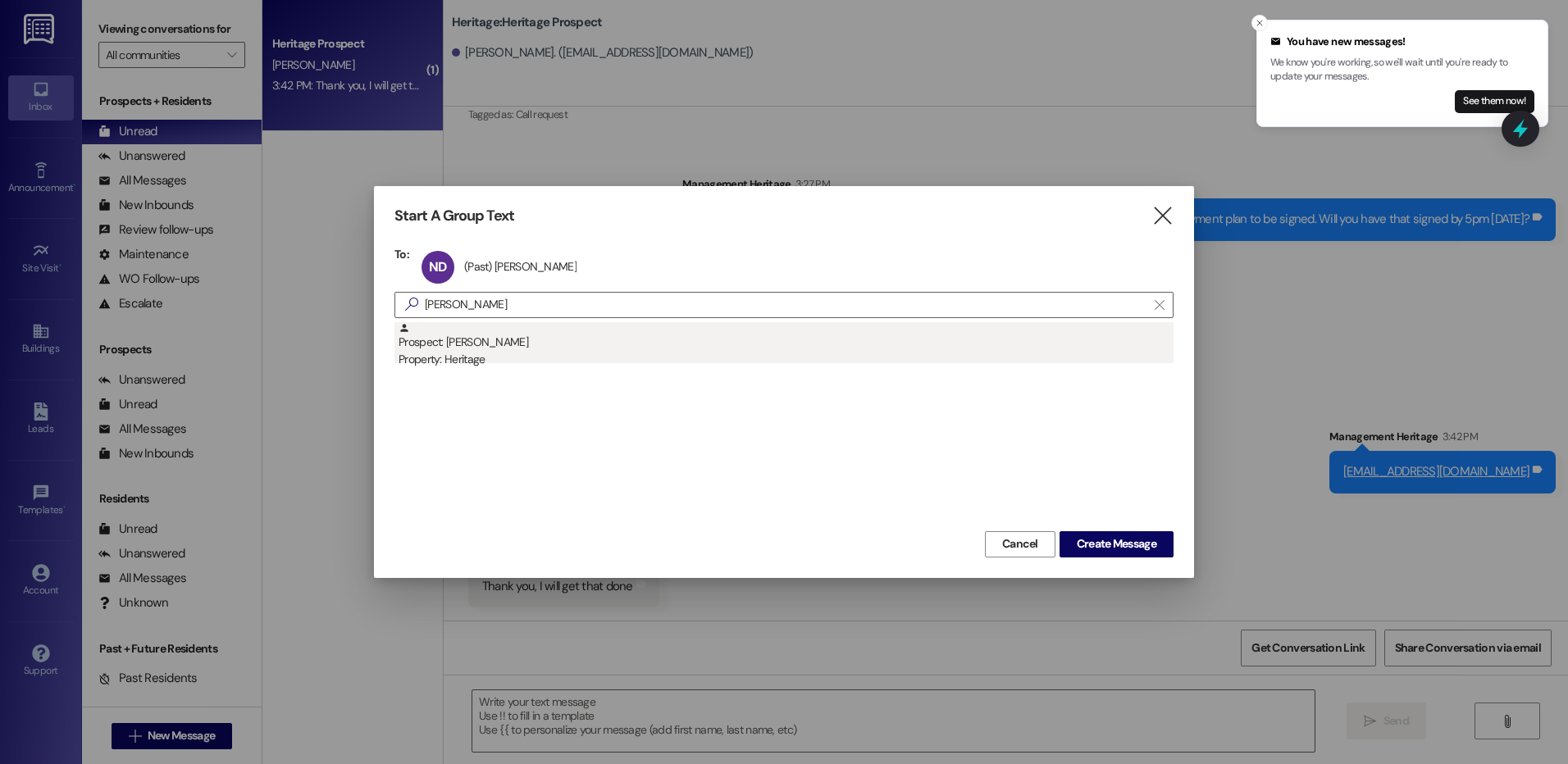
click at [695, 327] on div "Prospect: Nathan Chapman Property: Heritage" at bounding box center [786, 346] width 775 height 47
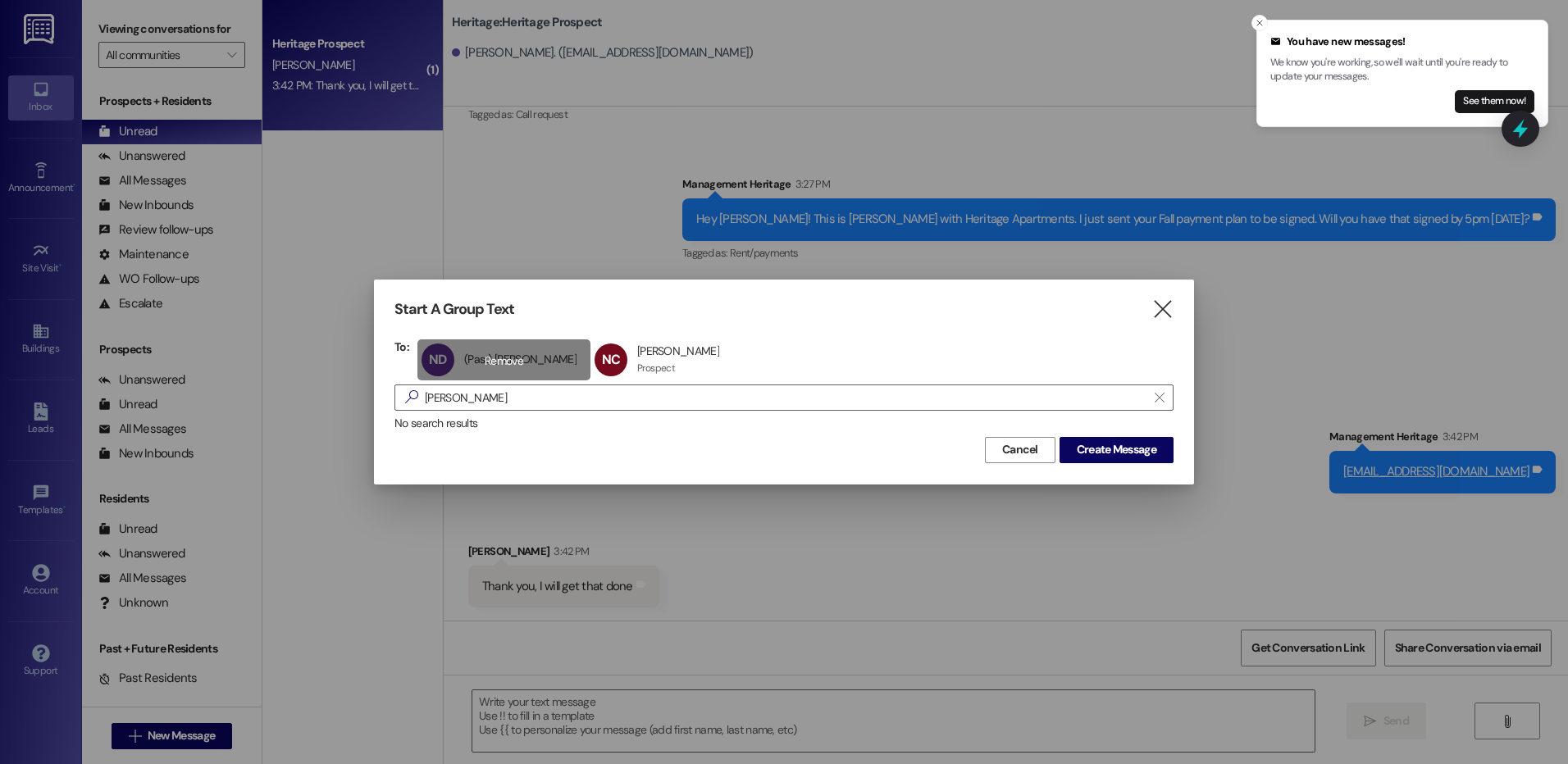
click at [511, 345] on div "ND (Past) Nathan DuCharme (Past) Nathan DuCharme click to remove" at bounding box center [504, 359] width 173 height 41
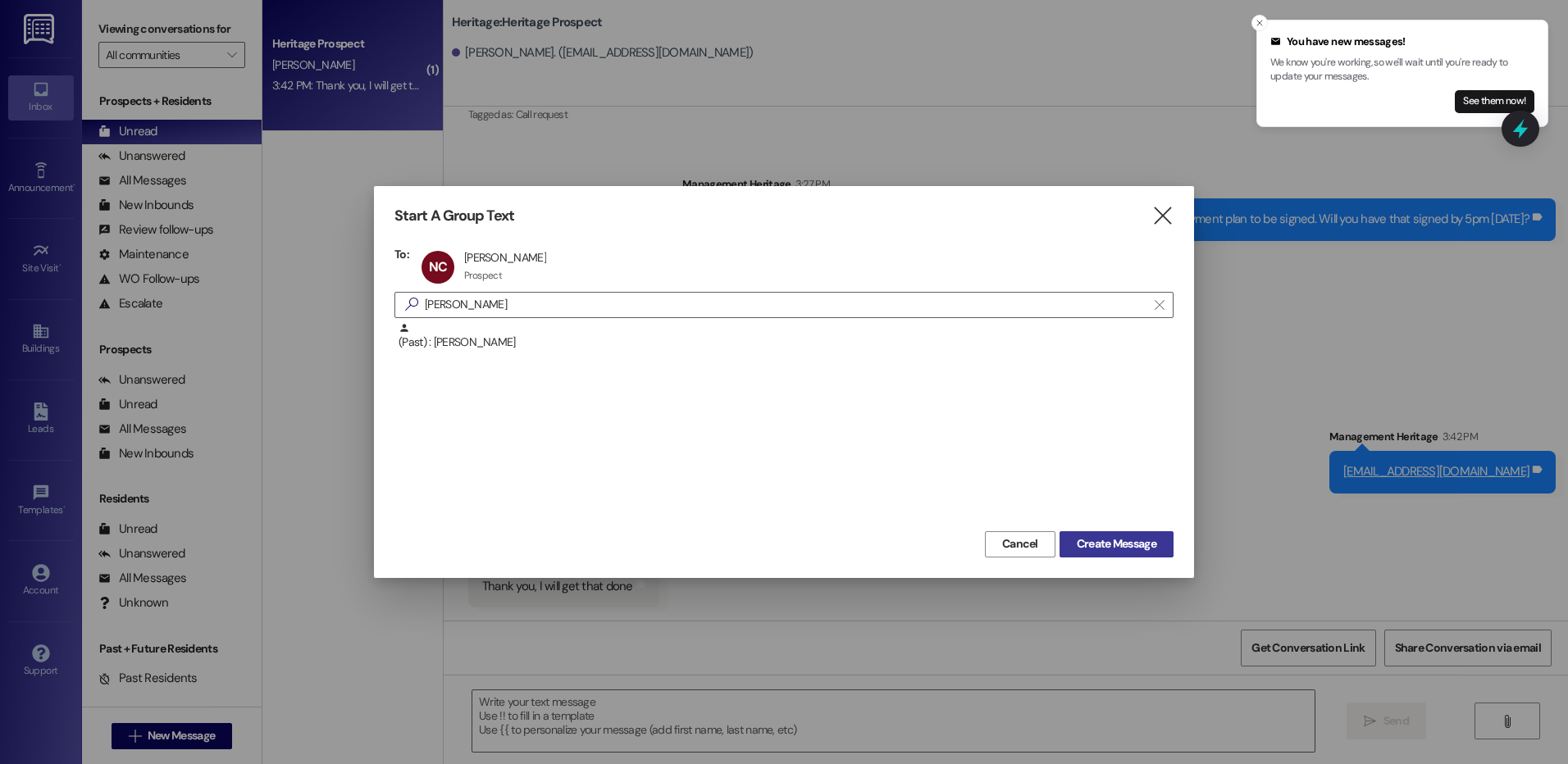
click at [1113, 539] on span "Create Message" at bounding box center [1116, 544] width 79 height 18
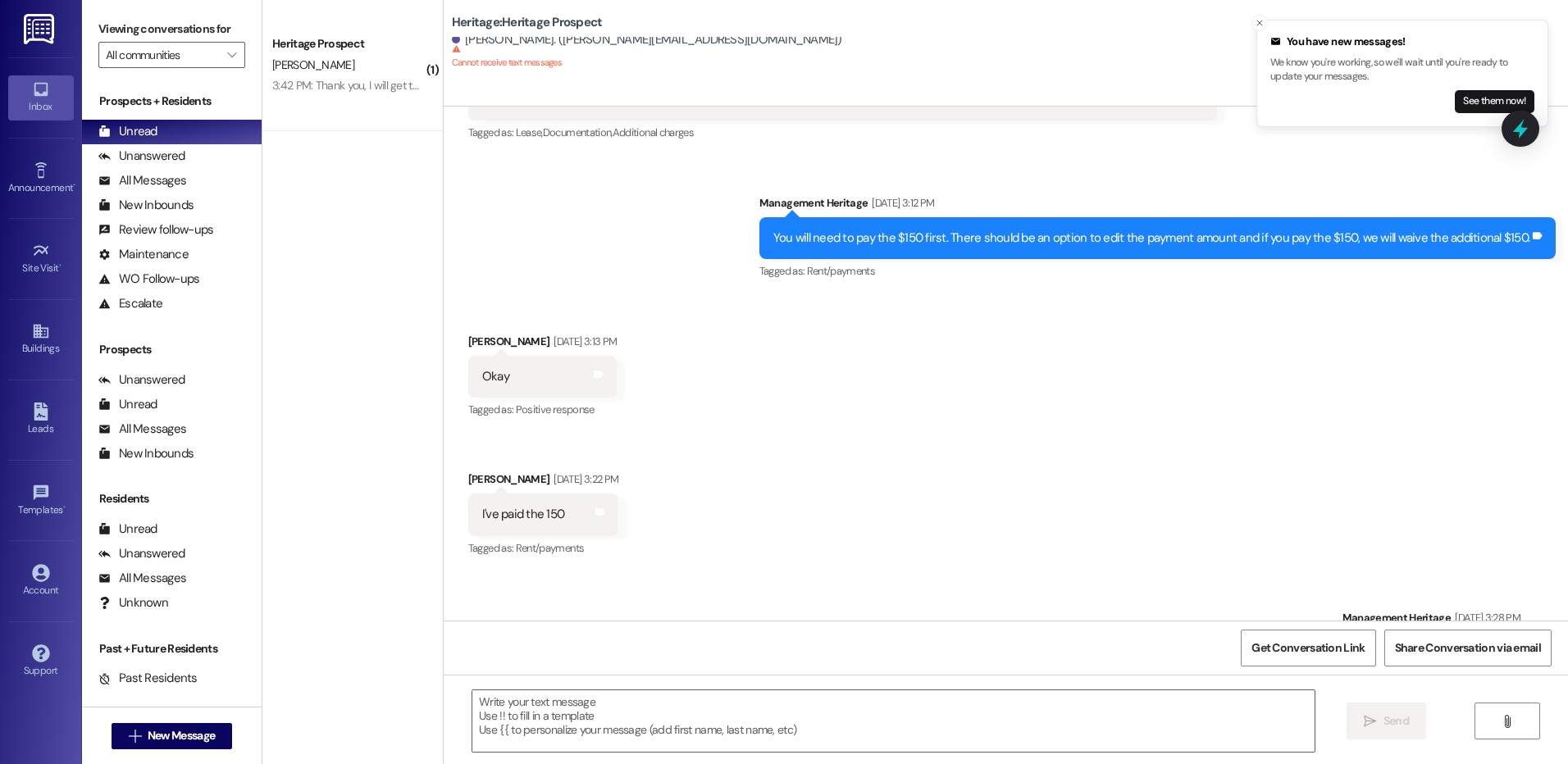
scroll to position [897, 0]
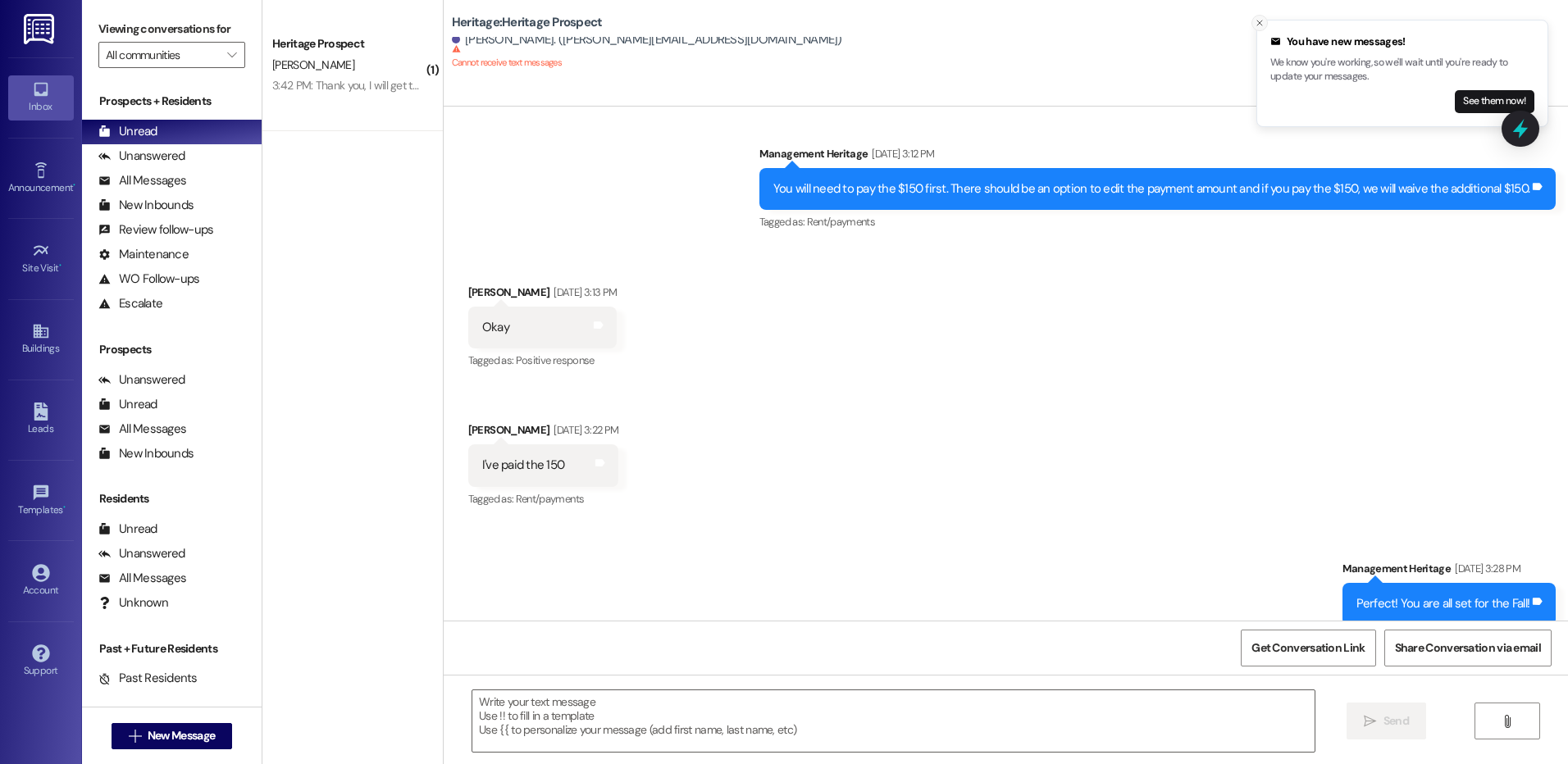
click at [1259, 23] on icon "Close toast" at bounding box center [1259, 23] width 10 height 10
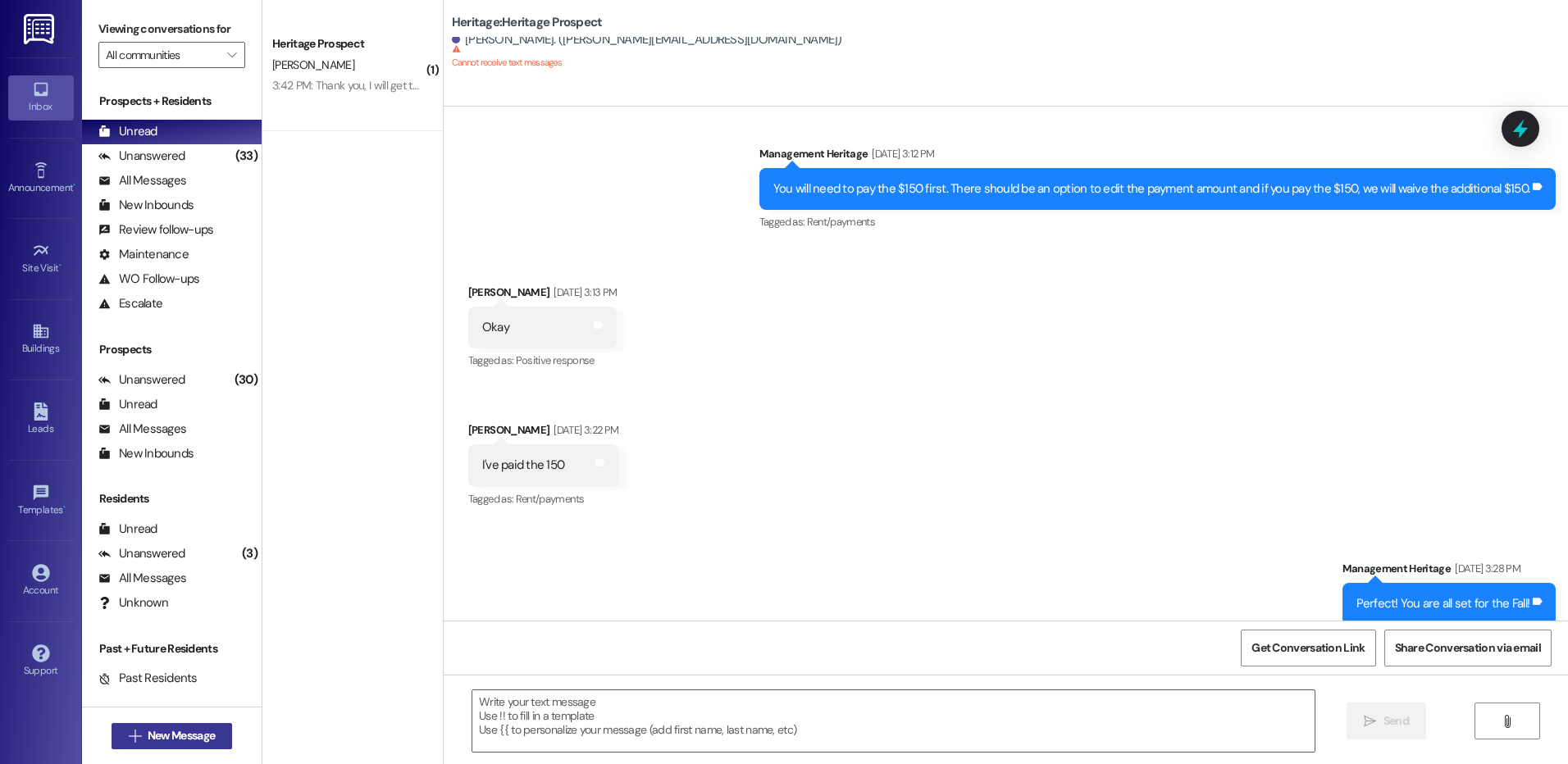
click at [212, 725] on button " New Message" at bounding box center [172, 736] width 122 height 26
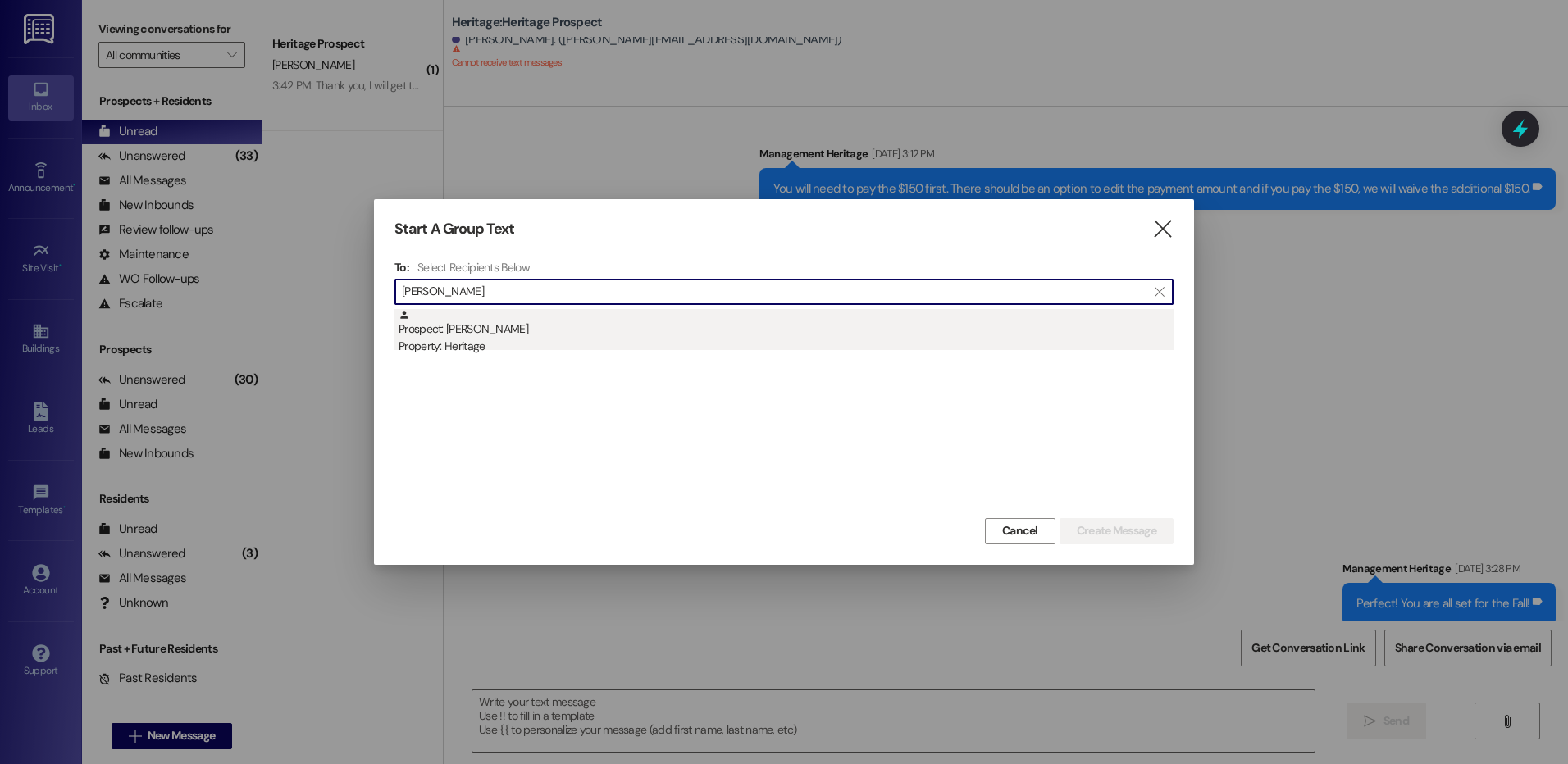
type input "brooke dom"
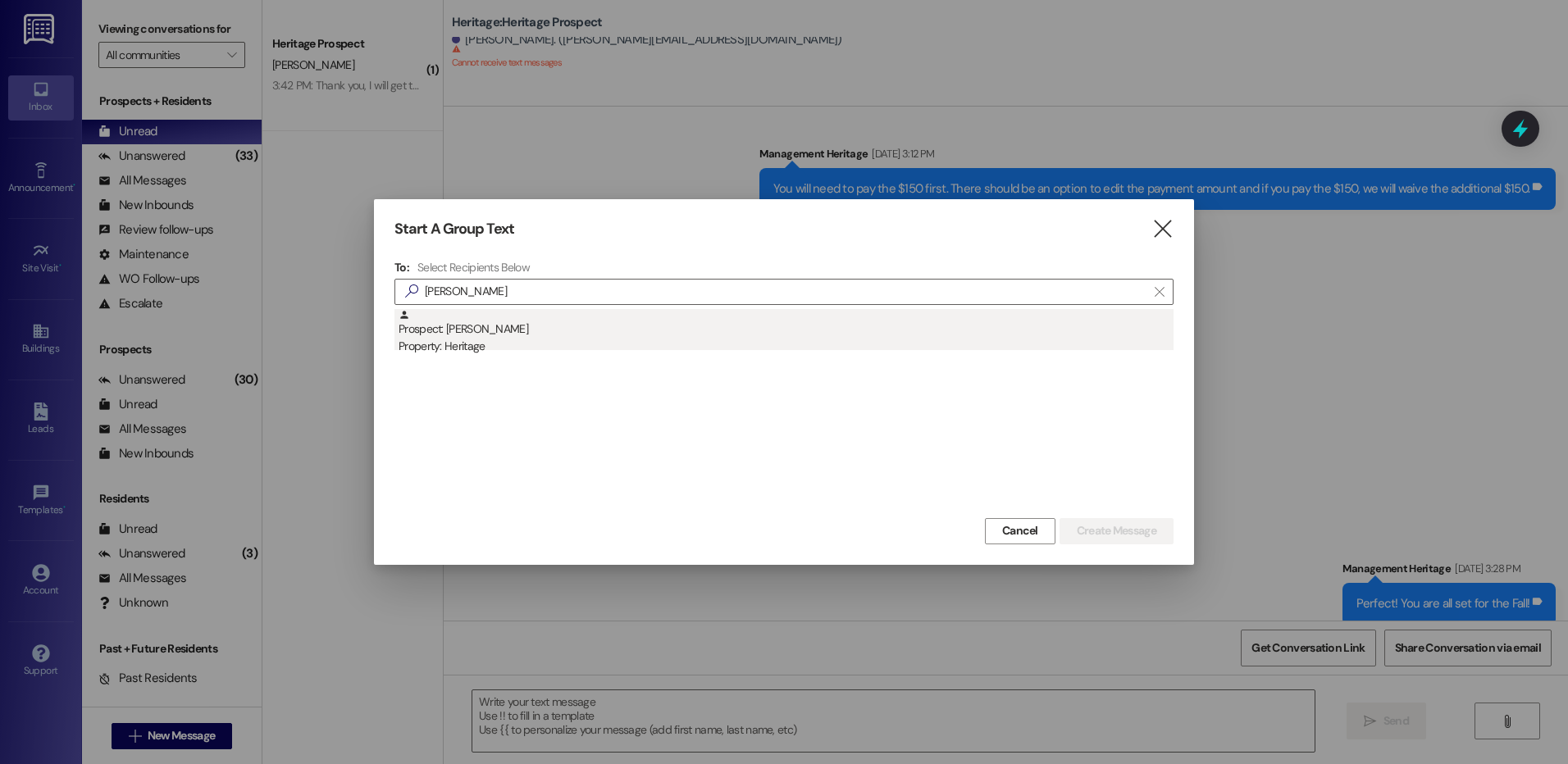
click at [596, 348] on div "Property: Heritage" at bounding box center [786, 347] width 775 height 18
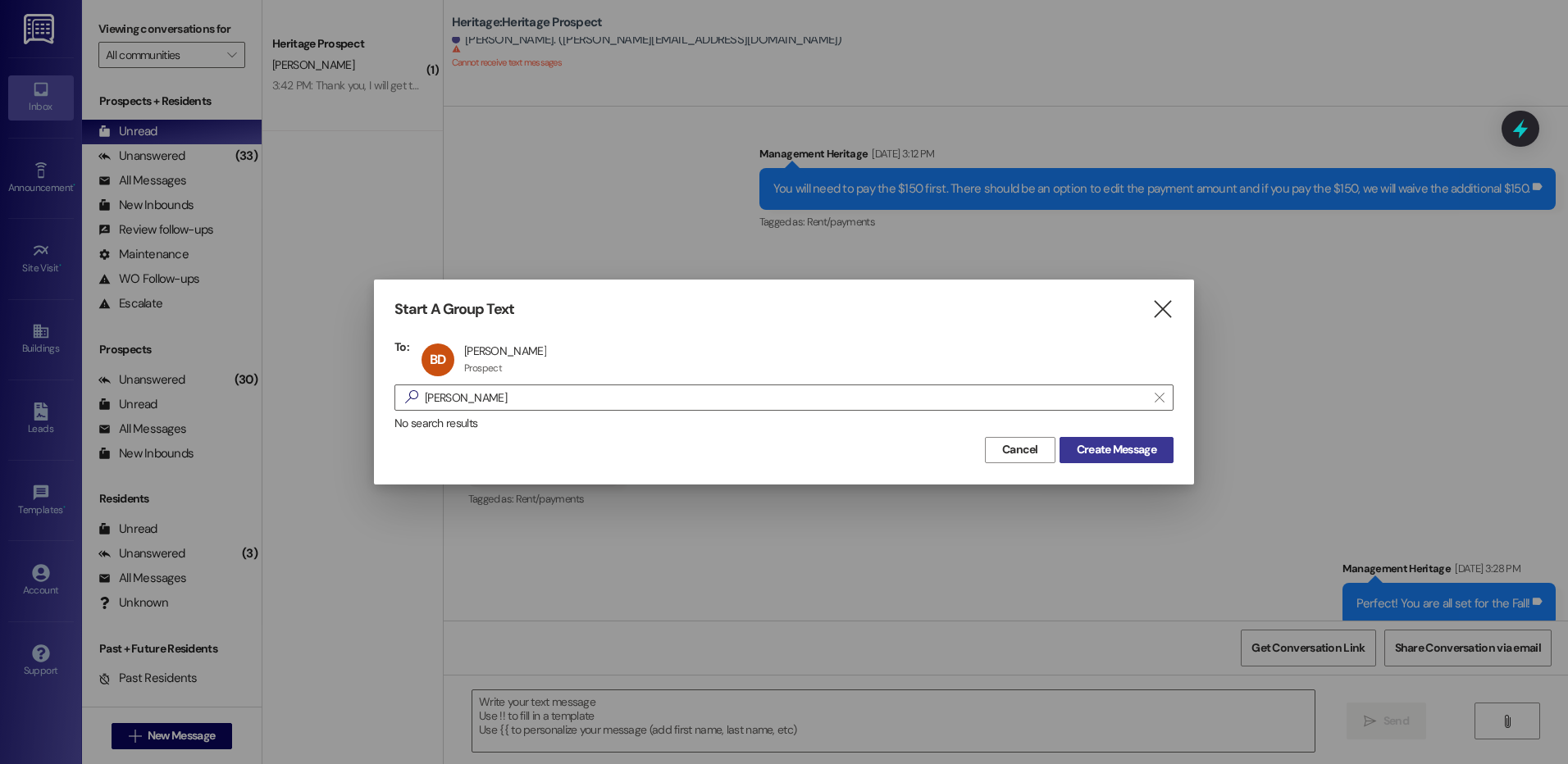
click at [1073, 443] on span "Create Message" at bounding box center [1116, 450] width 86 height 18
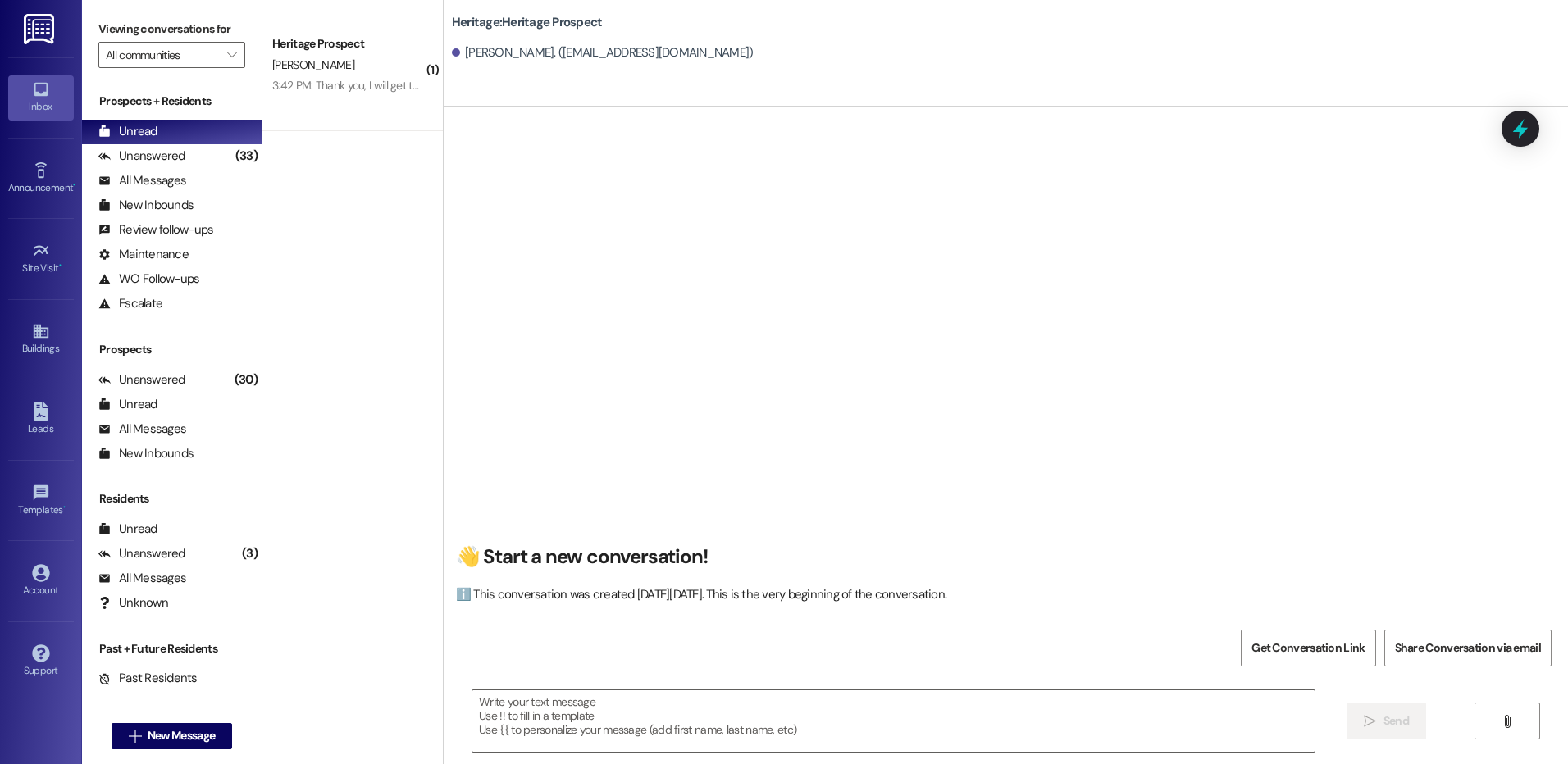
scroll to position [1, 0]
click at [581, 709] on textarea at bounding box center [893, 721] width 842 height 62
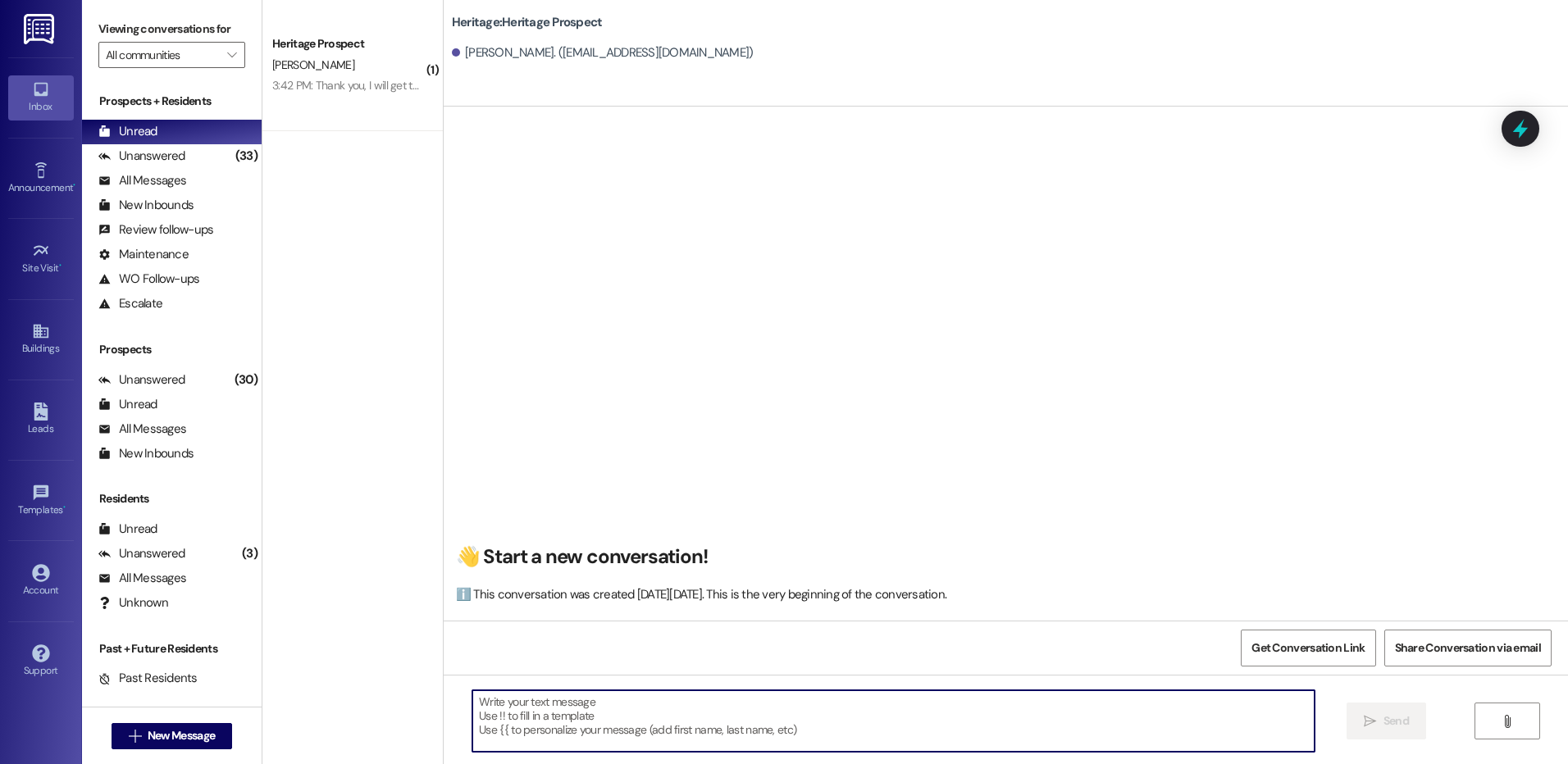
paste textarea "[EMAIL_ADDRESS][DOMAIN_NAME]"
type textarea "[EMAIL_ADDRESS][DOMAIN_NAME]"
click at [493, 728] on textarea at bounding box center [893, 721] width 842 height 62
paste textarea "Hey ____! This is [PERSON_NAME] with Heritage Apartments. I just sent your ____…"
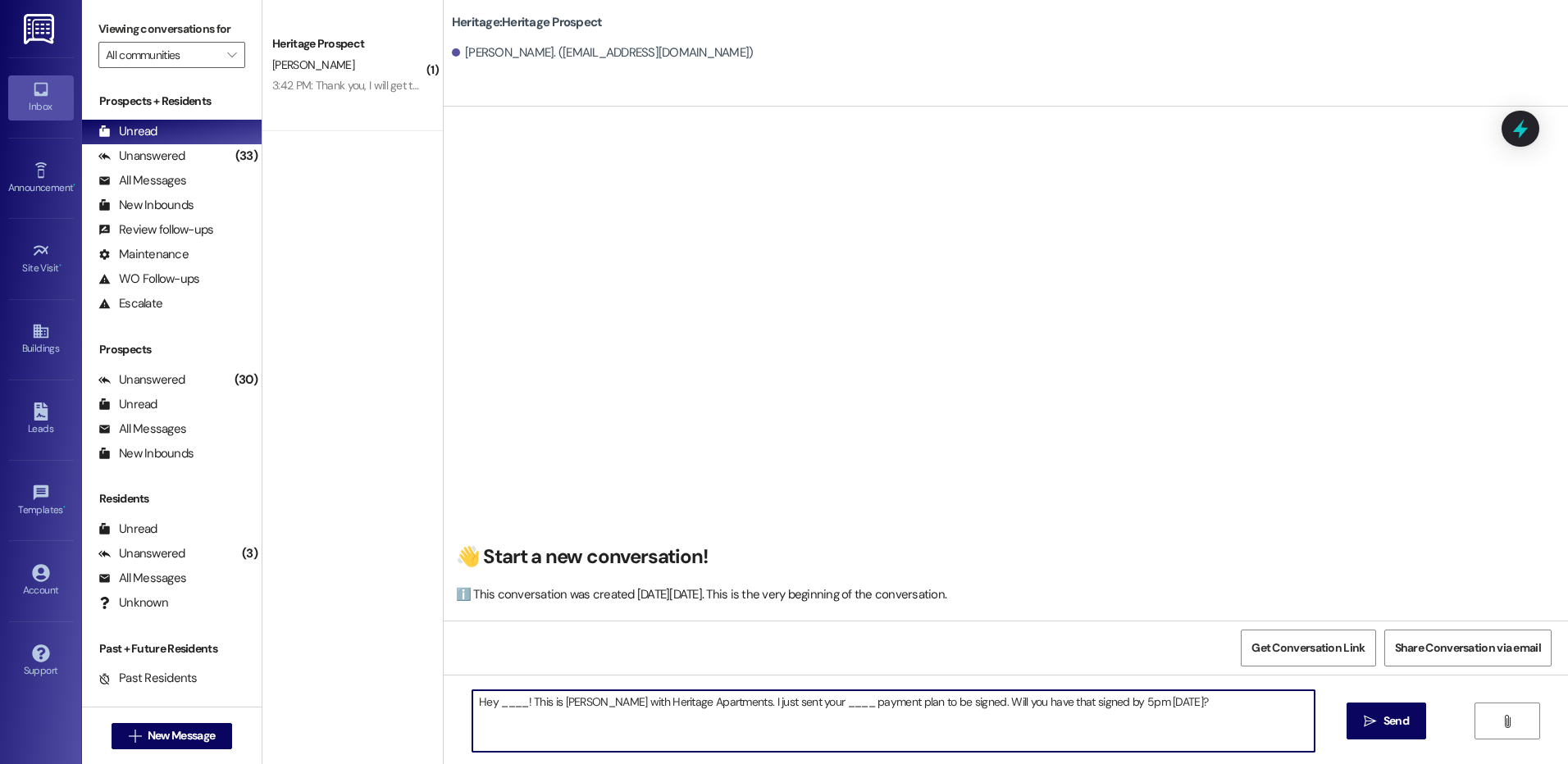
click at [495, 696] on textarea "Hey ____! This is [PERSON_NAME] with Heritage Apartments. I just sent your ____…" at bounding box center [893, 721] width 842 height 62
click at [791, 705] on textarea "Hey Brooke! This is Paige with Heritage Apartments. I just sent your ____ payme…" at bounding box center [893, 721] width 842 height 62
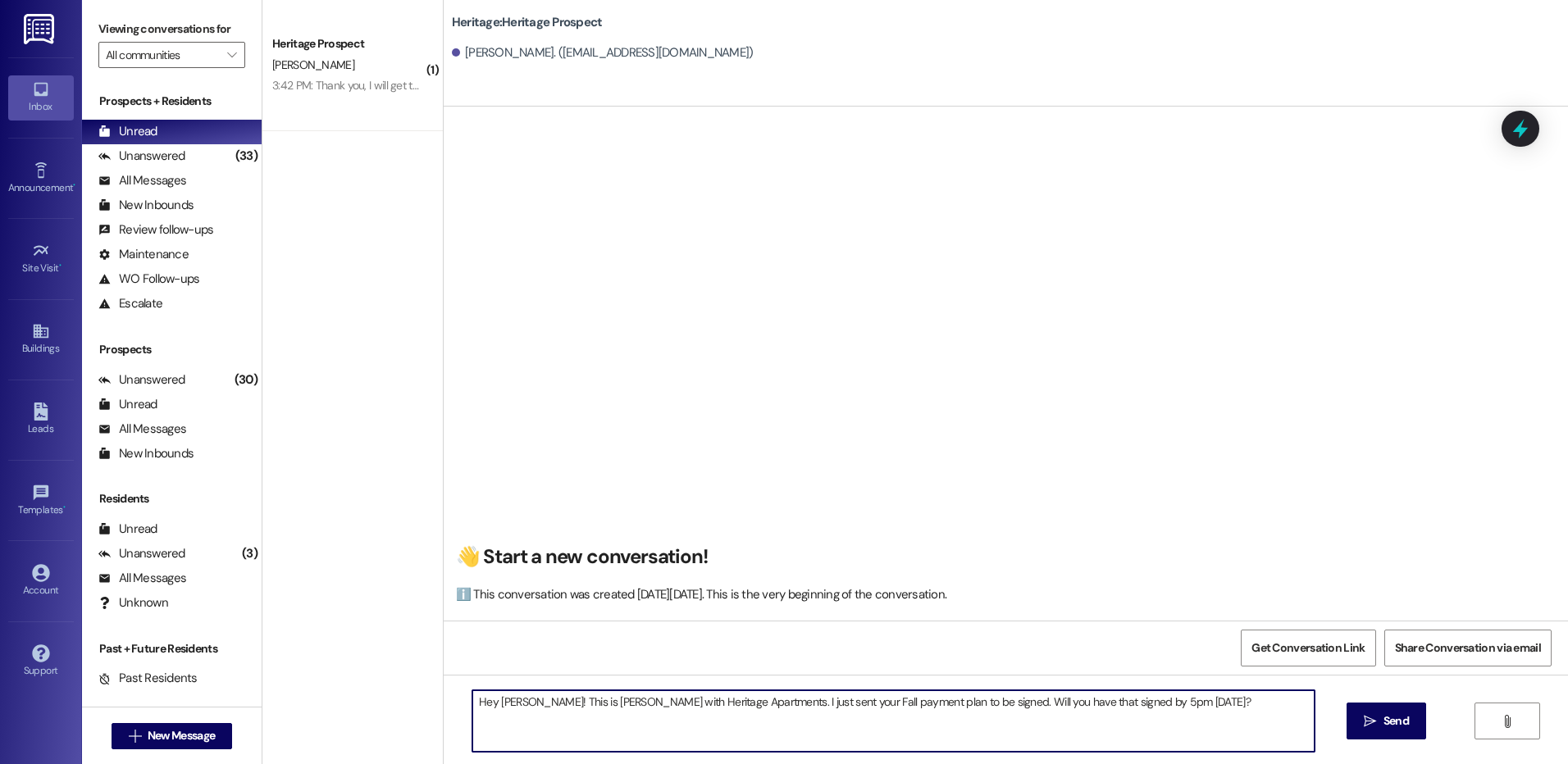
click at [791, 705] on textarea "Hey Brooke! This is Paige with Heritage Apartments. I just sent your Fall payme…" at bounding box center [893, 721] width 842 height 62
type textarea "Hey Brooke! This is Paige with Heritage Apartments. I just sent your Fall payme…"
click at [1386, 715] on span "Send" at bounding box center [1396, 721] width 25 height 18
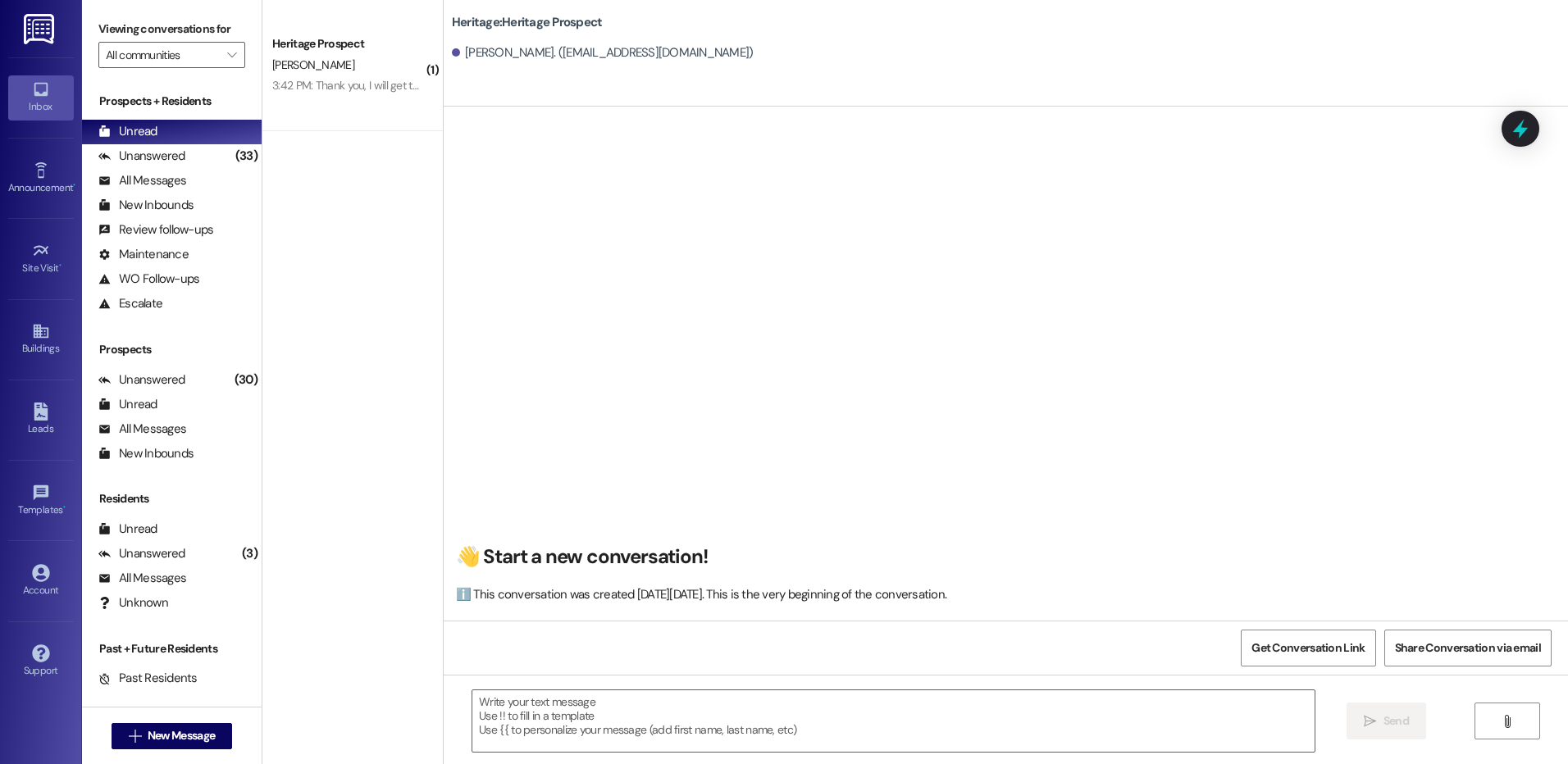
scroll to position [0, 0]
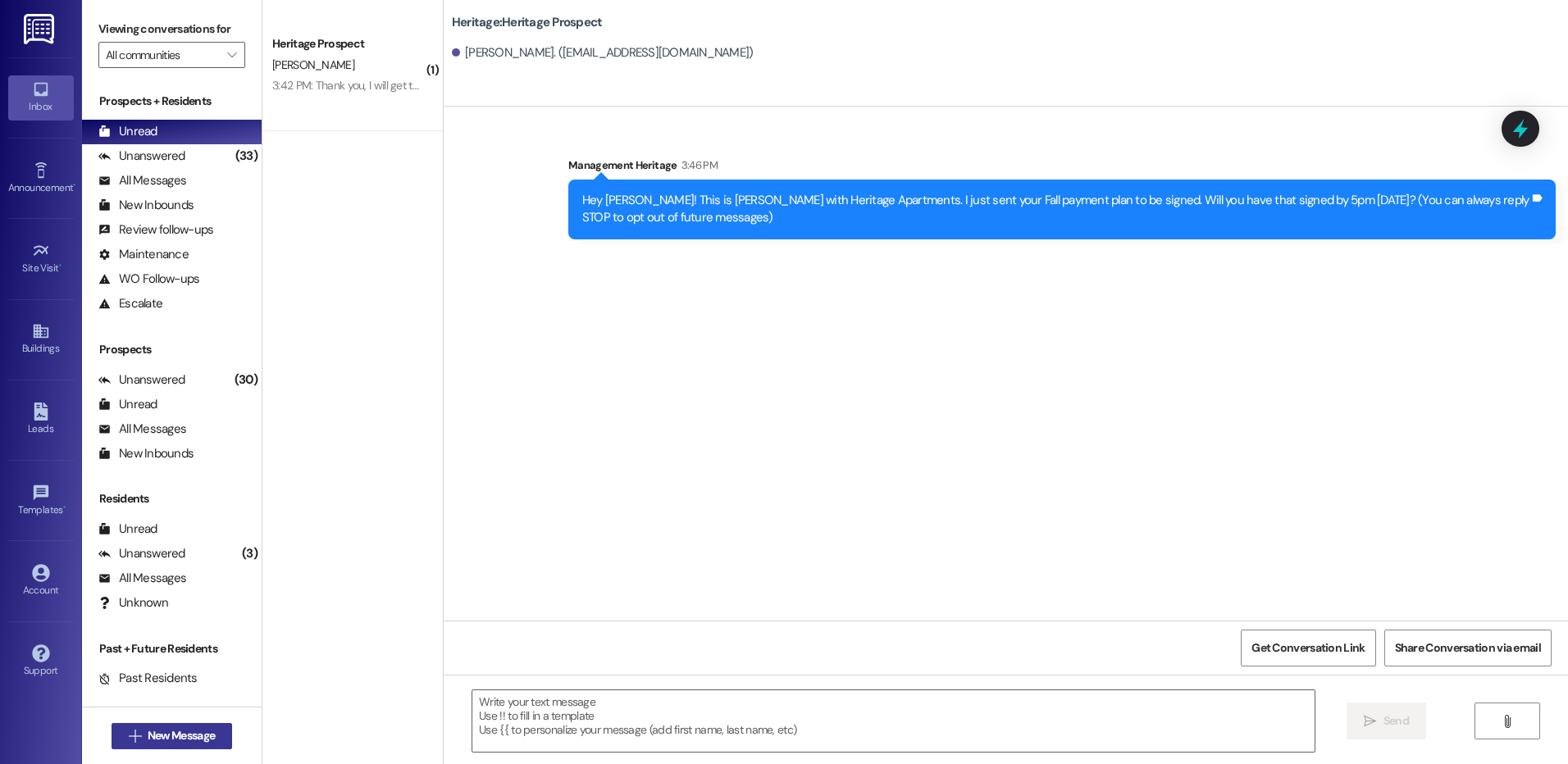
click at [172, 736] on span "New Message" at bounding box center [181, 736] width 68 height 18
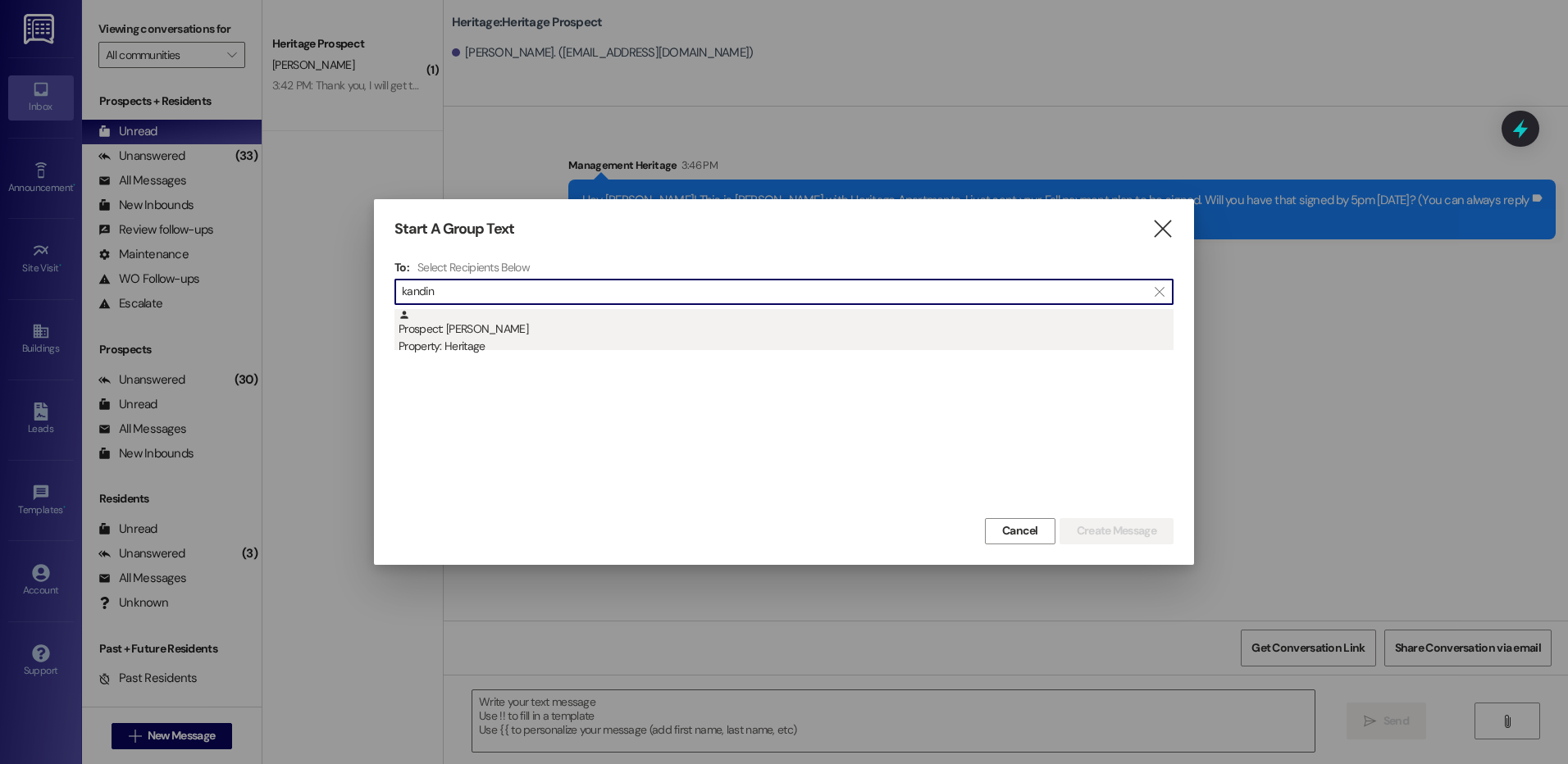
type input "kandin"
click at [520, 354] on div "Property: Heritage" at bounding box center [786, 347] width 775 height 18
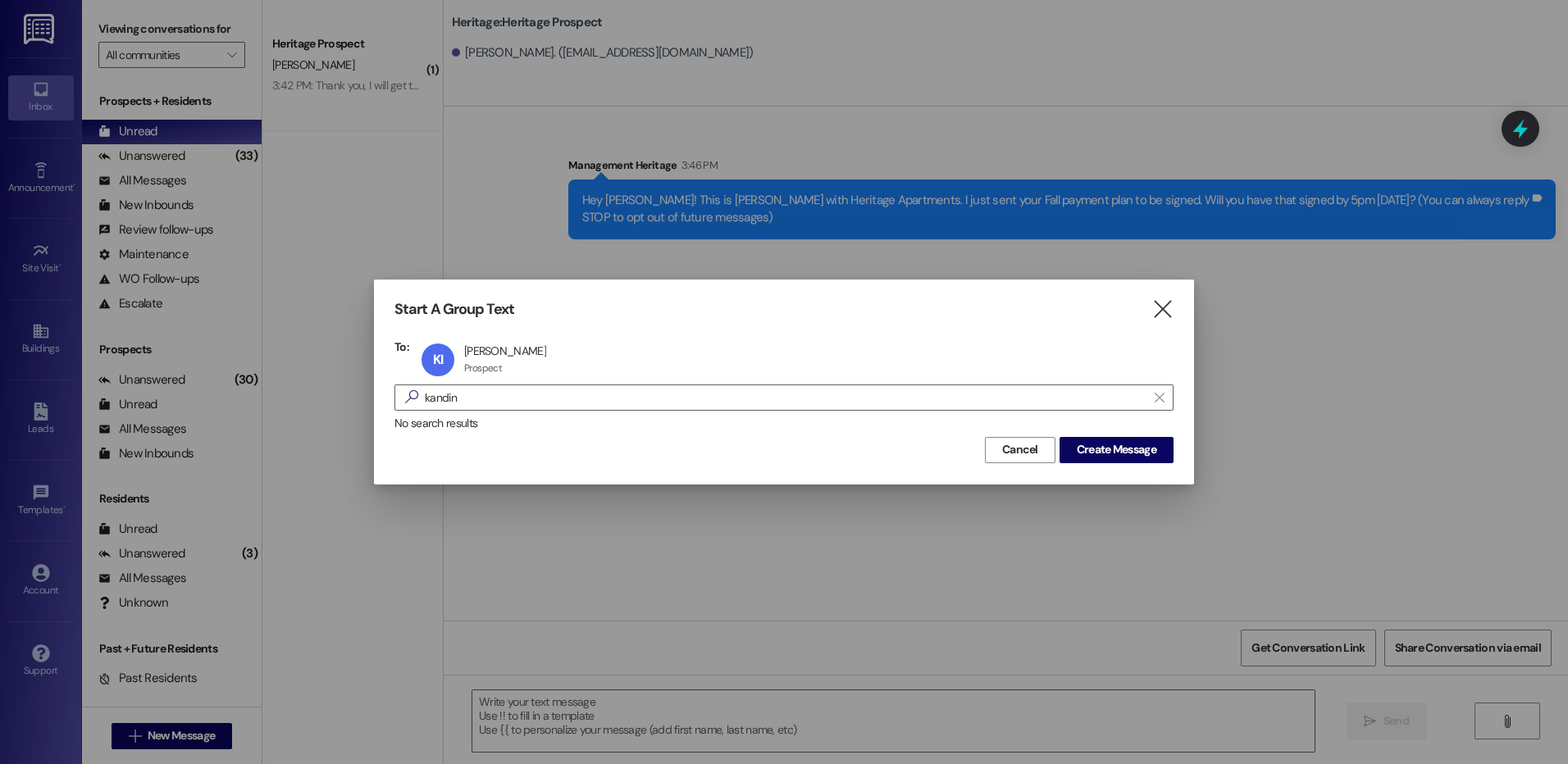
click at [1054, 456] on div "Cancel Create Message" at bounding box center [784, 448] width 779 height 30
click at [1077, 453] on span "Create Message" at bounding box center [1116, 450] width 79 height 18
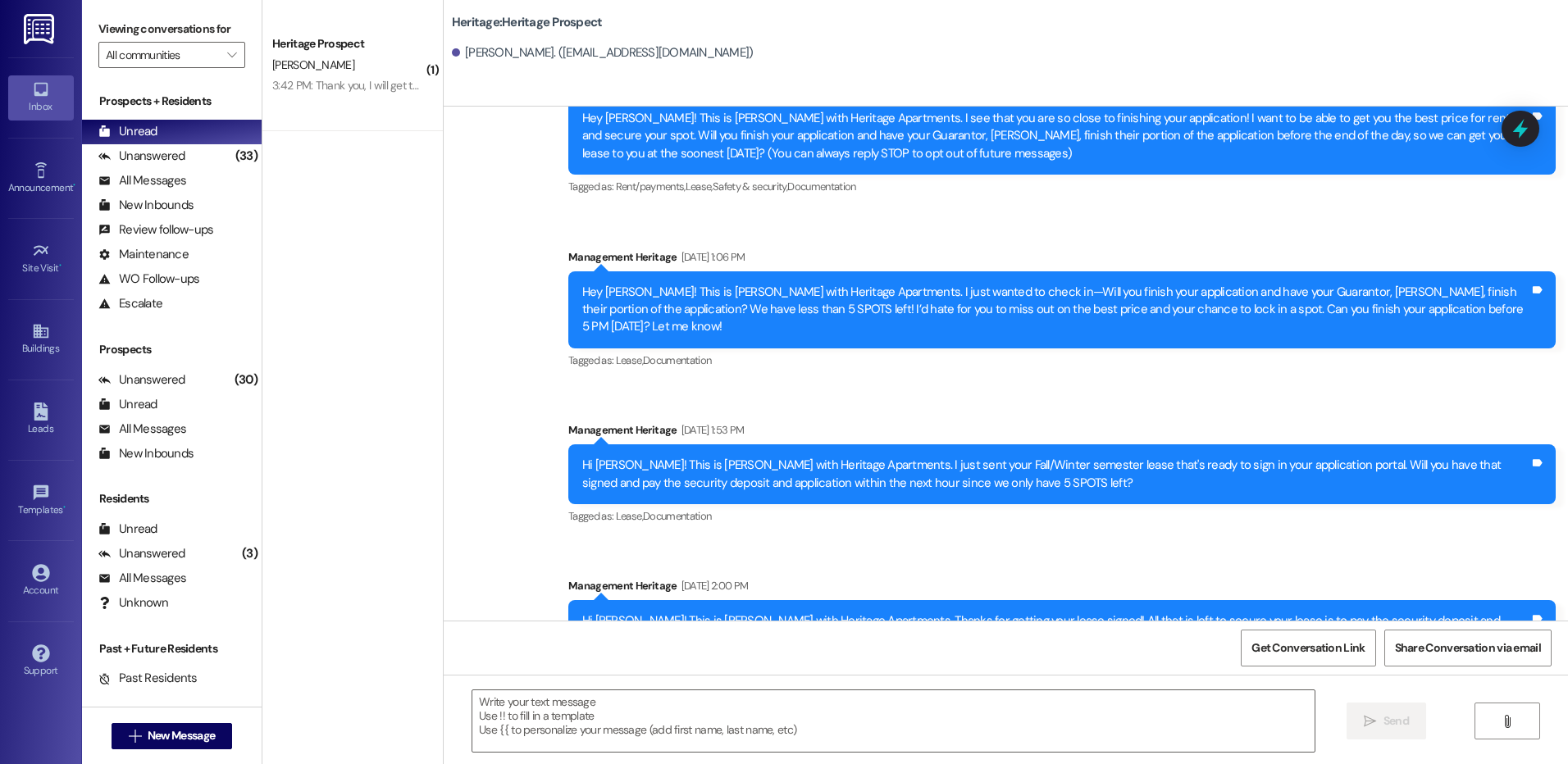
scroll to position [159, 0]
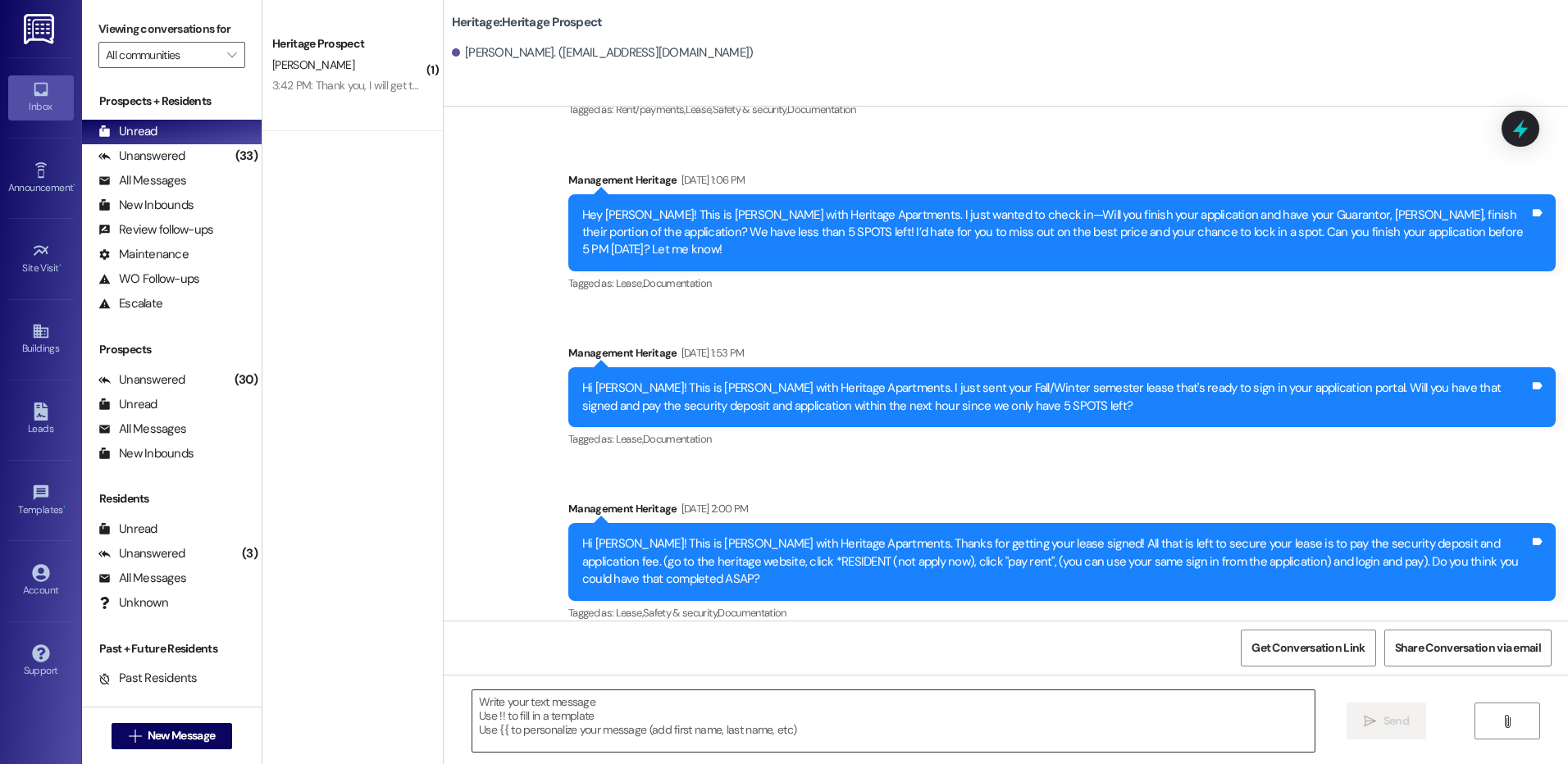
click at [617, 700] on textarea at bounding box center [893, 721] width 842 height 62
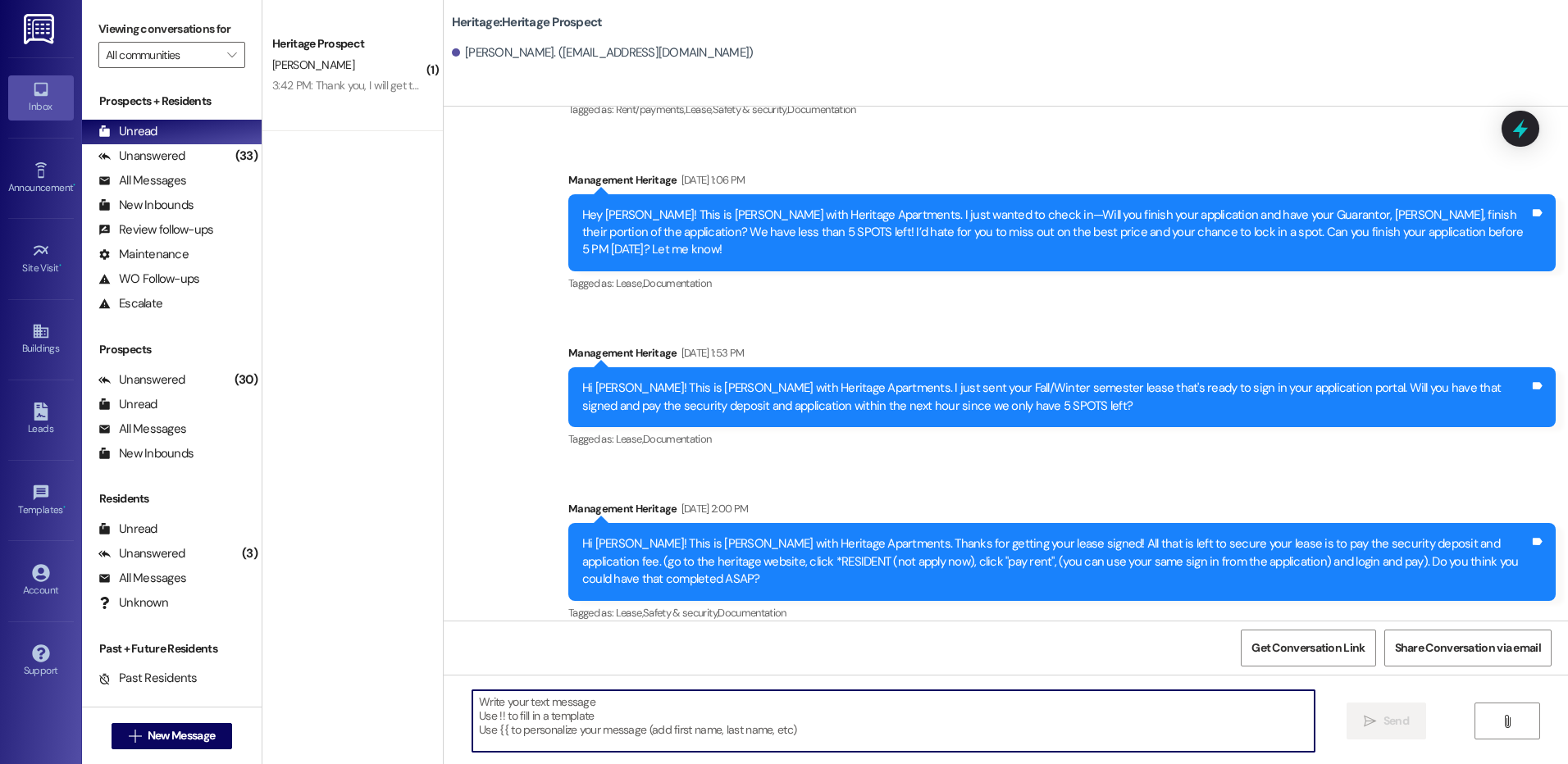
paste textarea "Hey Brooke! This is Paige with Heritage Apartments. I just sent your Fall payme…"
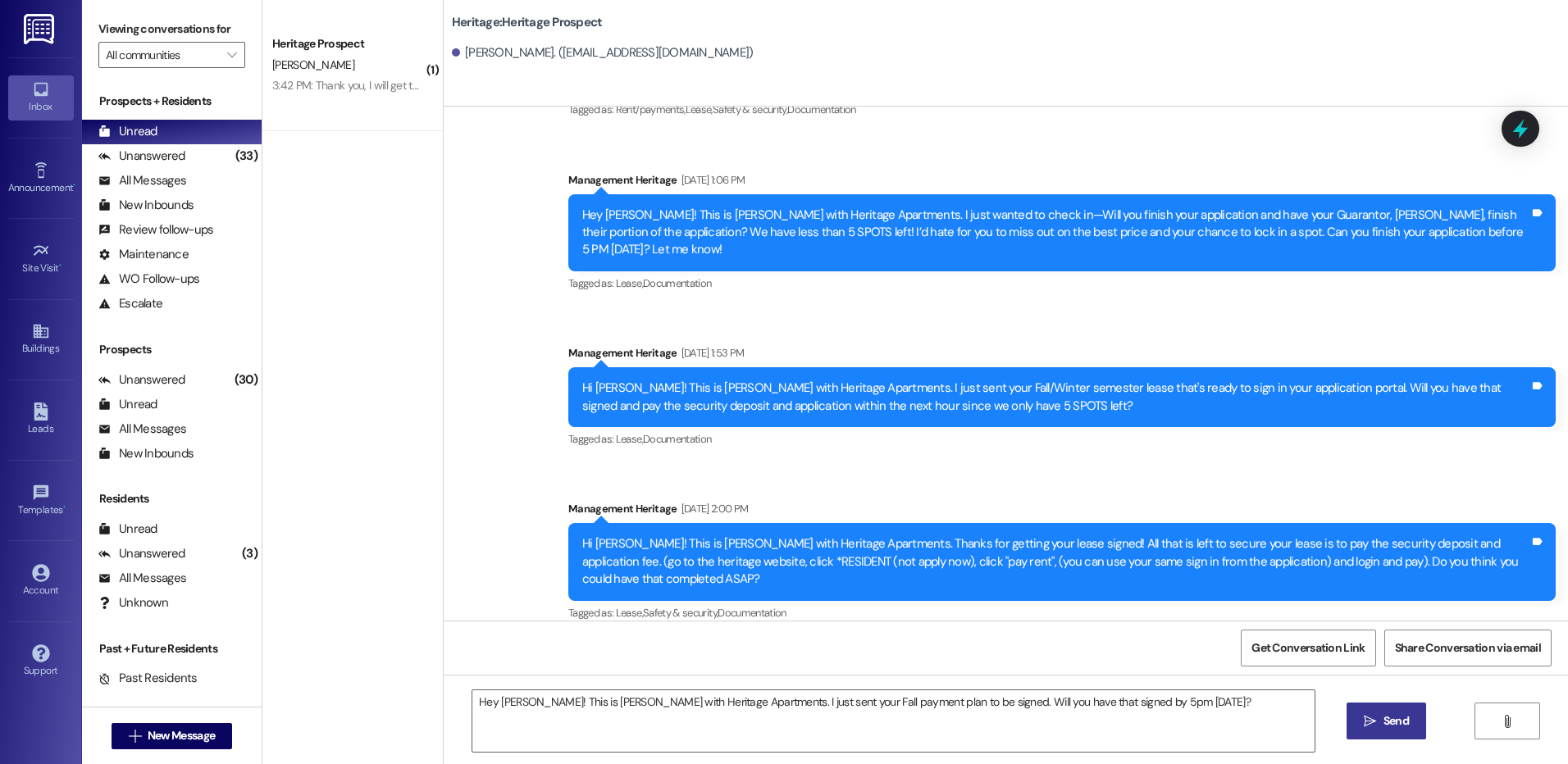
click at [500, 688] on div "Hey Brooke! This is Paige with Heritage Apartments. I just sent your Fall payme…" at bounding box center [1005, 737] width 1124 height 123
click at [499, 693] on textarea "Hey Brooke! This is Paige with Heritage Apartments. I just sent your Fall payme…" at bounding box center [893, 721] width 842 height 62
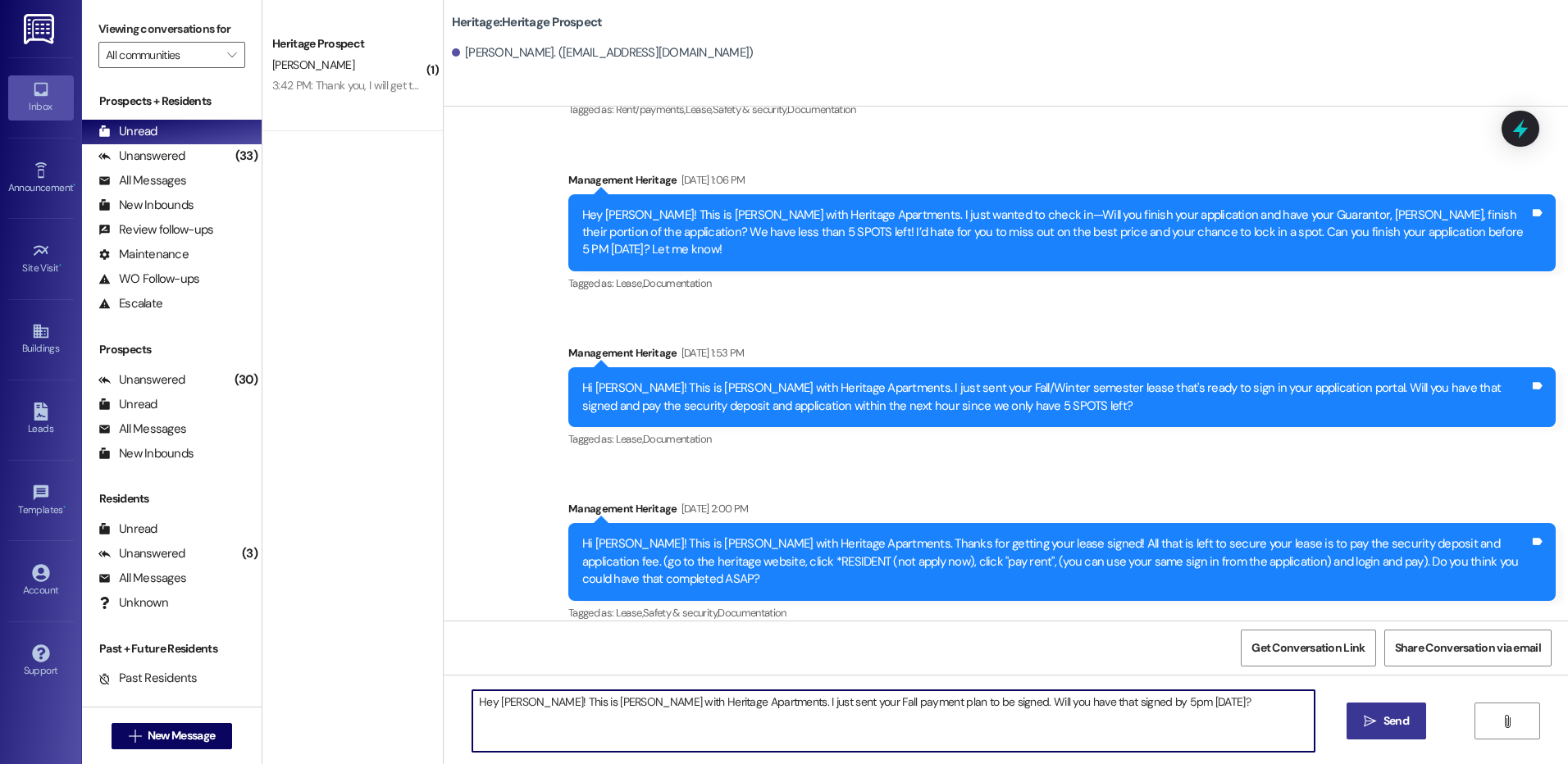
click at [499, 693] on textarea "Hey Kandin! This is Paige with Heritage Apartments. I just sent your Fall payme…" at bounding box center [893, 721] width 842 height 62
type textarea "Hey Kandin! This is Paige with Heritage Apartments. I just sent your Fall payme…"
click at [1388, 733] on button " Send" at bounding box center [1386, 721] width 79 height 37
